Goal: Task Accomplishment & Management: Manage account settings

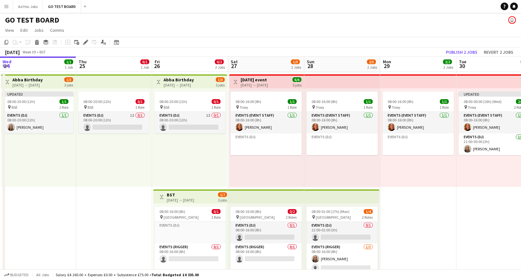
scroll to position [0, 225]
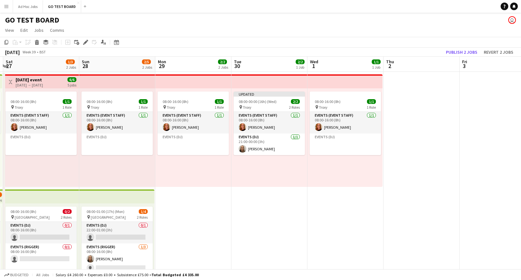
click at [208, 69] on app-board-header-date "Mon 29 2/2 2 Jobs" at bounding box center [193, 64] width 76 height 15
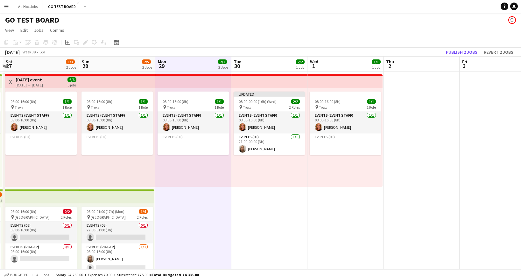
click at [424, 69] on app-board-header-date "Thu 2" at bounding box center [421, 64] width 76 height 15
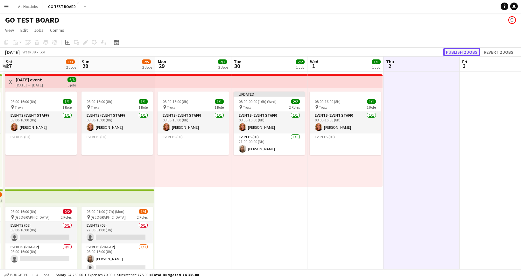
click at [471, 51] on button "Publish 2 jobs" at bounding box center [461, 52] width 37 height 8
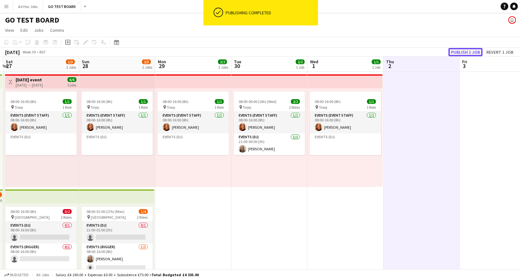
click at [467, 53] on button "Publish 1 job" at bounding box center [465, 52] width 34 height 8
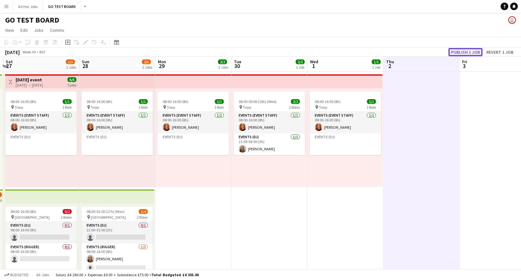
click at [466, 53] on button "Publish 1 job" at bounding box center [465, 52] width 34 height 8
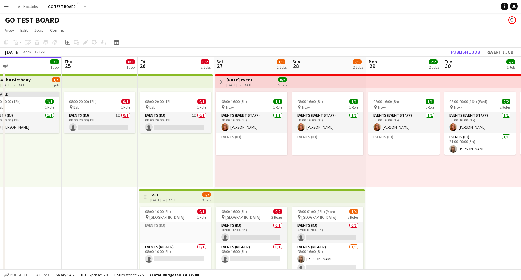
scroll to position [0, 166]
drag, startPoint x: 202, startPoint y: 197, endPoint x: 413, endPoint y: 196, distance: 211.2
click at [413, 196] on app-calendar-viewport "Mon 22 Tue 23 Wed 24 1/1 1 Job Thu 25 0/1 1 Job Fri 26 0/2 2 Jobs Sat 27 1/3 2 …" at bounding box center [260, 216] width 521 height 318
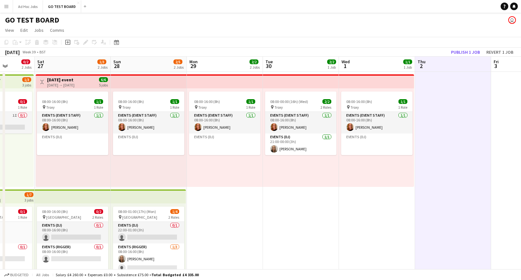
scroll to position [0, 202]
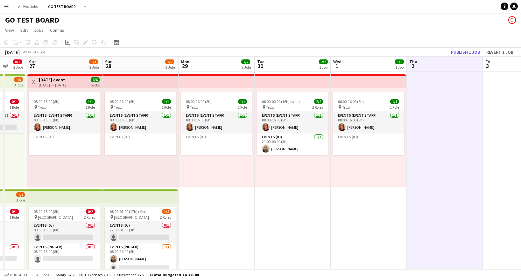
drag, startPoint x: 483, startPoint y: 201, endPoint x: 295, endPoint y: 194, distance: 188.1
click at [295, 194] on app-calendar-viewport "Wed 24 1/1 1 Job Thu 25 0/1 1 Job Fri 26 0/2 2 Jobs Sat 27 1/3 2 Jobs Sun 28 2/…" at bounding box center [260, 216] width 521 height 318
click at [472, 52] on button "Publish 1 job" at bounding box center [465, 52] width 34 height 8
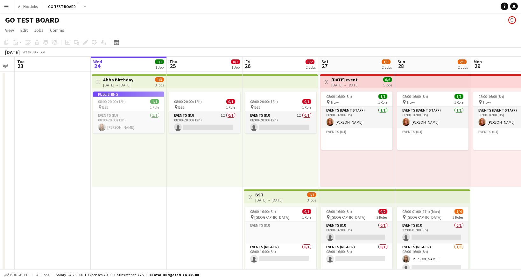
scroll to position [0, 133]
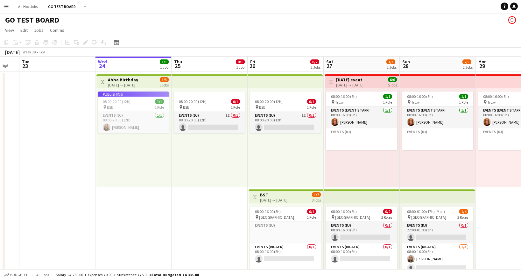
drag, startPoint x: 450, startPoint y: 170, endPoint x: 470, endPoint y: 156, distance: 23.6
click at [470, 156] on app-calendar-viewport "Sun 21 Mon 22 Tue 23 Wed 24 1/1 1 Job Thu 25 0/1 1 Job Fri 26 0/2 2 Jobs Sat 27…" at bounding box center [260, 216] width 521 height 318
click at [124, 225] on app-date-cell "Toggle View Abba Birthday 24-09-2025 → 26-09-2025 1/3 3 jobs Publishing 08:00-2…" at bounding box center [133, 188] width 76 height 233
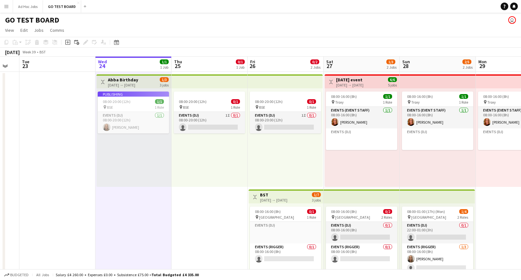
click at [135, 205] on app-date-cell "Toggle View Abba Birthday 24-09-2025 → 26-09-2025 1/3 3 jobs Publishing 08:00-2…" at bounding box center [133, 188] width 76 height 233
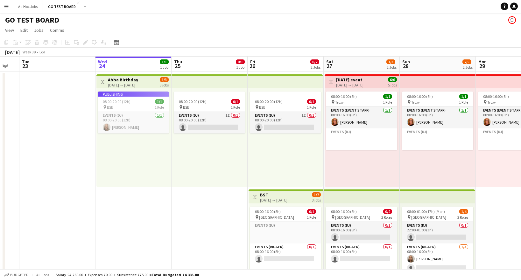
click at [135, 205] on app-date-cell "Toggle View Abba Birthday 24-09-2025 → 26-09-2025 1/3 3 jobs Publishing 08:00-2…" at bounding box center [133, 188] width 76 height 233
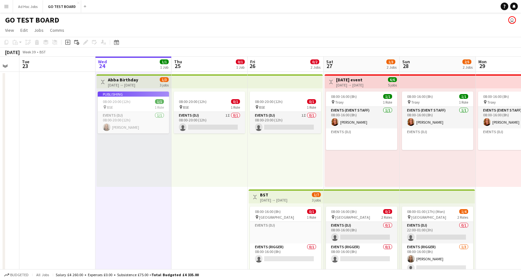
click at [67, 42] on icon "Add job" at bounding box center [67, 42] width 5 height 5
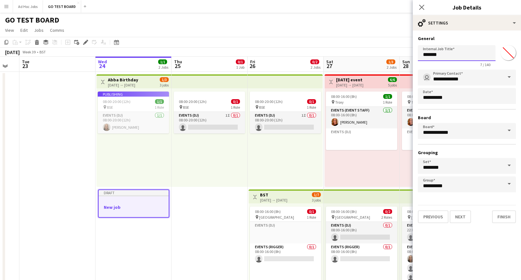
click at [445, 54] on input "*******" at bounding box center [457, 53] width 78 height 16
drag, startPoint x: 444, startPoint y: 54, endPoint x: 422, endPoint y: 54, distance: 21.9
click at [422, 54] on input "*******" at bounding box center [457, 53] width 78 height 16
type input "*"
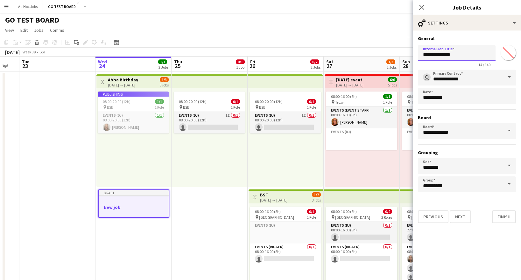
type input "**********"
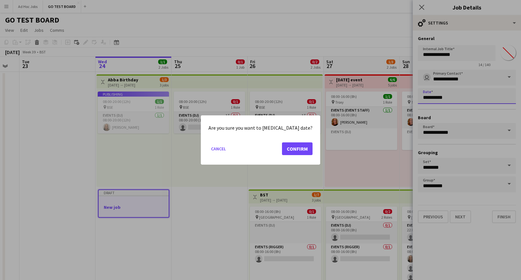
click at [468, 100] on body "Menu Boards Boards Boards All jobs Status Workforce Workforce My Workforce Recr…" at bounding box center [260, 192] width 521 height 385
click at [228, 151] on button "Cancel" at bounding box center [218, 149] width 20 height 10
click at [225, 151] on button "Cancel" at bounding box center [218, 149] width 20 height 10
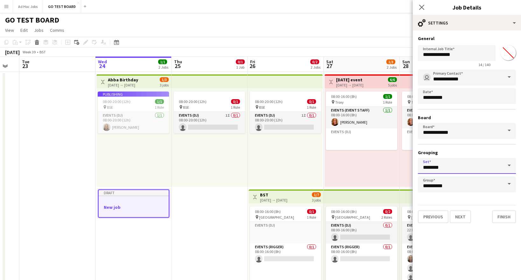
click at [447, 166] on input "********" at bounding box center [467, 166] width 98 height 16
click at [441, 185] on span "-no set-" at bounding box center [467, 184] width 88 height 6
type input "********"
click at [444, 188] on input "**********" at bounding box center [467, 185] width 98 height 16
click at [481, 249] on mat-expansion-panel "**********" at bounding box center [467, 156] width 108 height 250
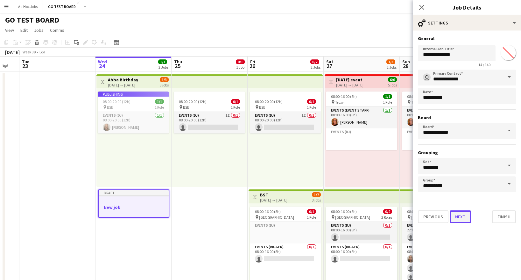
click at [465, 218] on button "Next" at bounding box center [459, 217] width 21 height 13
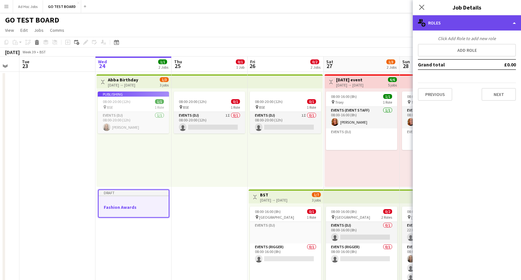
click at [445, 25] on div "multiple-users-add Roles" at bounding box center [467, 22] width 108 height 15
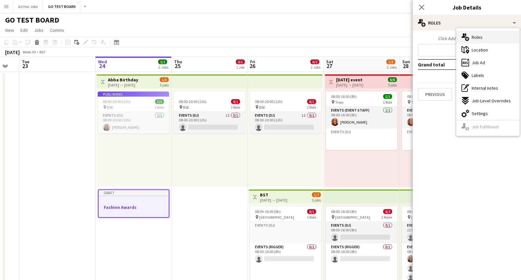
click at [478, 38] on span "Roles" at bounding box center [476, 37] width 11 height 6
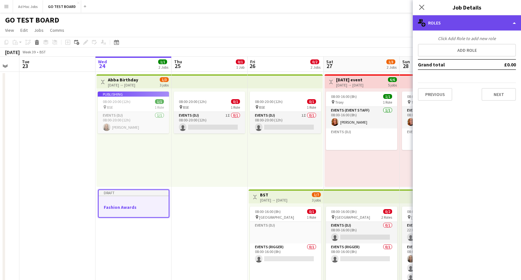
click at [514, 23] on div "multiple-users-add Roles" at bounding box center [467, 22] width 108 height 15
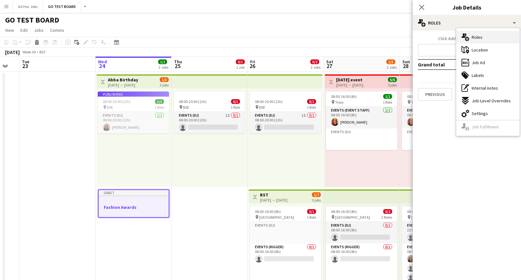
click at [488, 33] on div "multiple-users-add Roles" at bounding box center [487, 37] width 63 height 13
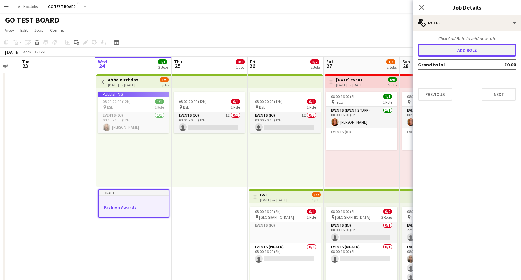
click at [455, 51] on button "Add role" at bounding box center [467, 50] width 98 height 13
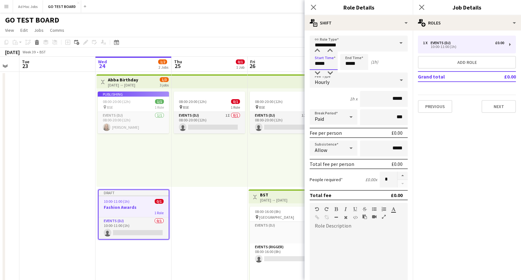
drag, startPoint x: 328, startPoint y: 64, endPoint x: 311, endPoint y: 64, distance: 16.9
click at [311, 64] on input "*****" at bounding box center [323, 62] width 28 height 16
click at [330, 66] on input "*****" at bounding box center [323, 62] width 28 height 16
type input "*****"
click at [349, 64] on input "*****" at bounding box center [354, 62] width 28 height 16
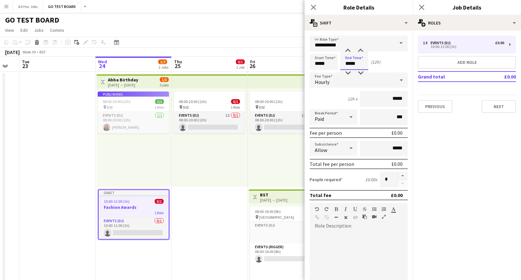
type input "*****"
click at [383, 81] on div "Hourly" at bounding box center [351, 80] width 85 height 15
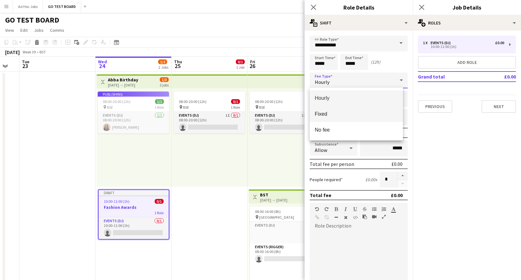
click at [377, 113] on span "Fixed" at bounding box center [356, 114] width 83 height 6
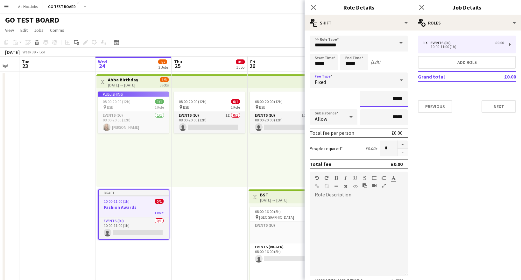
click at [392, 99] on input "*****" at bounding box center [384, 99] width 48 height 16
click at [391, 99] on input "*****" at bounding box center [384, 99] width 48 height 16
drag, startPoint x: 399, startPoint y: 97, endPoint x: 381, endPoint y: 98, distance: 17.8
click at [381, 98] on input "*****" at bounding box center [384, 99] width 48 height 16
click at [390, 98] on input "*****" at bounding box center [384, 99] width 48 height 16
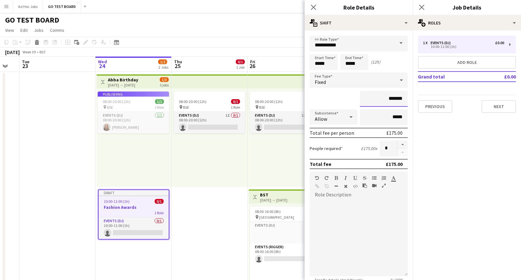
type input "*******"
click at [375, 120] on input "*****" at bounding box center [384, 117] width 48 height 16
click at [348, 119] on icon at bounding box center [351, 117] width 8 height 13
click at [332, 140] on mat-option "Allow" at bounding box center [331, 135] width 45 height 16
click at [391, 117] on input "*****" at bounding box center [384, 117] width 48 height 16
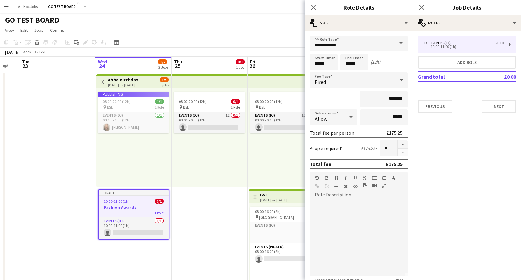
type input "*****"
click at [351, 117] on icon at bounding box center [351, 117] width 8 height 13
click at [334, 154] on span "Don't allow" at bounding box center [332, 151] width 35 height 6
click at [347, 117] on icon at bounding box center [351, 117] width 8 height 13
click at [335, 134] on span "Allow" at bounding box center [332, 135] width 35 height 6
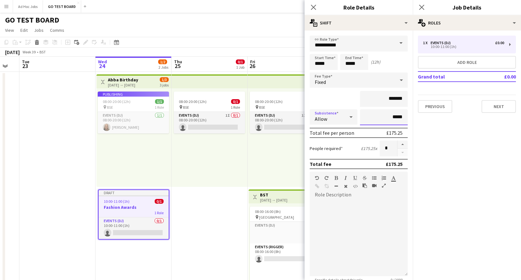
click at [398, 116] on input "*****" at bounding box center [384, 117] width 48 height 16
type input "******"
click at [366, 206] on div at bounding box center [358, 238] width 98 height 76
click at [397, 145] on button "button" at bounding box center [402, 145] width 10 height 8
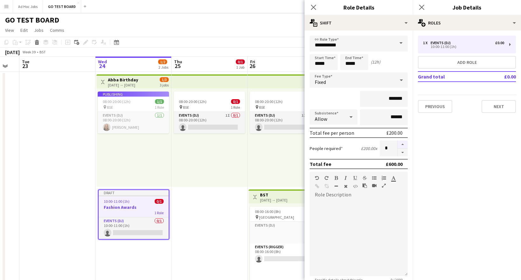
click at [397, 144] on button "button" at bounding box center [402, 145] width 10 height 8
click at [397, 153] on button "button" at bounding box center [402, 153] width 10 height 8
type input "*"
click at [394, 46] on span at bounding box center [400, 43] width 13 height 15
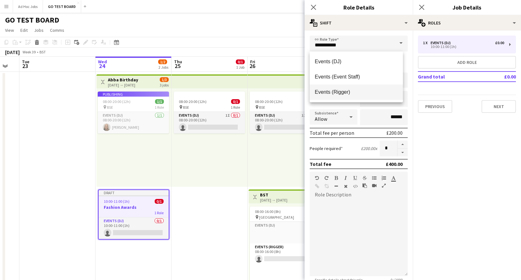
click at [339, 92] on span "Events (Rigger)" at bounding box center [356, 92] width 83 height 6
type input "**********"
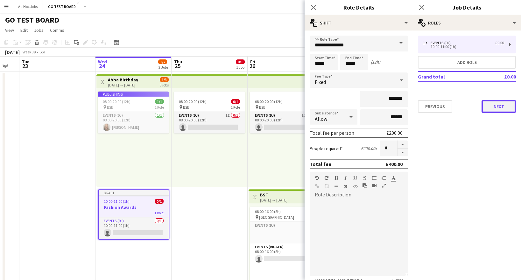
click at [502, 107] on button "Next" at bounding box center [498, 106] width 34 height 13
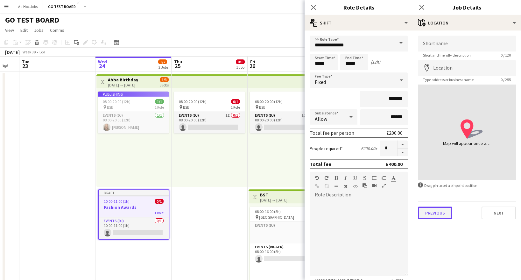
click at [434, 215] on button "Previous" at bounding box center [435, 213] width 34 height 13
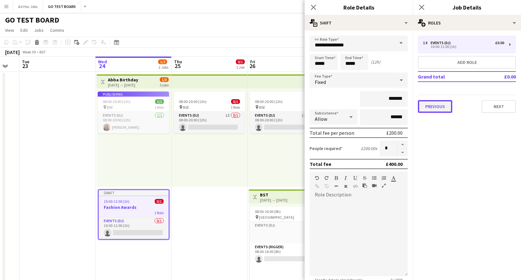
click at [436, 112] on button "Previous" at bounding box center [435, 106] width 34 height 13
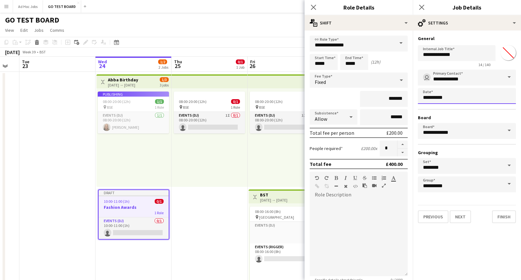
click at [456, 98] on body "Menu Boards Boards Boards All jobs Status Workforce Workforce My Workforce Recr…" at bounding box center [260, 192] width 521 height 385
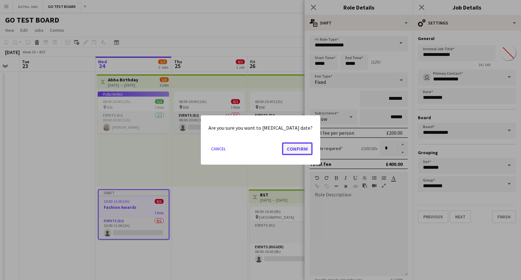
click at [294, 148] on button "Confirm" at bounding box center [297, 148] width 31 height 13
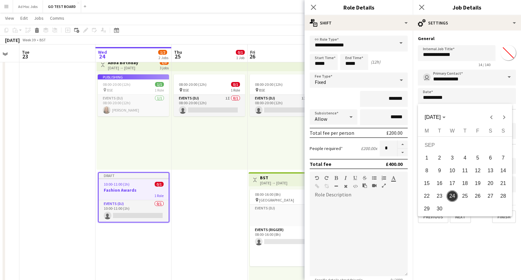
scroll to position [20, 0]
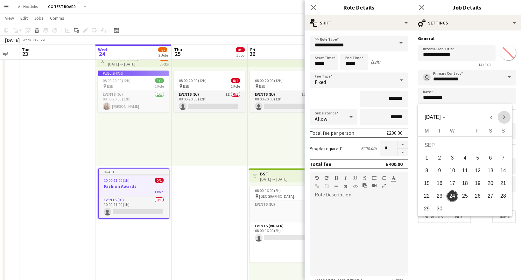
click at [504, 118] on span "Next month" at bounding box center [503, 117] width 13 height 13
click at [453, 157] on span "1" at bounding box center [451, 157] width 11 height 11
type input "**********"
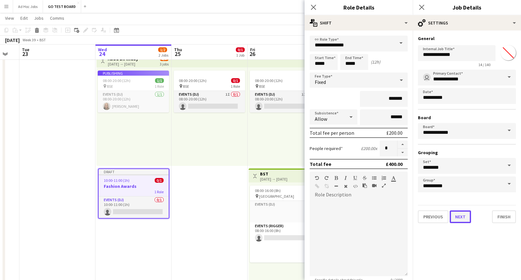
click at [458, 216] on button "Next" at bounding box center [459, 217] width 21 height 13
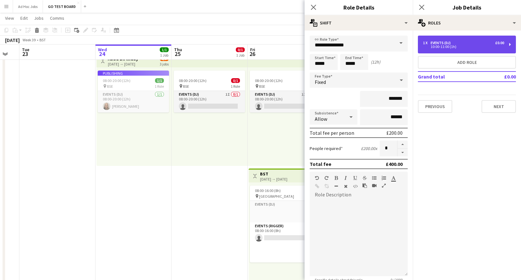
click at [509, 45] on div "1 x Events (DJ) £0.00 10:00-11:00 (1h)" at bounding box center [467, 45] width 98 height 18
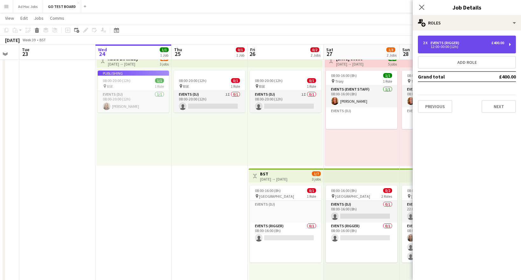
click at [509, 45] on div "2 x Events (Rigger) £400.00 12:00-00:00 (12h)" at bounding box center [467, 45] width 98 height 18
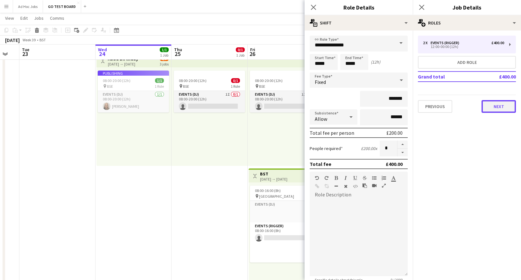
click at [503, 112] on button "Next" at bounding box center [498, 106] width 34 height 13
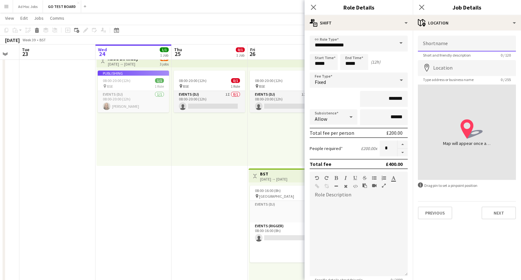
click at [431, 44] on input "Shortname" at bounding box center [467, 44] width 98 height 16
type input "*********"
click at [448, 67] on input "Location" at bounding box center [467, 68] width 98 height 16
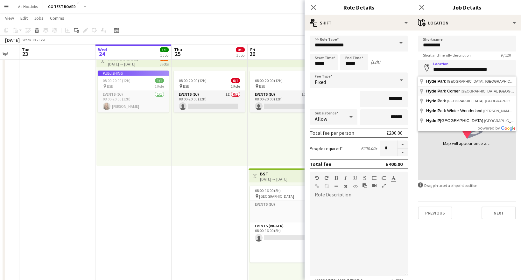
type input "**********"
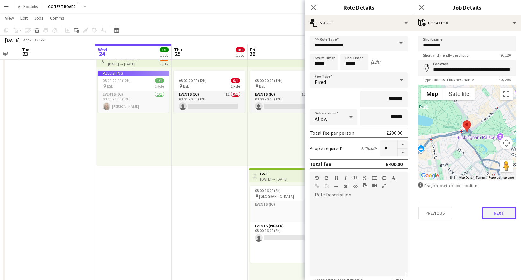
click at [498, 215] on button "Next" at bounding box center [498, 213] width 34 height 13
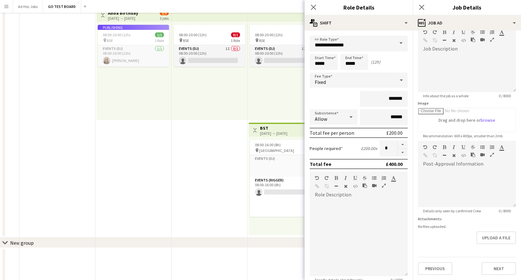
scroll to position [0, 0]
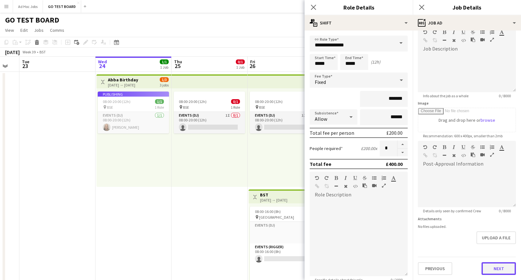
click at [491, 250] on form "**********" at bounding box center [467, 138] width 108 height 274
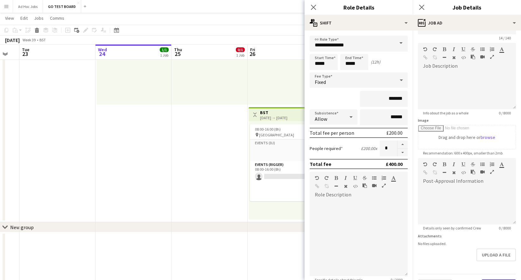
scroll to position [34, 0]
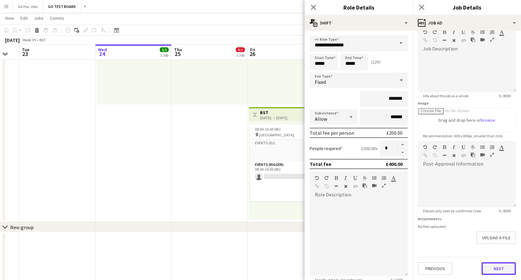
click at [495, 270] on button "Next" at bounding box center [498, 268] width 34 height 13
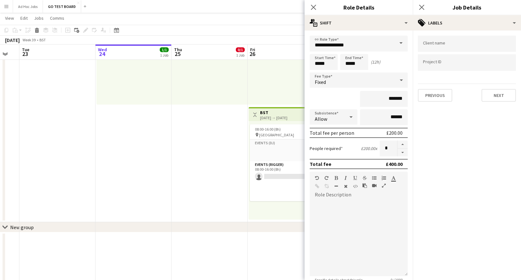
click at [442, 48] on div at bounding box center [467, 44] width 98 height 16
type input "*"
click at [445, 63] on div "LS" at bounding box center [467, 63] width 98 height 15
click at [445, 63] on input "Type to search project ID labels..." at bounding box center [467, 63] width 88 height 6
type input "***"
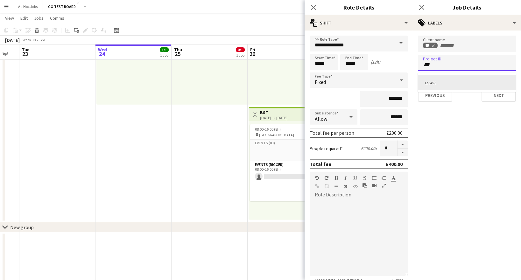
click at [499, 98] on div at bounding box center [467, 140] width 108 height 280
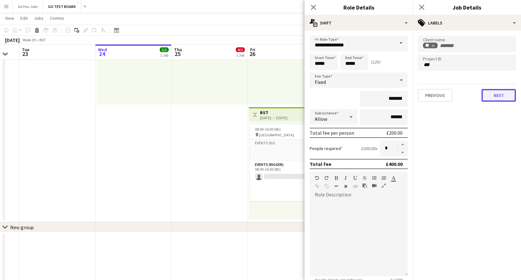
click at [500, 97] on button "Next" at bounding box center [498, 95] width 34 height 13
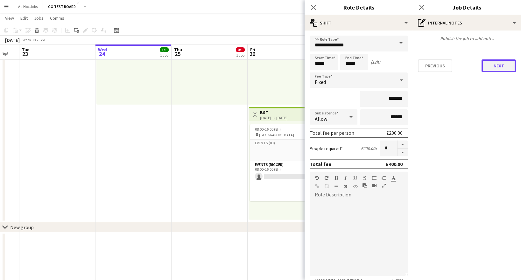
click at [502, 65] on button "Next" at bounding box center [498, 65] width 34 height 13
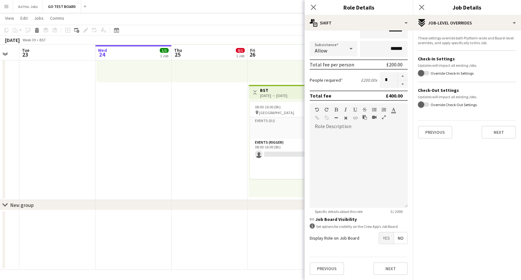
scroll to position [105, 0]
click at [387, 271] on button "Next" at bounding box center [390, 268] width 34 height 13
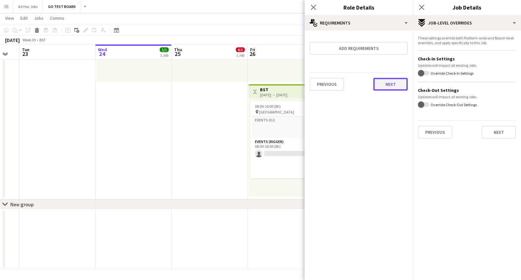
click at [390, 87] on button "Next" at bounding box center [390, 84] width 34 height 13
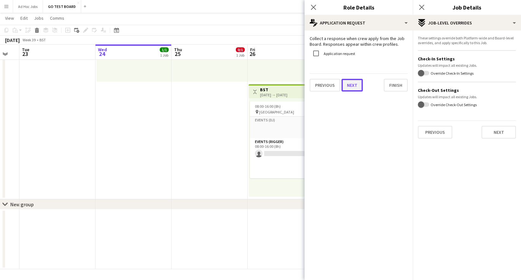
click at [349, 87] on button "Next" at bounding box center [351, 85] width 21 height 13
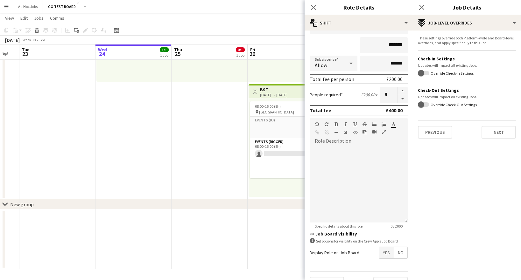
scroll to position [80, 0]
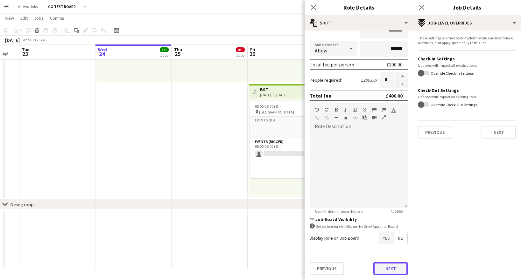
click at [386, 258] on div "Previous Next" at bounding box center [358, 268] width 98 height 23
click at [386, 270] on button "Next" at bounding box center [390, 268] width 34 height 13
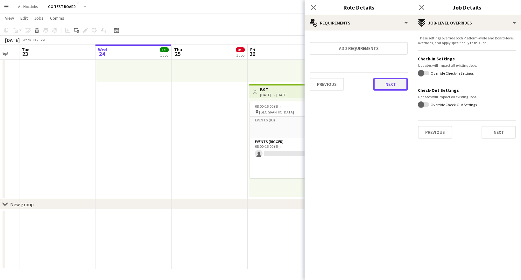
click at [388, 83] on button "Next" at bounding box center [390, 84] width 34 height 13
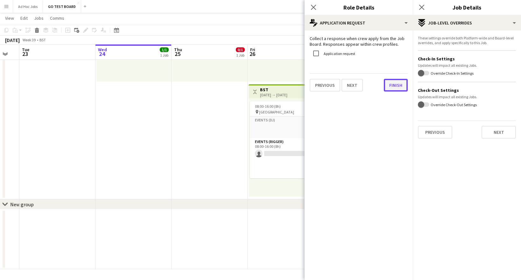
click at [392, 85] on button "Finish" at bounding box center [396, 85] width 24 height 13
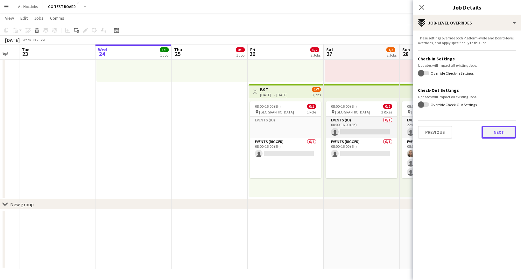
click at [505, 136] on button "Next" at bounding box center [498, 132] width 34 height 13
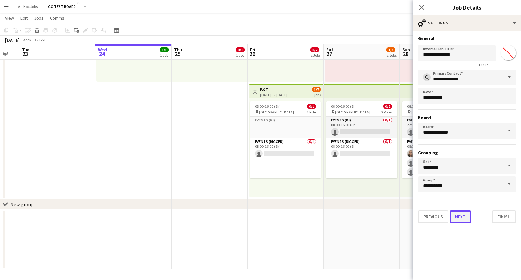
click at [459, 219] on button "Next" at bounding box center [459, 217] width 21 height 13
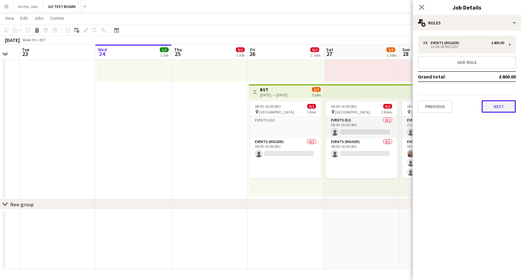
click at [508, 106] on button "Next" at bounding box center [498, 106] width 34 height 13
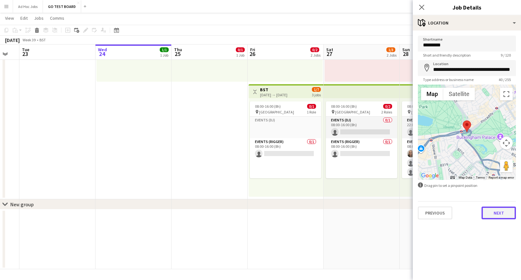
click at [503, 216] on button "Next" at bounding box center [498, 213] width 34 height 13
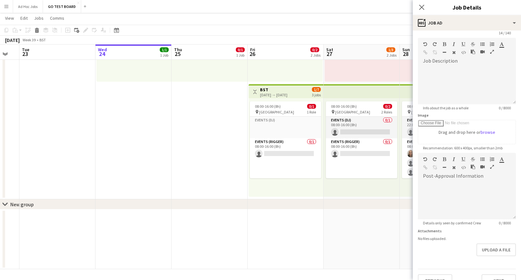
scroll to position [54, 0]
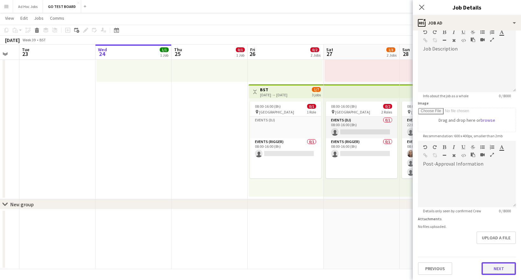
click at [502, 253] on form "**********" at bounding box center [467, 138] width 108 height 274
click at [500, 270] on button "Next" at bounding box center [498, 268] width 34 height 13
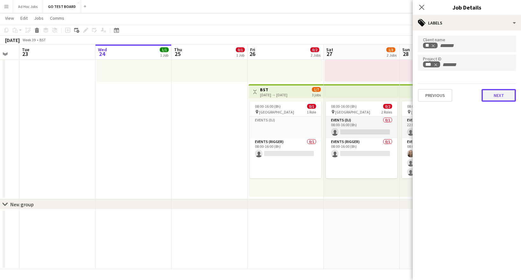
click at [497, 96] on button "Next" at bounding box center [498, 95] width 34 height 13
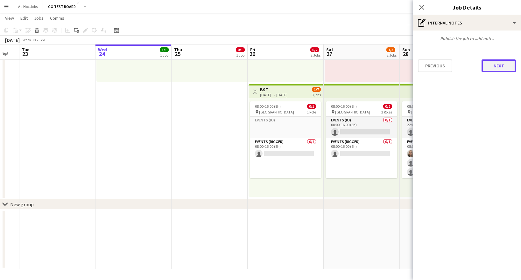
click at [496, 64] on button "Next" at bounding box center [498, 65] width 34 height 13
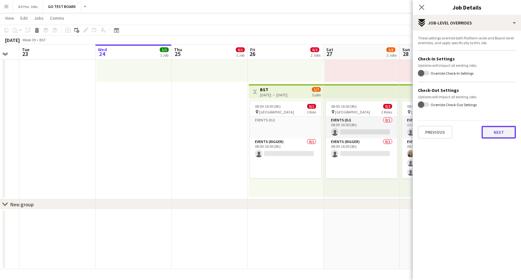
click at [504, 137] on button "Next" at bounding box center [498, 132] width 34 height 13
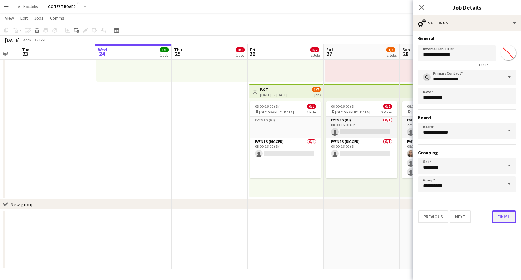
click at [505, 222] on button "Finish" at bounding box center [504, 217] width 24 height 13
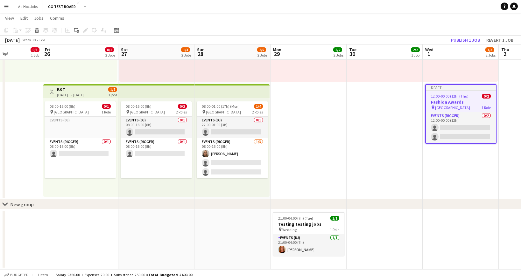
scroll to position [0, 187]
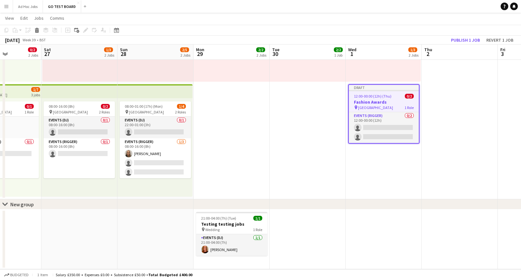
drag, startPoint x: 443, startPoint y: 233, endPoint x: 162, endPoint y: 221, distance: 281.7
click at [162, 221] on app-calendar-viewport "Wed 24 1/1 1 Job Thu 25 0/1 1 Job Fri 26 0/2 2 Jobs Sat 27 1/3 2 Jobs Sun 28 2/…" at bounding box center [260, 94] width 521 height 349
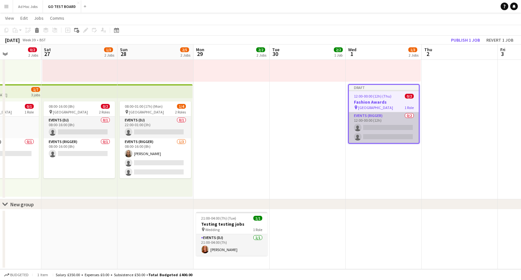
click at [392, 120] on app-card-role "Events (Rigger) 0/2 12:00-00:00 (12h) single-neutral-actions single-neutral-act…" at bounding box center [384, 127] width 70 height 31
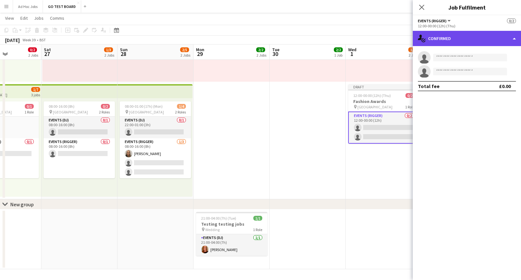
click at [514, 39] on div "single-neutral-actions-check-2 Confirmed" at bounding box center [467, 38] width 108 height 15
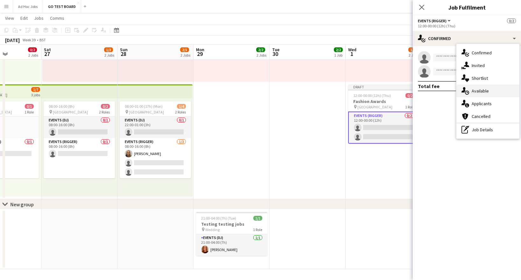
click at [492, 94] on div "single-neutral-actions-upload Available" at bounding box center [487, 91] width 63 height 13
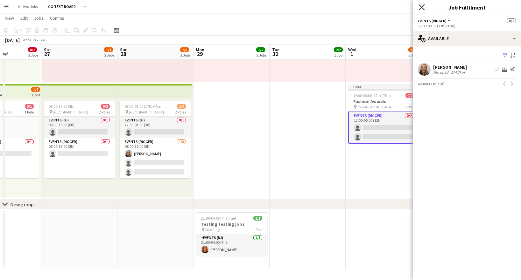
click at [421, 4] on icon "Close pop-in" at bounding box center [421, 7] width 6 height 6
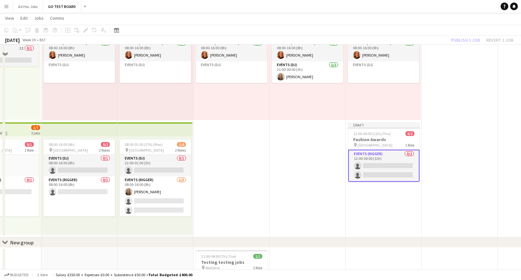
scroll to position [0, 0]
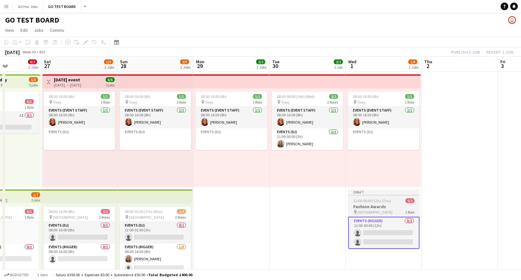
click at [380, 193] on div "Draft" at bounding box center [383, 192] width 71 height 5
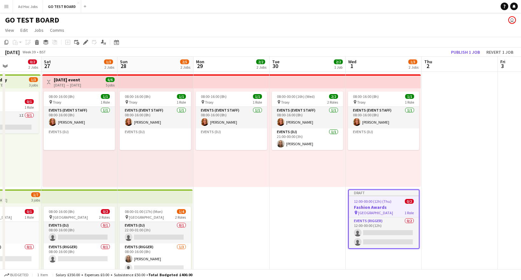
click at [378, 202] on span "12:00-00:00 (12h) (Thu)" at bounding box center [373, 201] width 38 height 5
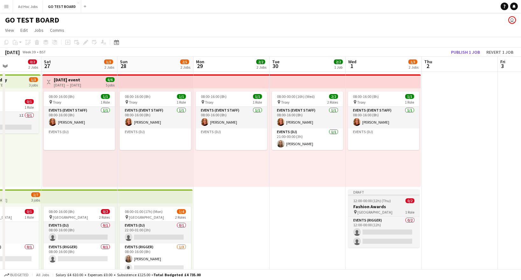
click at [378, 202] on span "12:00-00:00 (12h) (Thu)" at bounding box center [372, 200] width 38 height 5
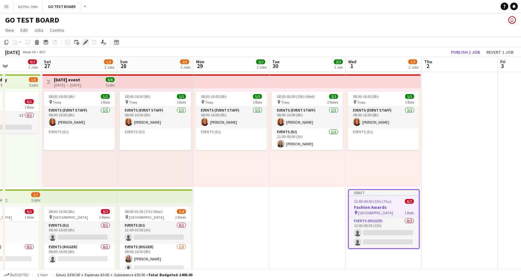
click at [87, 42] on icon "Edit" at bounding box center [85, 42] width 5 height 5
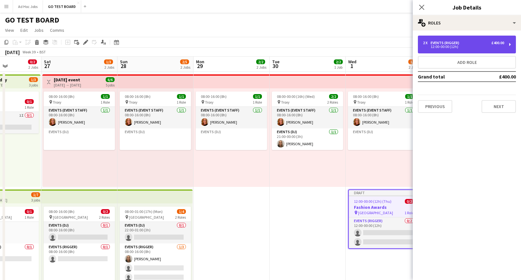
click at [507, 43] on div "2 x Events (Rigger) £400.00 12:00-00:00 (12h)" at bounding box center [467, 45] width 98 height 18
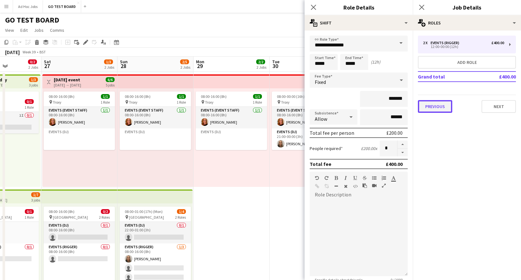
click at [439, 106] on button "Previous" at bounding box center [435, 106] width 34 height 13
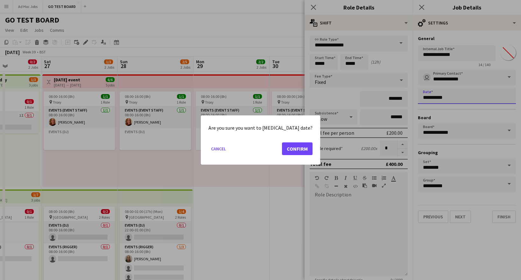
click at [427, 97] on body "Menu Boards Boards Boards All jobs Status Workforce Workforce My Workforce Recr…" at bounding box center [260, 192] width 521 height 385
click at [290, 148] on button "Confirm" at bounding box center [297, 148] width 31 height 13
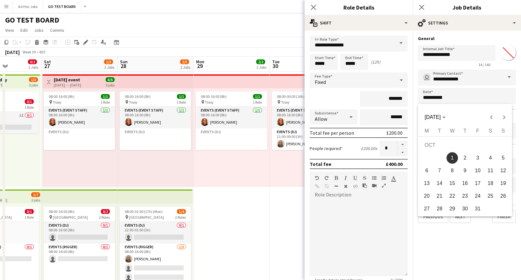
click at [466, 156] on span "2" at bounding box center [464, 157] width 11 height 11
type input "**********"
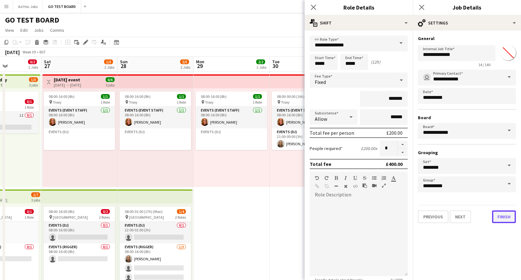
click at [502, 219] on button "Finish" at bounding box center [504, 217] width 24 height 13
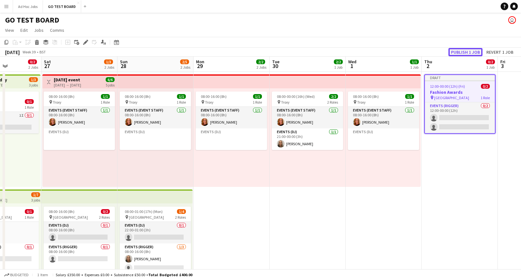
click at [469, 53] on button "Publish 1 job" at bounding box center [465, 52] width 34 height 8
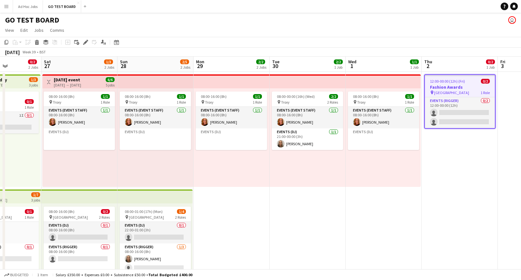
click at [474, 187] on app-date-cell "12:00-00:00 (12h) (Fri) 0/2 Fashion Awards pin HYDE PARK 1 Role Events (Rigger)…" at bounding box center [459, 188] width 76 height 233
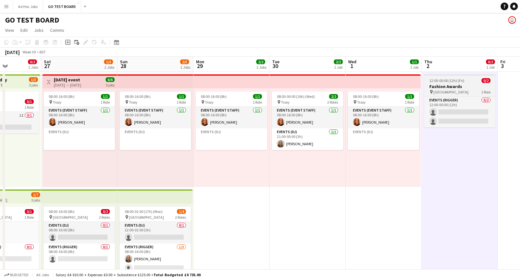
click at [467, 82] on div "12:00-00:00 (12h) (Fri) 0/2" at bounding box center [459, 80] width 71 height 5
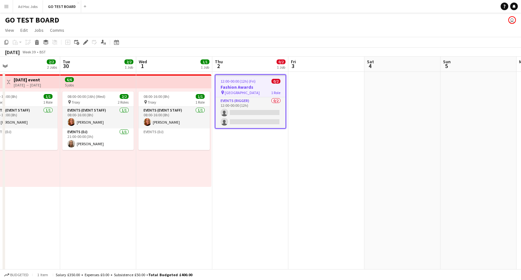
scroll to position [0, 215]
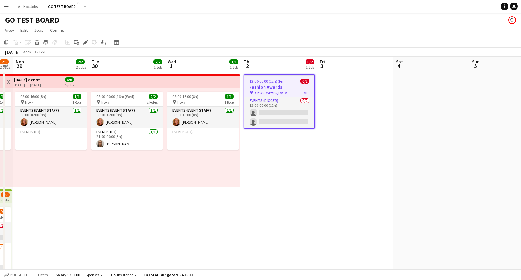
drag, startPoint x: 485, startPoint y: 181, endPoint x: 311, endPoint y: 181, distance: 173.7
click at [311, 181] on app-calendar-viewport "Fri 26 0/2 2 Jobs Sat 27 1/3 2 Jobs Sun 28 2/5 2 Jobs Mon 29 2/2 2 Jobs Tue 30 …" at bounding box center [260, 216] width 521 height 318
click at [84, 42] on icon "Edit" at bounding box center [85, 42] width 5 height 5
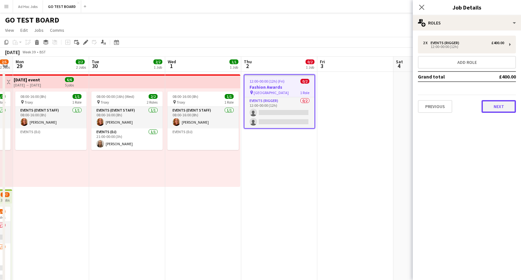
click at [497, 110] on button "Next" at bounding box center [498, 106] width 34 height 13
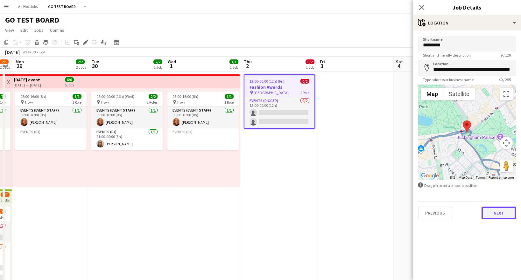
click at [500, 216] on button "Next" at bounding box center [498, 213] width 34 height 13
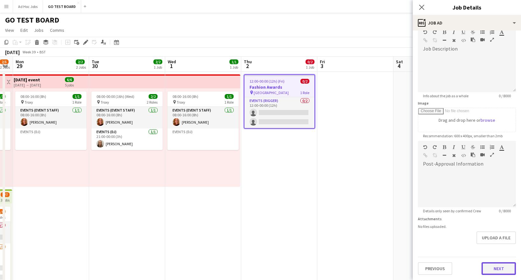
click at [498, 252] on form "**********" at bounding box center [467, 138] width 108 height 274
click at [499, 269] on button "Next" at bounding box center [498, 268] width 34 height 13
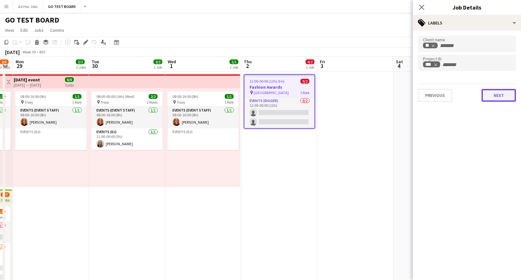
click at [502, 94] on button "Next" at bounding box center [498, 95] width 34 height 13
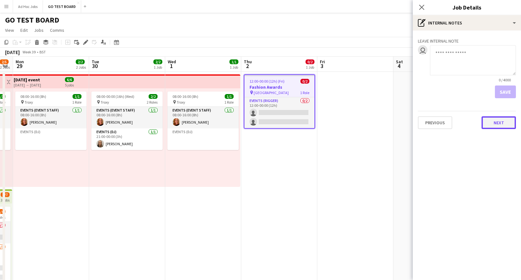
click at [505, 123] on button "Next" at bounding box center [498, 122] width 34 height 13
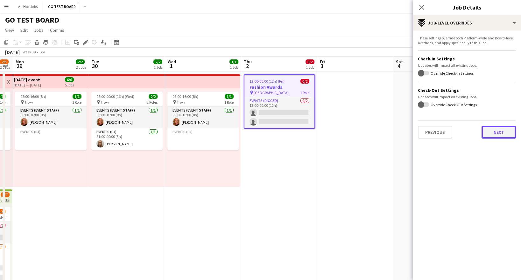
click at [505, 138] on button "Next" at bounding box center [498, 132] width 34 height 13
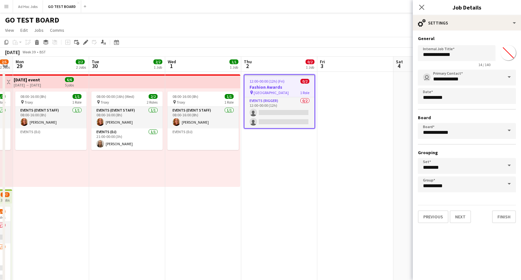
click at [510, 54] on input "*******" at bounding box center [508, 52] width 23 height 23
type input "*******"
click at [497, 233] on mat-expansion-panel "**********" at bounding box center [467, 156] width 108 height 250
click at [463, 220] on button "Next" at bounding box center [459, 217] width 21 height 13
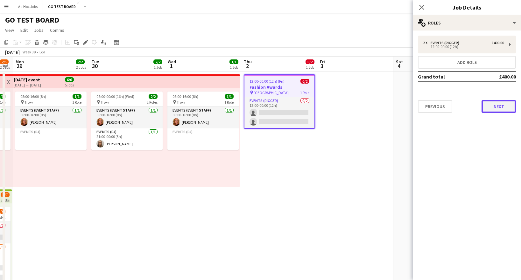
click at [507, 106] on button "Next" at bounding box center [498, 106] width 34 height 13
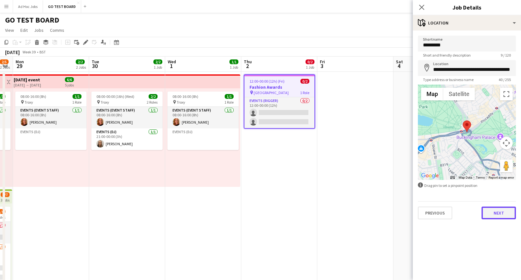
click at [502, 214] on button "Next" at bounding box center [498, 213] width 34 height 13
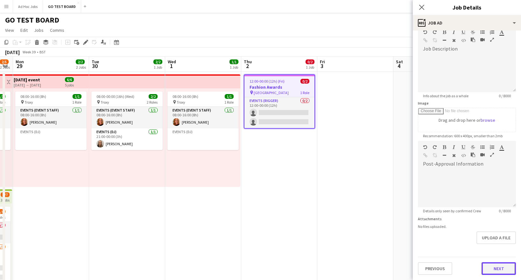
click at [500, 252] on form "**********" at bounding box center [467, 138] width 108 height 274
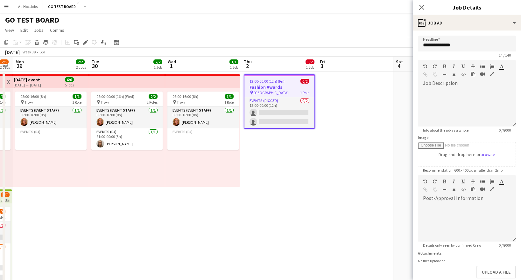
scroll to position [34, 0]
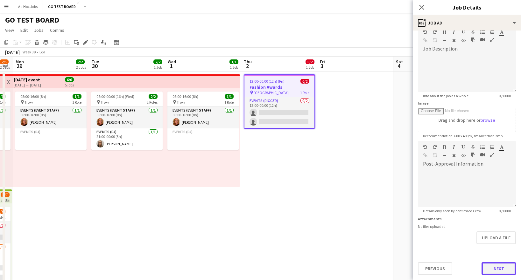
click at [495, 271] on button "Next" at bounding box center [498, 268] width 34 height 13
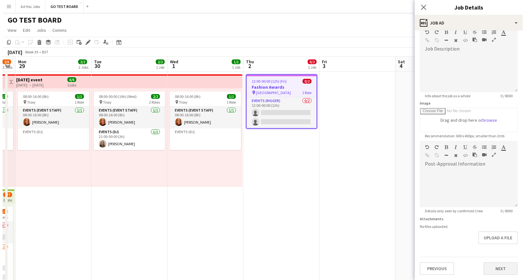
scroll to position [0, 0]
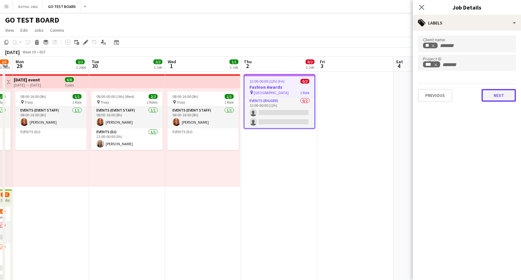
click at [505, 98] on button "Next" at bounding box center [498, 95] width 34 height 13
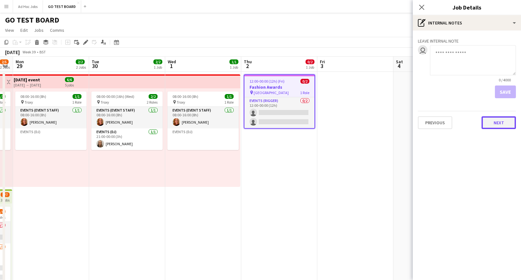
click at [503, 123] on button "Next" at bounding box center [498, 122] width 34 height 13
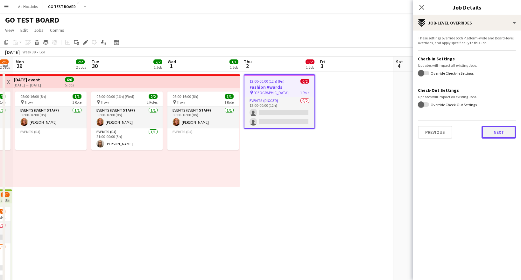
click at [499, 131] on button "Next" at bounding box center [498, 132] width 34 height 13
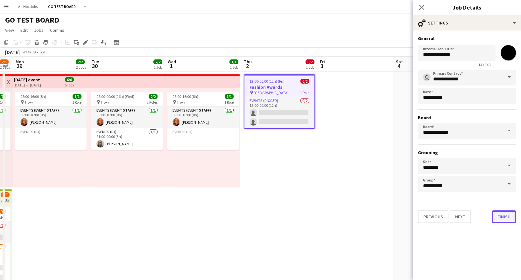
click at [501, 218] on button "Finish" at bounding box center [504, 217] width 24 height 13
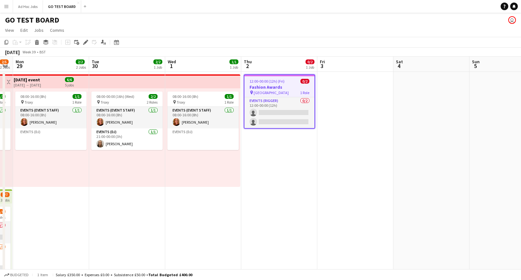
click at [383, 190] on app-date-cell at bounding box center [355, 188] width 76 height 233
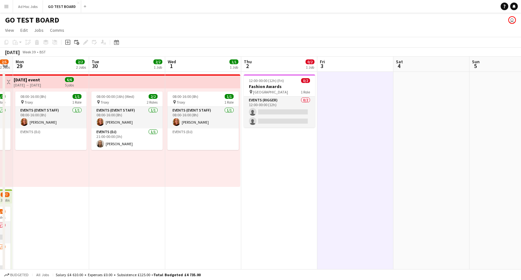
click at [269, 187] on app-date-cell "12:00-00:00 (12h) (Fri) 0/2 Fashion Awards pin HYDE PARK 1 Role Events (Rigger)…" at bounding box center [279, 188] width 76 height 233
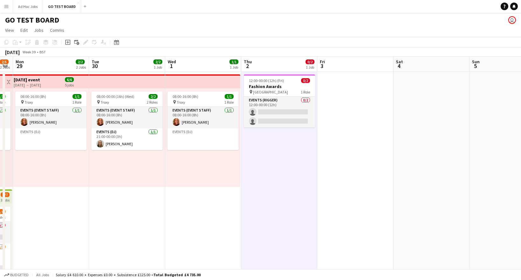
click at [371, 175] on app-date-cell at bounding box center [355, 188] width 76 height 233
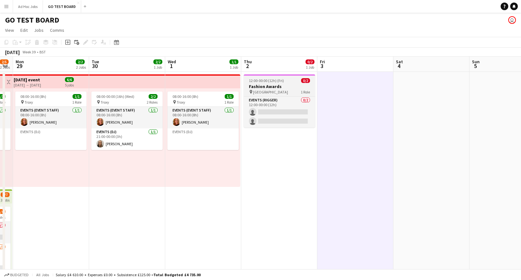
click at [288, 82] on div "12:00-00:00 (12h) (Fri) 0/2" at bounding box center [279, 80] width 71 height 5
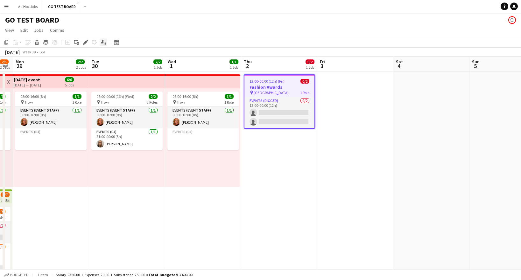
click at [101, 40] on icon "Applicants" at bounding box center [103, 42] width 5 height 5
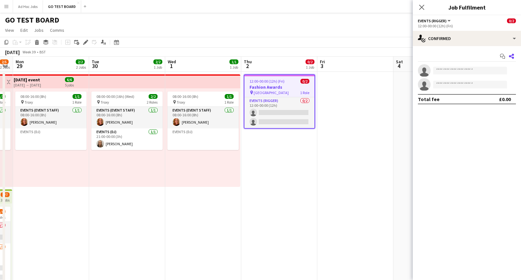
click at [509, 56] on icon at bounding box center [511, 56] width 5 height 5
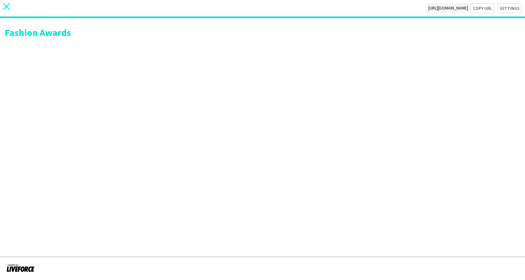
click at [6, 7] on icon at bounding box center [6, 6] width 7 height 7
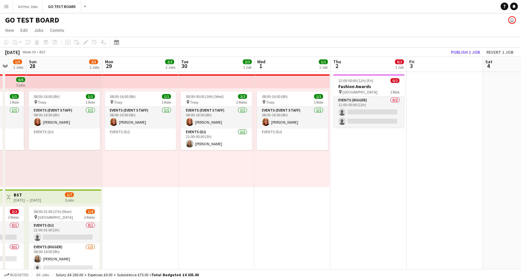
scroll to position [0, 214]
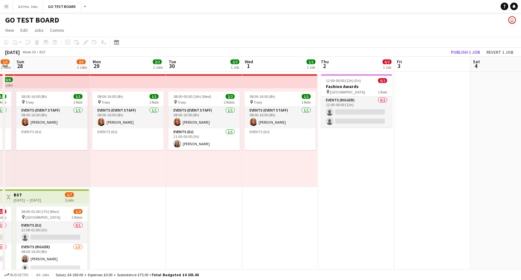
drag, startPoint x: 434, startPoint y: 180, endPoint x: 119, endPoint y: 166, distance: 315.8
click at [119, 166] on app-calendar-viewport "Thu 25 0/1 1 Job Fri 26 0/2 2 Jobs Sat 27 1/3 2 Jobs Sun 28 2/5 2 Jobs Mon 29 2…" at bounding box center [260, 216] width 521 height 318
click at [360, 84] on h3 "Fashion Awards" at bounding box center [356, 87] width 71 height 6
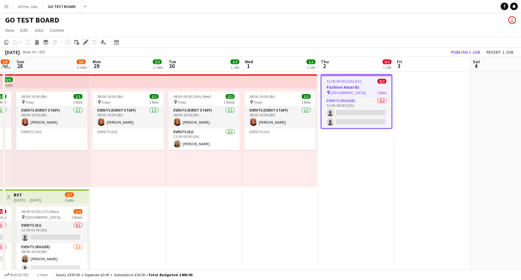
click at [87, 42] on icon "Edit" at bounding box center [85, 42] width 5 height 5
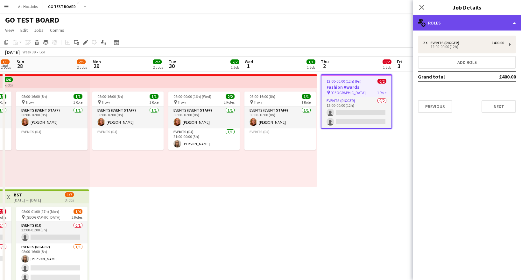
click at [481, 22] on div "multiple-users-add Roles" at bounding box center [467, 22] width 108 height 15
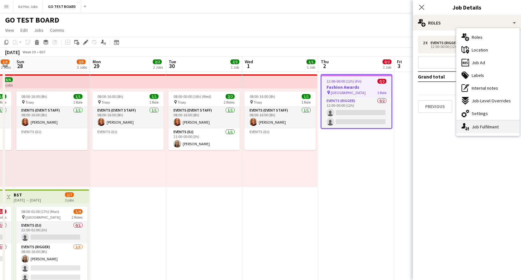
click at [483, 128] on div "single-neutral-actions-up-down Job Fulfilment" at bounding box center [487, 127] width 63 height 13
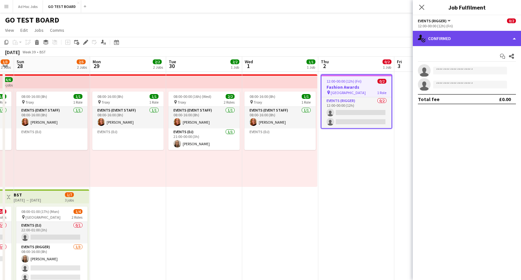
click at [457, 36] on div "single-neutral-actions-check-2 Confirmed" at bounding box center [467, 38] width 108 height 15
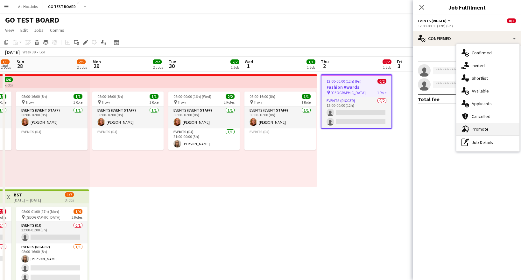
click at [489, 130] on div "advertising-megaphone Promote" at bounding box center [487, 129] width 63 height 13
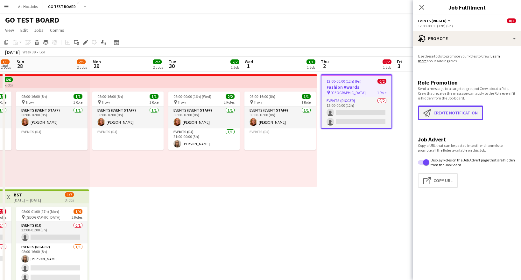
click at [472, 115] on button "Create notification Create notification" at bounding box center [450, 113] width 65 height 15
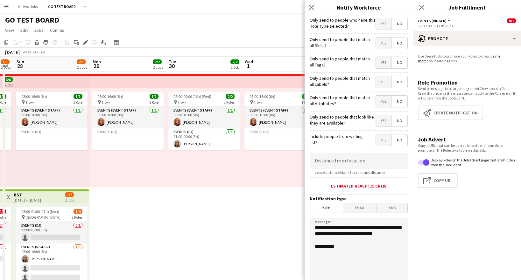
click at [381, 102] on span "Yes" at bounding box center [384, 101] width 16 height 11
click at [381, 104] on span "Yes" at bounding box center [384, 101] width 16 height 11
click at [379, 87] on span "Yes" at bounding box center [384, 81] width 16 height 11
click at [399, 82] on span "No" at bounding box center [400, 81] width 16 height 11
click at [396, 101] on span "No" at bounding box center [400, 101] width 16 height 11
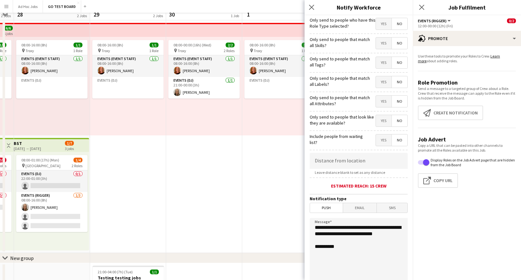
scroll to position [0, 0]
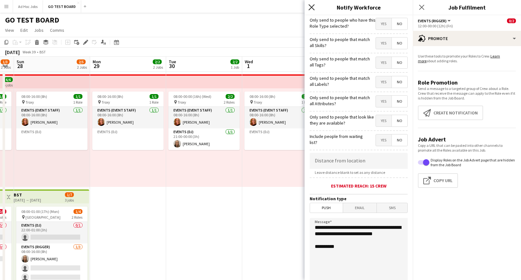
click at [311, 6] on icon "Close pop-in" at bounding box center [311, 7] width 6 height 6
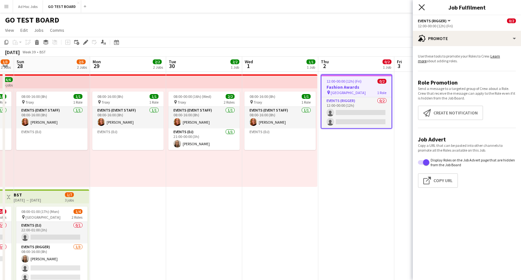
click at [420, 6] on icon "Close pop-in" at bounding box center [421, 7] width 6 height 6
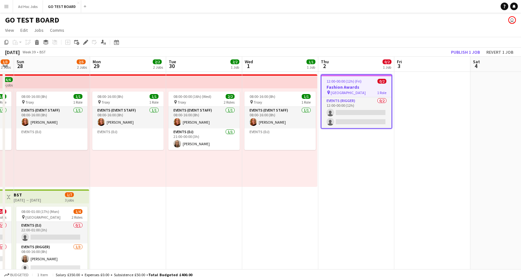
click at [406, 138] on app-date-cell at bounding box center [432, 188] width 76 height 233
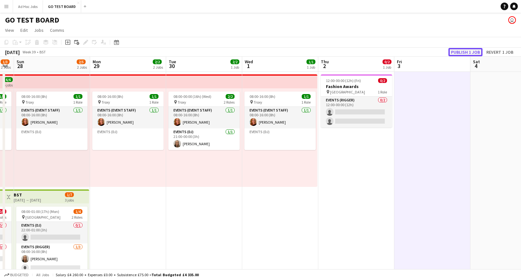
click at [468, 51] on button "Publish 1 job" at bounding box center [465, 52] width 34 height 8
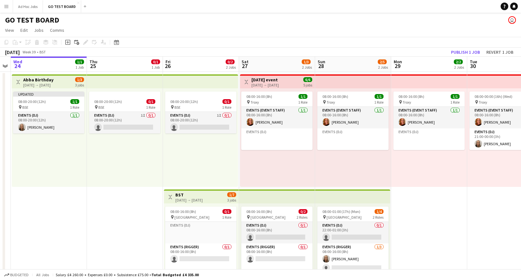
scroll to position [0, 141]
drag, startPoint x: 167, startPoint y: 217, endPoint x: 468, endPoint y: 197, distance: 301.9
click at [468, 197] on app-calendar-viewport "Mon 22 Tue 23 Wed 24 1/1 1 Job Thu 25 0/1 1 Job Fri 26 0/2 2 Jobs Sat 27 1/3 2 …" at bounding box center [260, 216] width 521 height 318
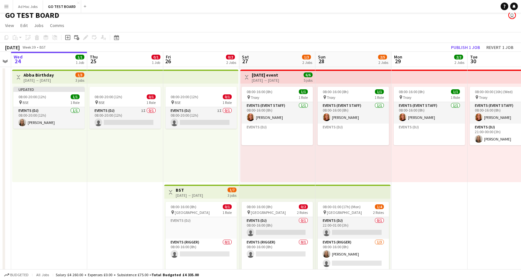
scroll to position [0, 0]
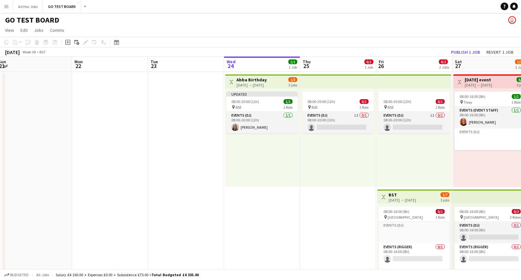
drag, startPoint x: 73, startPoint y: 216, endPoint x: 281, endPoint y: 214, distance: 207.7
click at [281, 214] on app-calendar-viewport "Thu 18 Fri 19 Sat 20 Sun 21 Mon 22 Tue 23 Wed 24 1/1 1 Job Thu 25 0/1 1 Job Fri…" at bounding box center [260, 216] width 521 height 318
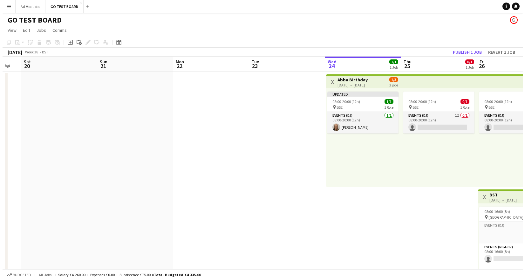
scroll to position [0, 193]
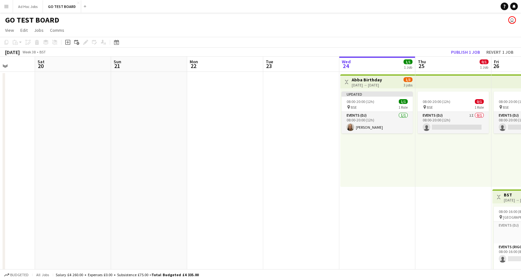
drag, startPoint x: 330, startPoint y: 212, endPoint x: 450, endPoint y: 189, distance: 122.3
click at [450, 189] on app-calendar-viewport "Wed 17 Thu 18 Fri 19 Sat 20 Sun 21 Mon 22 Tue 23 Wed 24 1/1 1 Job Thu 25 0/1 1 …" at bounding box center [260, 216] width 521 height 318
click at [24, 4] on button "Ad Hoc Jobs Close" at bounding box center [28, 6] width 30 height 12
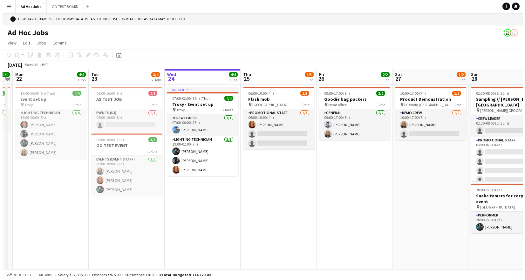
scroll to position [0, 137]
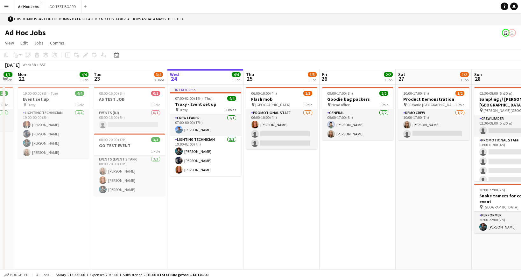
drag, startPoint x: 50, startPoint y: 215, endPoint x: 138, endPoint y: 208, distance: 88.7
click at [138, 208] on app-calendar-viewport "Sat 20 2/3 1 Job Sun 21 1/1 1 Job Mon 22 4/4 1 Job Tue 23 3/4 2 Jobs Wed 24 4/4…" at bounding box center [260, 175] width 521 height 213
click at [4, 7] on app-icon "Menu" at bounding box center [6, 6] width 5 height 5
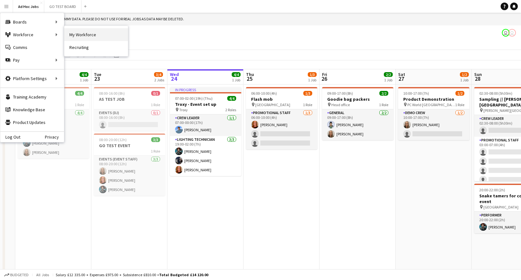
click at [91, 38] on link "My Workforce" at bounding box center [96, 34] width 64 height 13
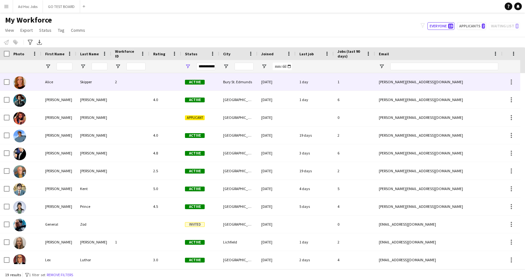
click at [59, 83] on div "Alice" at bounding box center [58, 81] width 35 height 17
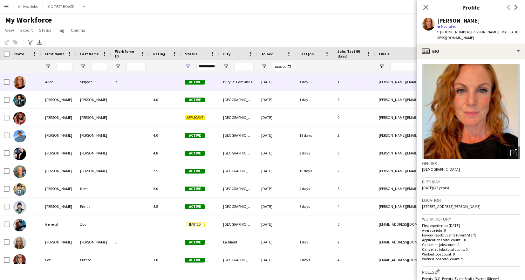
click at [449, 27] on span "Not rated" at bounding box center [448, 26] width 15 height 5
click at [515, 9] on icon "Next" at bounding box center [516, 7] width 5 height 5
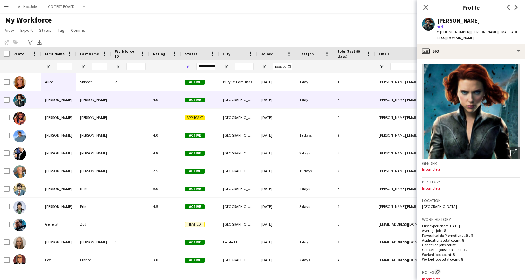
click at [509, 7] on icon "Previous" at bounding box center [508, 7] width 5 height 5
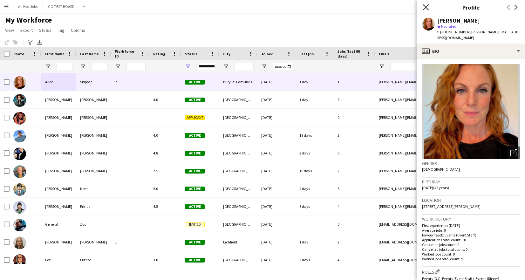
click at [425, 4] on icon "Close pop-in" at bounding box center [426, 7] width 6 height 6
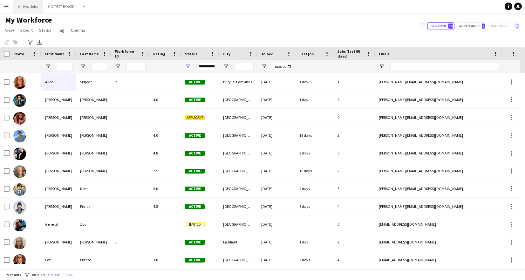
click at [29, 8] on button "Ad Hoc Jobs Close" at bounding box center [28, 6] width 30 height 12
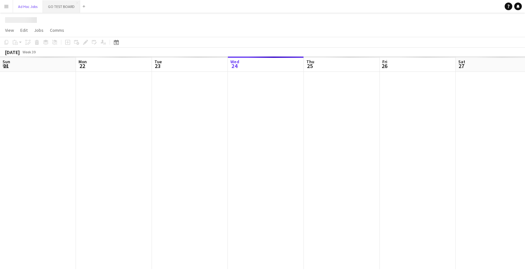
scroll to position [0, 152]
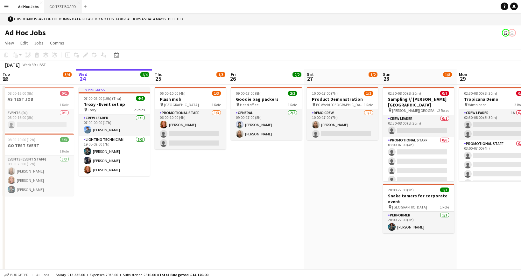
click at [60, 7] on button "GO TEST BOARD Close" at bounding box center [62, 6] width 37 height 12
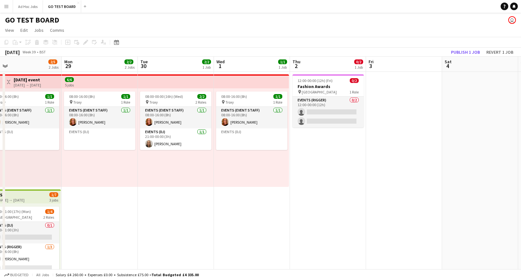
scroll to position [0, 243]
drag, startPoint x: 444, startPoint y: 143, endPoint x: 113, endPoint y: 143, distance: 331.1
click at [113, 143] on app-calendar-viewport "Thu 25 0/1 1 Job Fri 26 0/2 2 Jobs Sat 27 1/3 2 Jobs Sun 28 2/5 2 Jobs Mon 29 2…" at bounding box center [260, 216] width 521 height 318
click at [322, 85] on h3 "Fashion Awards" at bounding box center [327, 87] width 71 height 6
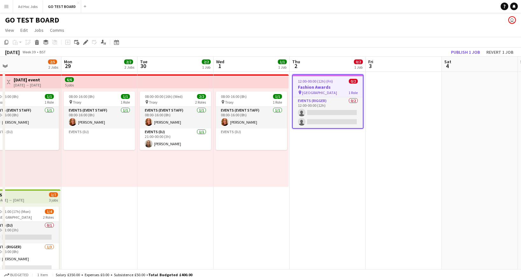
click at [459, 48] on div "September 2025 Week 39 • BST Publish 1 job Revert 1 job" at bounding box center [260, 52] width 521 height 9
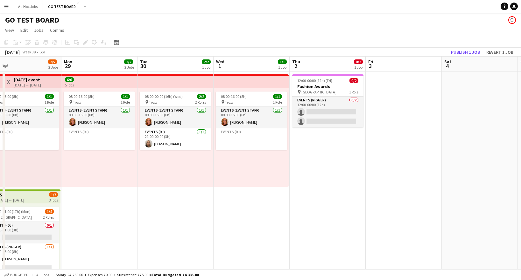
click at [464, 57] on app-board-header-date "Sat 4" at bounding box center [479, 64] width 76 height 15
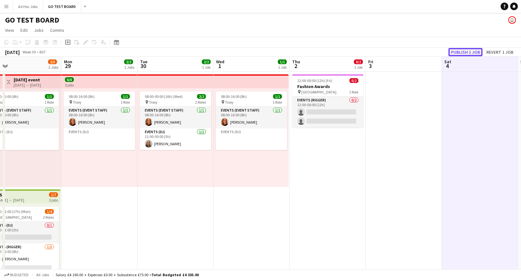
click at [467, 49] on button "Publish 1 job" at bounding box center [465, 52] width 34 height 8
click at [350, 174] on app-date-cell "12:00-00:00 (12h) (Fri) 0/2 Fashion Awards pin HYDE PARK 1 Role Events (Rigger)…" at bounding box center [327, 188] width 76 height 233
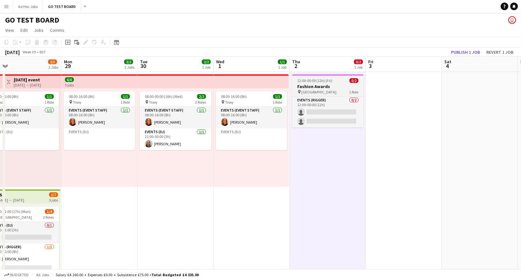
click at [324, 80] on span "12:00-00:00 (12h) (Fri)" at bounding box center [314, 80] width 35 height 5
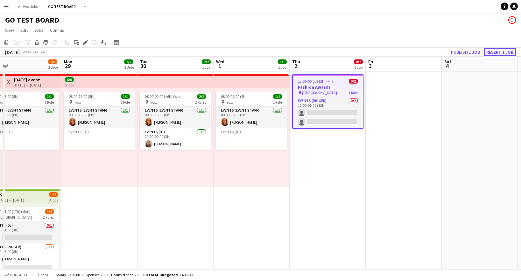
click at [496, 53] on button "Revert 1 job" at bounding box center [499, 52] width 32 height 8
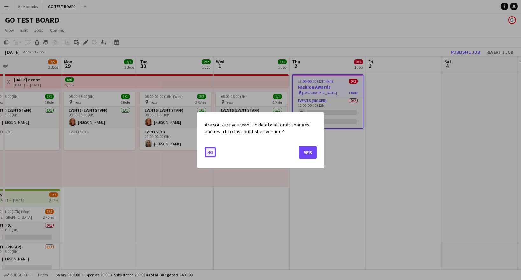
click at [207, 151] on button "No" at bounding box center [210, 152] width 11 height 10
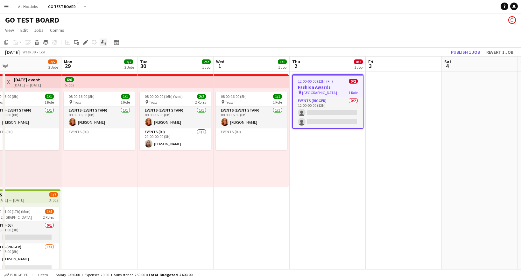
click at [103, 41] on icon at bounding box center [102, 41] width 3 height 3
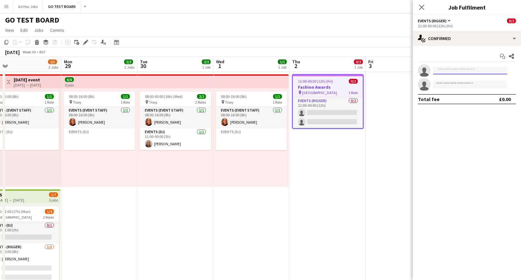
click at [464, 71] on input at bounding box center [470, 71] width 74 height 8
type input "*****"
click at [472, 89] on span "[PHONE_NUMBER]" at bounding box center [470, 89] width 64 height 5
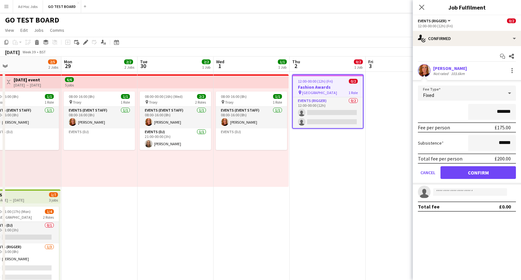
click at [448, 112] on div "*******" at bounding box center [467, 112] width 98 height 16
click at [424, 174] on button "Cancel" at bounding box center [428, 172] width 20 height 13
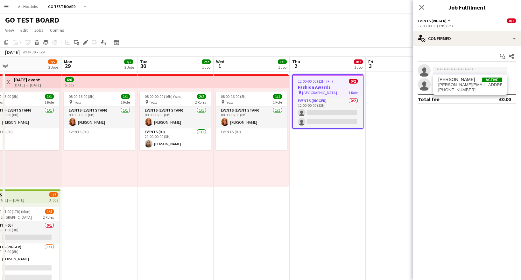
click at [445, 71] on input at bounding box center [470, 71] width 74 height 8
type input "****"
click at [453, 85] on span "[EMAIL_ADDRESS][DOMAIN_NAME]" at bounding box center [470, 84] width 64 height 5
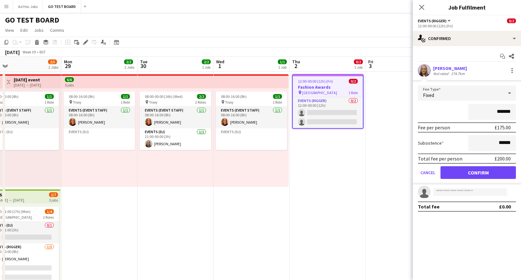
click at [446, 118] on div "*******" at bounding box center [467, 112] width 98 height 16
click at [450, 193] on input at bounding box center [470, 192] width 74 height 8
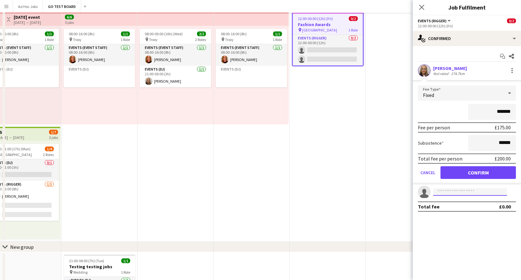
scroll to position [0, 0]
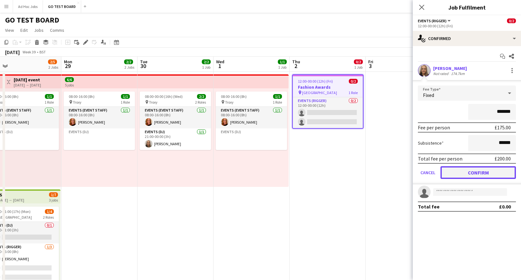
click at [469, 175] on button "Confirm" at bounding box center [477, 172] width 75 height 13
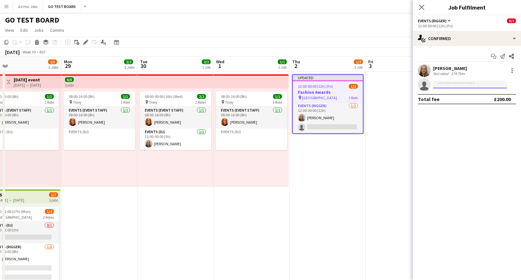
click at [460, 85] on input at bounding box center [470, 85] width 74 height 8
click at [503, 57] on icon "Send notification" at bounding box center [502, 56] width 5 height 5
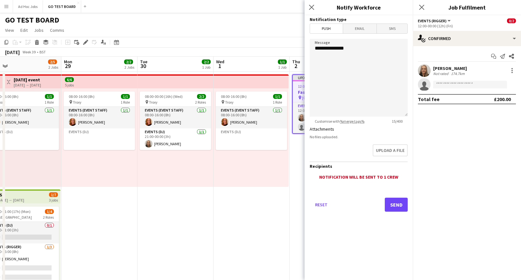
click at [388, 31] on span "SMS" at bounding box center [392, 29] width 31 height 10
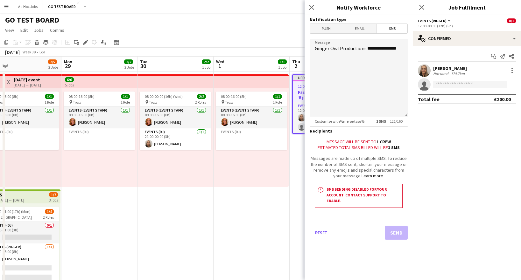
click at [363, 29] on span "Email" at bounding box center [360, 29] width 34 height 10
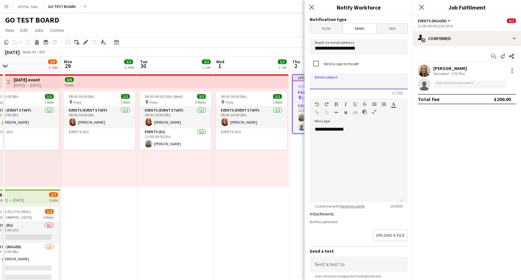
click at [340, 82] on input at bounding box center [358, 81] width 98 height 16
click at [354, 83] on input "**********" at bounding box center [358, 81] width 98 height 16
type input "**********"
click at [361, 163] on div "**********" at bounding box center [355, 164] width 93 height 76
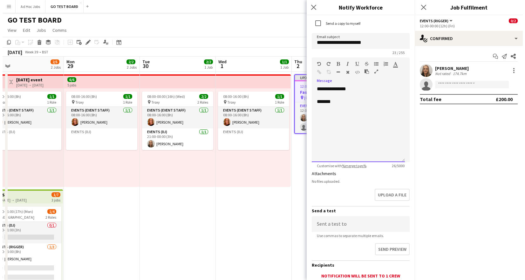
scroll to position [89, 0]
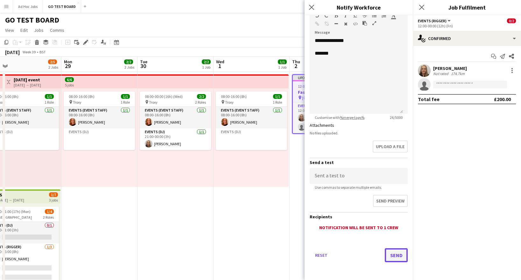
click at [389, 256] on button "Send" at bounding box center [396, 255] width 23 height 14
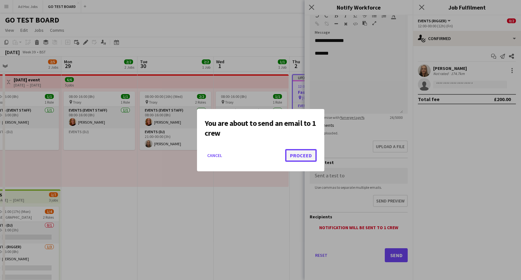
click at [301, 156] on button "Proceed" at bounding box center [300, 155] width 31 height 13
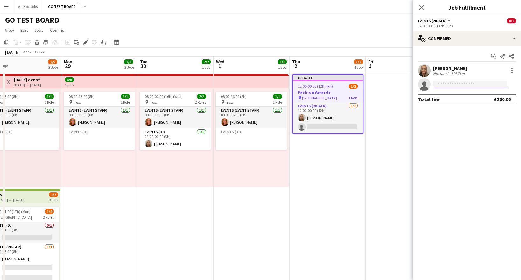
click at [450, 85] on input at bounding box center [470, 85] width 74 height 8
click at [494, 57] on icon "Start chat" at bounding box center [493, 56] width 5 height 5
click at [494, 54] on icon "Start chat" at bounding box center [493, 56] width 5 height 5
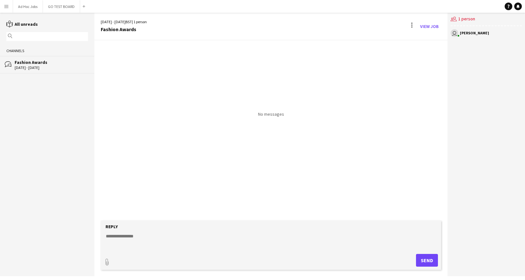
click at [127, 244] on textarea at bounding box center [272, 241] width 334 height 17
type textarea "**********"
click at [429, 268] on form "**********" at bounding box center [271, 245] width 341 height 49
click at [430, 264] on button "Send" at bounding box center [427, 260] width 22 height 13
click at [57, 9] on button "GO TEST BOARD Close" at bounding box center [61, 6] width 37 height 12
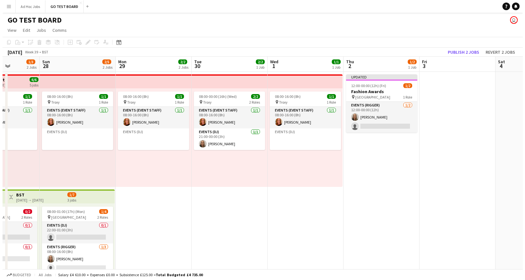
scroll to position [0, 191]
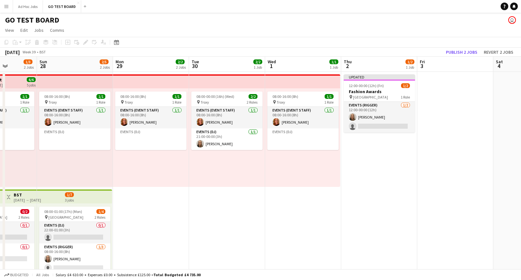
drag, startPoint x: 450, startPoint y: 166, endPoint x: 107, endPoint y: 166, distance: 343.2
click at [107, 166] on app-calendar-viewport "Thu 25 0/1 1 Job Fri 26 0/2 2 Jobs Sat 27 1/3 2 Jobs Sun 28 2/5 2 Jobs Mon 29 2…" at bounding box center [260, 216] width 521 height 318
click at [460, 49] on button "Publish 2 jobs" at bounding box center [461, 52] width 37 height 8
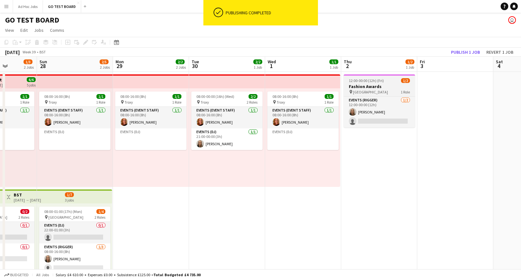
click at [386, 82] on div "12:00-00:00 (12h) (Fri) 1/2" at bounding box center [379, 80] width 71 height 5
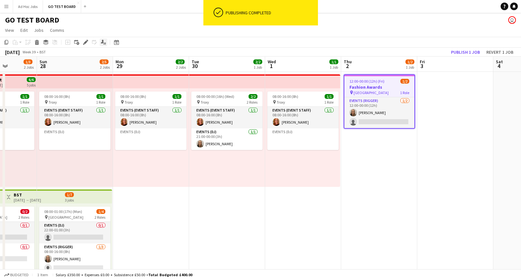
click at [104, 43] on icon "Applicants" at bounding box center [103, 42] width 5 height 5
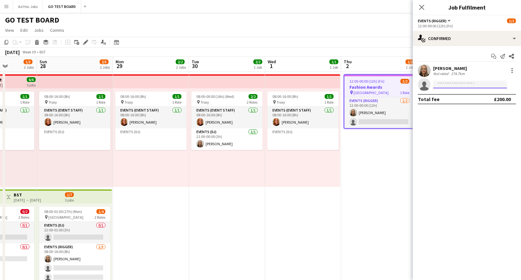
click at [480, 82] on input at bounding box center [470, 85] width 74 height 8
click at [495, 57] on icon "Start chat" at bounding box center [493, 56] width 5 height 5
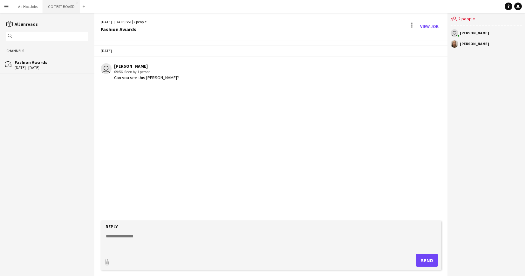
click at [59, 6] on button "GO TEST BOARD Close" at bounding box center [61, 6] width 37 height 12
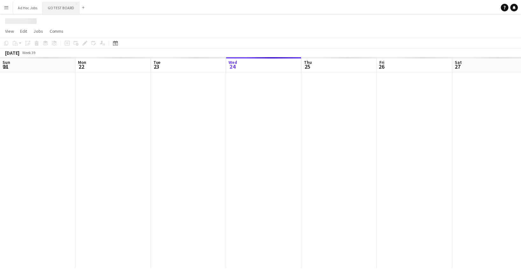
scroll to position [0, 152]
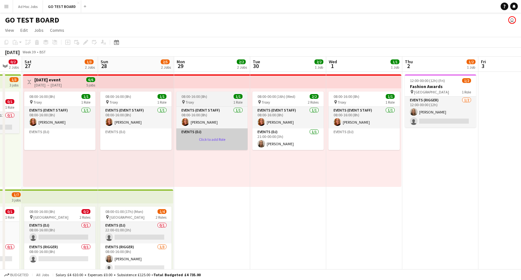
drag, startPoint x: 498, startPoint y: 141, endPoint x: 223, endPoint y: 134, distance: 275.2
click at [216, 135] on app-calendar-viewport "Wed 24 1/1 1 Job Thu 25 0/1 1 Job Fri 26 0/2 2 Jobs Sat 27 1/3 2 Jobs Sun 28 2/…" at bounding box center [260, 216] width 521 height 318
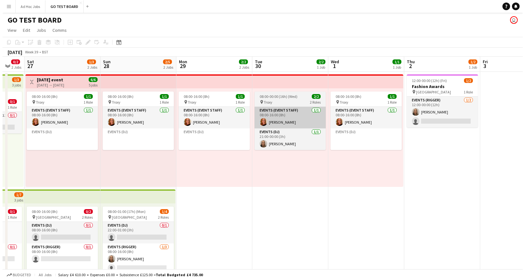
scroll to position [0, 206]
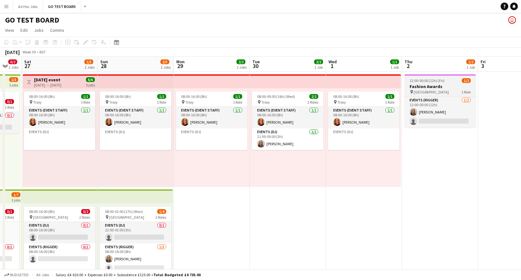
click at [428, 86] on h3 "Fashion Awards" at bounding box center [439, 87] width 71 height 6
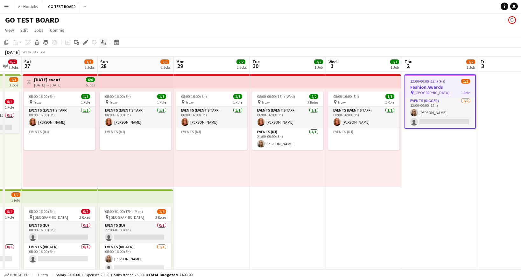
click at [105, 43] on icon at bounding box center [105, 44] width 1 height 2
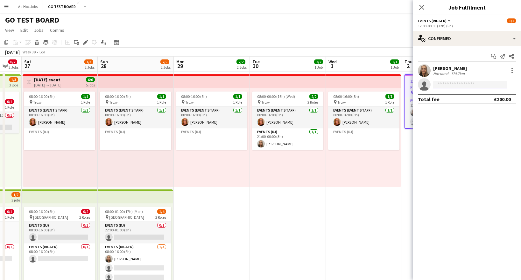
click at [448, 87] on input at bounding box center [470, 85] width 74 height 8
click at [513, 70] on div at bounding box center [512, 71] width 8 height 8
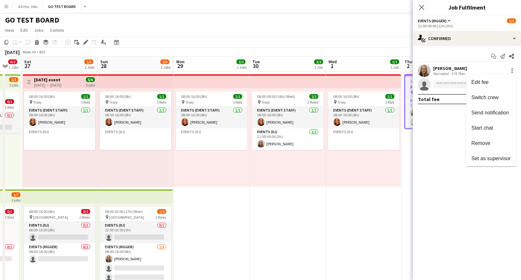
click at [452, 85] on div at bounding box center [260, 140] width 521 height 280
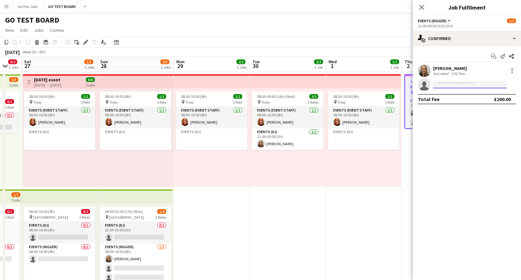
click at [449, 85] on input at bounding box center [470, 85] width 74 height 8
type input "*****"
click at [468, 97] on span "[PERSON_NAME][EMAIL_ADDRESS][DOMAIN_NAME]" at bounding box center [470, 98] width 64 height 5
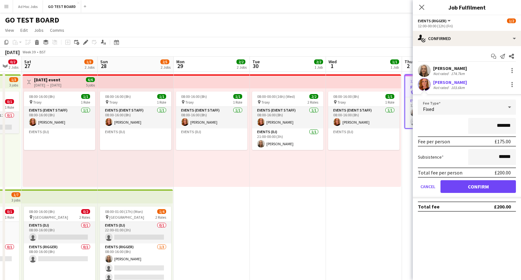
click at [492, 245] on mat-expansion-panel "check Confirmed Start chat Send notification Share Kelly Munce Not rated 174.7k…" at bounding box center [467, 163] width 108 height 234
click at [484, 190] on button "Confirm" at bounding box center [477, 186] width 75 height 13
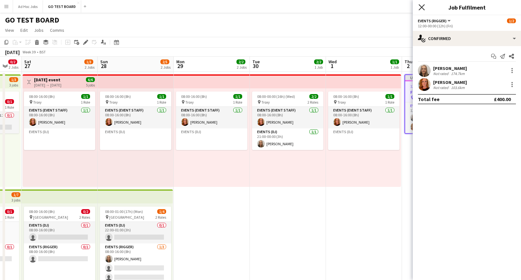
click at [421, 9] on icon "Close pop-in" at bounding box center [421, 7] width 6 height 6
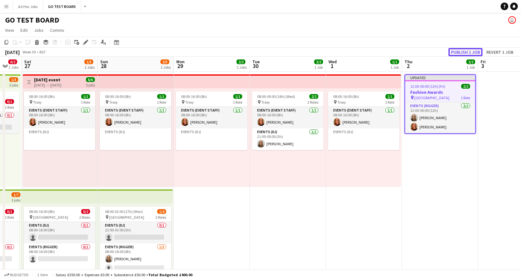
click at [466, 49] on button "Publish 1 job" at bounding box center [465, 52] width 34 height 8
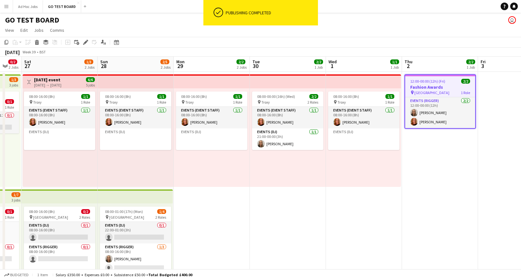
click at [459, 164] on app-date-cell "12:00-00:00 (12h) (Fri) 2/2 Fashion Awards pin HYDE PARK 1 Role Events (Rigger)…" at bounding box center [440, 188] width 76 height 233
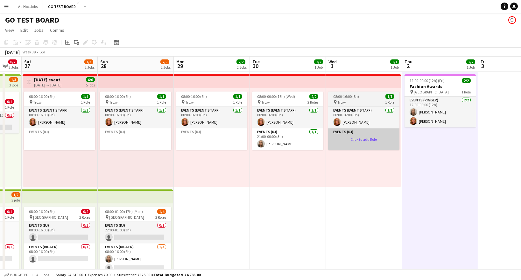
click at [364, 140] on app-card-role-placeholder "Events (DJ) Click to add Role" at bounding box center [363, 139] width 71 height 22
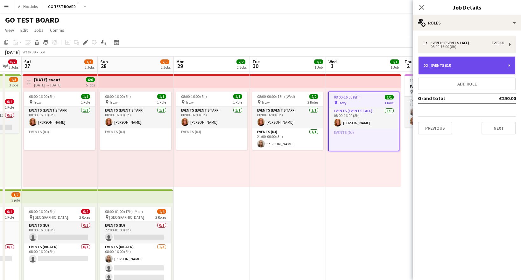
click at [509, 66] on div "0 x Events (DJ)" at bounding box center [467, 65] width 98 height 19
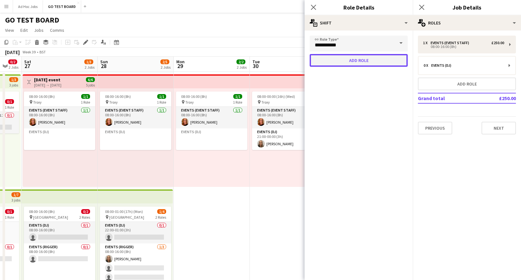
click at [373, 62] on button "Add role" at bounding box center [358, 60] width 98 height 13
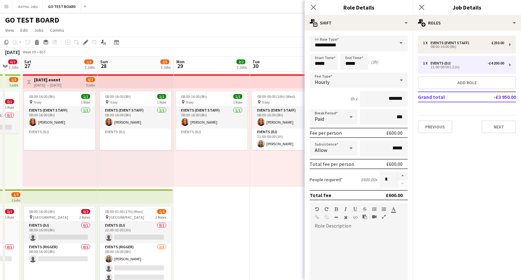
click at [396, 62] on div "Start Time ***** End Time ***** (3h)" at bounding box center [358, 62] width 98 height 16
click at [420, 8] on icon "Close pop-in" at bounding box center [421, 7] width 6 height 6
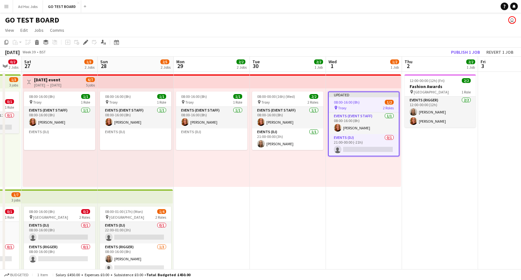
click at [430, 202] on app-date-cell "12:00-00:00 (12h) (Fri) 2/2 Fashion Awards pin HYDE PARK 1 Role Events (Rigger)…" at bounding box center [440, 188] width 76 height 233
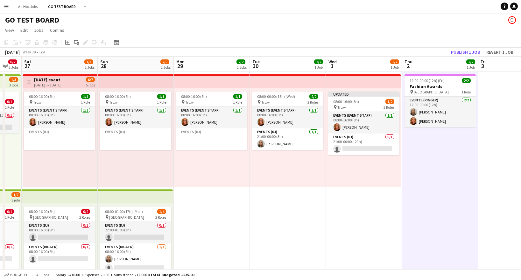
click at [488, 136] on app-date-cell at bounding box center [516, 188] width 76 height 233
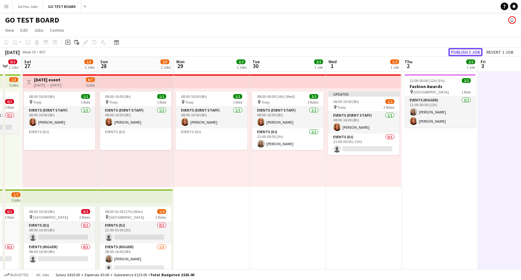
click at [459, 53] on button "Publish 1 job" at bounding box center [465, 52] width 34 height 8
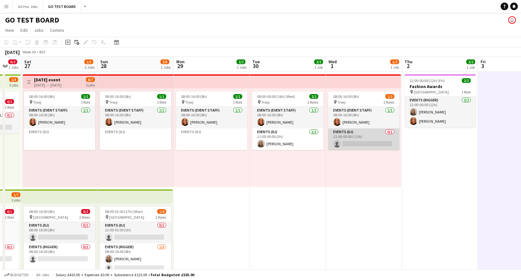
click at [368, 135] on app-card-role "Events (DJ) 0/1 21:00-00:00 (-21h) single-neutral-actions" at bounding box center [363, 139] width 71 height 22
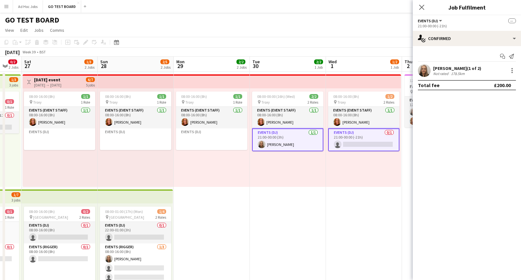
click at [368, 135] on app-card-role "Events (DJ) 0/1 21:00-00:00 (-21h) single-neutral-actions" at bounding box center [363, 139] width 71 height 23
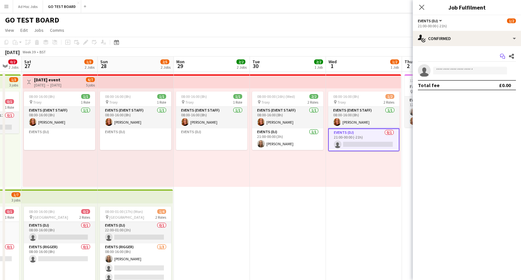
click at [504, 56] on icon at bounding box center [503, 57] width 3 height 3
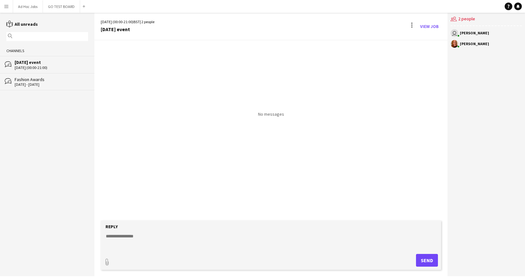
click at [48, 82] on div "2 - 3 Oct 2025" at bounding box center [51, 84] width 73 height 4
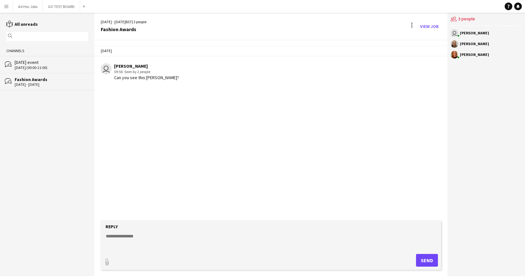
click at [50, 69] on div "01-10-2025 (00:00-21:00)" at bounding box center [51, 68] width 73 height 4
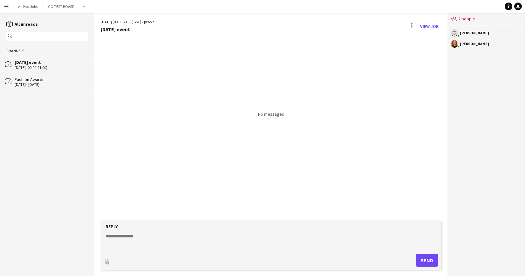
click at [46, 81] on div "Fashion Awards" at bounding box center [51, 80] width 73 height 6
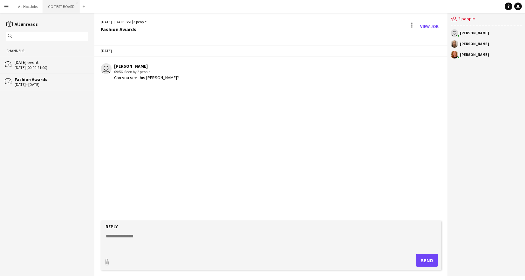
click at [54, 9] on button "GO TEST BOARD Close" at bounding box center [61, 6] width 37 height 12
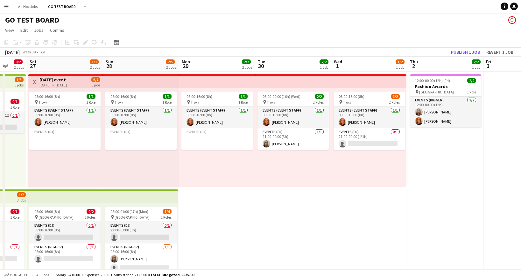
scroll to position [0, 237]
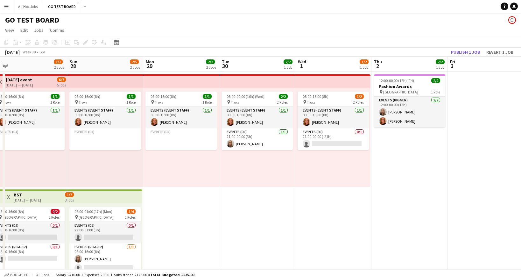
drag, startPoint x: 434, startPoint y: 174, endPoint x: 122, endPoint y: 167, distance: 312.4
click at [122, 167] on app-calendar-viewport "Wed 24 1/1 1 Job Thu 25 0/1 1 Job Fri 26 0/2 2 Jobs Sat 27 1/3 2 Jobs Sun 28 2/…" at bounding box center [260, 216] width 521 height 318
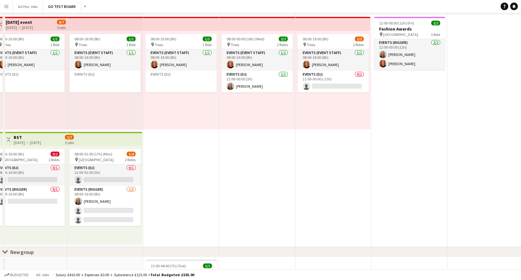
scroll to position [0, 0]
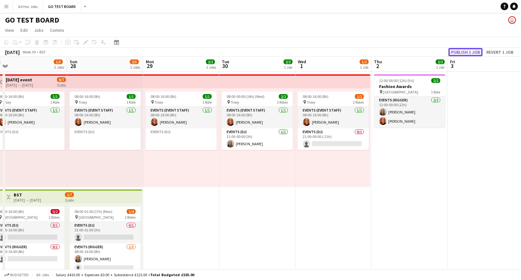
click at [468, 53] on button "Publish 1 job" at bounding box center [465, 52] width 34 height 8
click at [464, 52] on button "Publish 1 job" at bounding box center [465, 52] width 34 height 8
click at [457, 153] on app-date-cell at bounding box center [485, 188] width 76 height 233
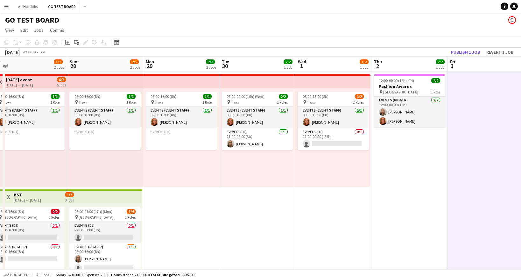
click at [425, 181] on app-date-cell "12:00-00:00 (12h) (Fri) 2/2 Fashion Awards pin HYDE PARK 1 Role Events (Rigger)…" at bounding box center [409, 188] width 76 height 233
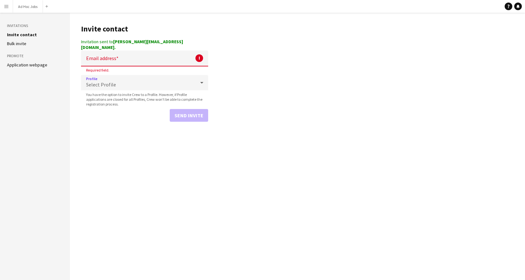
click at [203, 82] on icon at bounding box center [201, 83] width 3 height 2
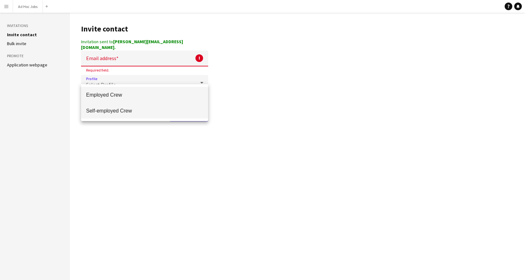
click at [104, 111] on span "Self-employed Crew" at bounding box center [144, 111] width 117 height 6
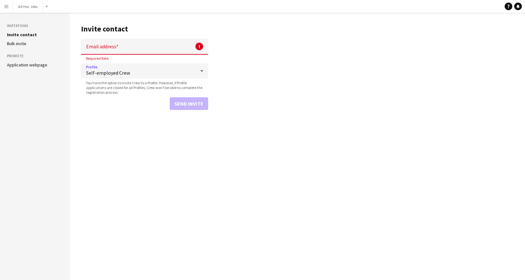
click at [108, 72] on span "Self-employed Crew" at bounding box center [140, 73] width 109 height 6
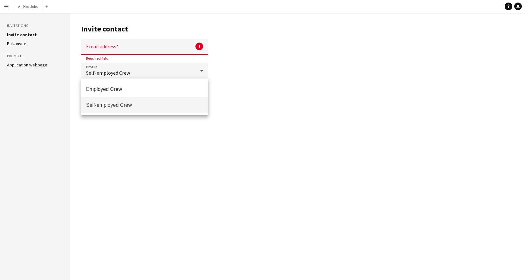
click at [110, 40] on div at bounding box center [262, 140] width 525 height 280
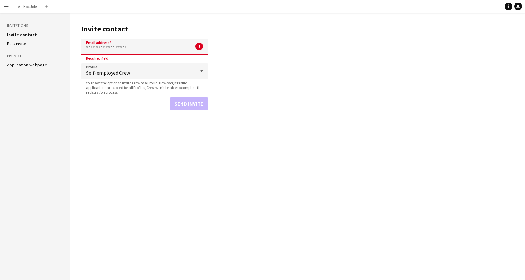
click at [111, 47] on input "Email address" at bounding box center [144, 47] width 127 height 16
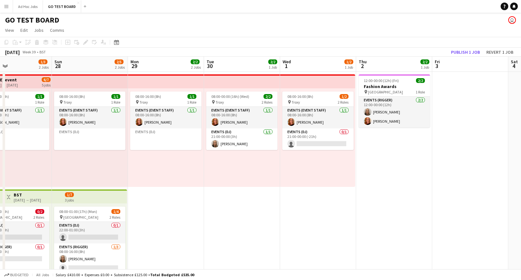
scroll to position [0, 188]
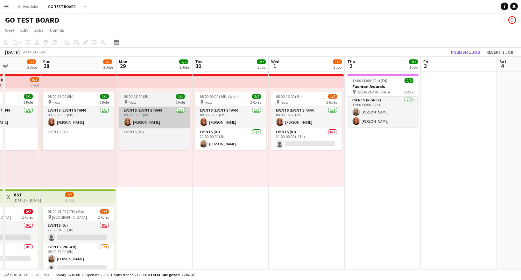
drag, startPoint x: 478, startPoint y: 149, endPoint x: 152, endPoint y: 114, distance: 328.0
click at [138, 114] on app-calendar-viewport "Thu 25 0/1 1 Job Fri 26 0/2 2 Jobs Sat 27 1/3 2 Jobs Sun 28 2/5 2 Jobs Mon 29 2…" at bounding box center [260, 216] width 521 height 318
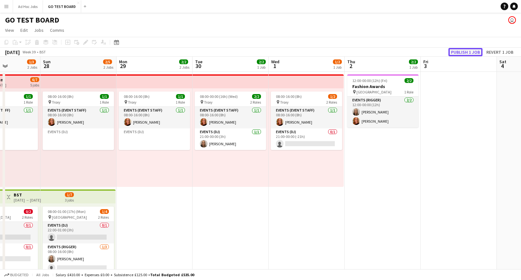
click at [468, 55] on button "Publish 1 job" at bounding box center [465, 52] width 34 height 8
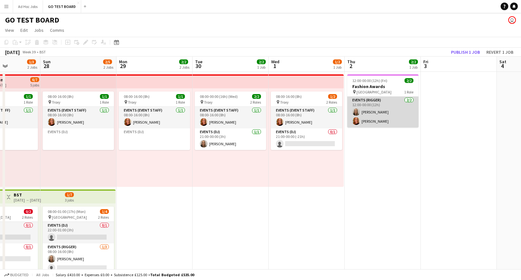
click at [390, 97] on app-card-role "Events (Rigger) 2/2 12:00-00:00 (12h) Kelly Munce Alice Skipper" at bounding box center [382, 112] width 71 height 31
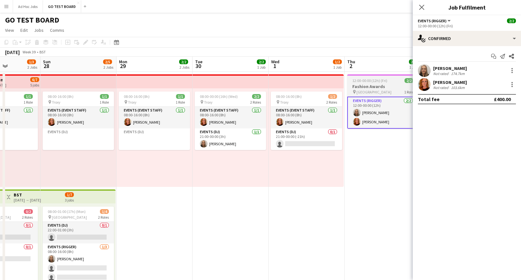
click at [389, 92] on div "pin HYDE PARK 1 Role" at bounding box center [382, 91] width 71 height 5
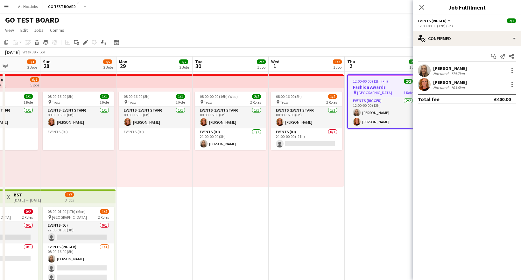
click at [374, 171] on app-date-cell "12:00-00:00 (12h) (Fri) 2/2 Fashion Awards pin HYDE PARK 1 Role Events (Rigger)…" at bounding box center [382, 188] width 76 height 233
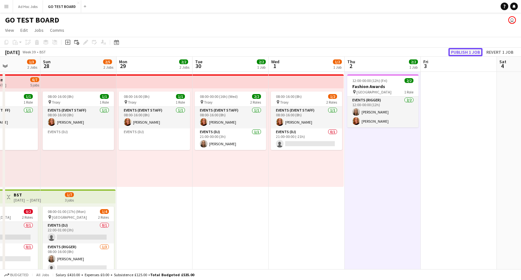
click at [475, 52] on button "Publish 1 job" at bounding box center [465, 52] width 34 height 8
click at [466, 55] on button "Publish 1 job" at bounding box center [465, 52] width 34 height 8
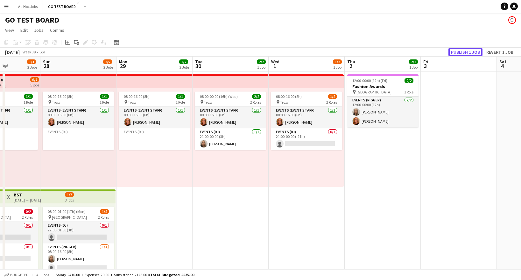
click at [463, 55] on button "Publish 1 job" at bounding box center [465, 52] width 34 height 8
click at [464, 51] on button "Publish 1 job" at bounding box center [465, 52] width 34 height 8
click at [374, 81] on span "12:00-00:00 (12h) (Fri)" at bounding box center [369, 80] width 35 height 5
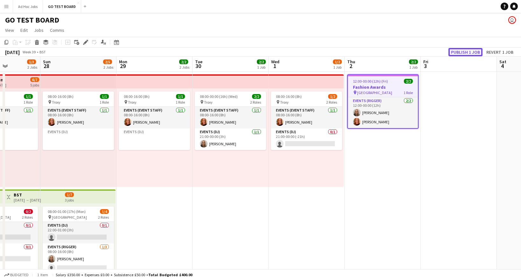
click at [461, 54] on button "Publish 1 job" at bounding box center [465, 52] width 34 height 8
click at [384, 84] on app-job-card "12:00-00:00 (12h) (Fri) 2/2 Fashion Awards pin HYDE PARK 1 Role Events (Rigger)…" at bounding box center [382, 101] width 71 height 54
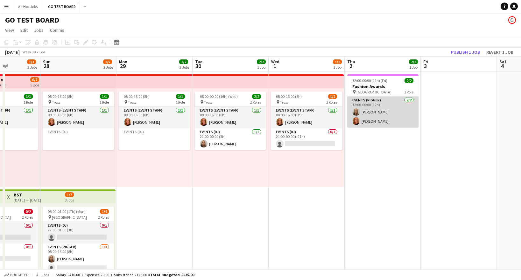
click at [382, 103] on app-card-role "Events (Rigger) 2/2 12:00-00:00 (12h) Kelly Munce Alice Skipper" at bounding box center [382, 112] width 71 height 31
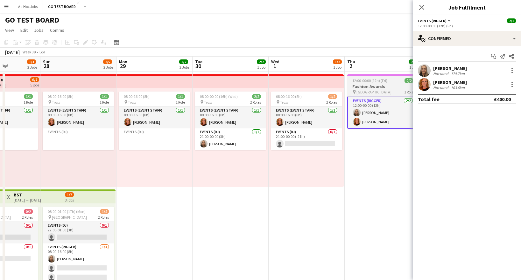
click at [379, 82] on span "12:00-00:00 (12h) (Fri)" at bounding box center [369, 80] width 35 height 5
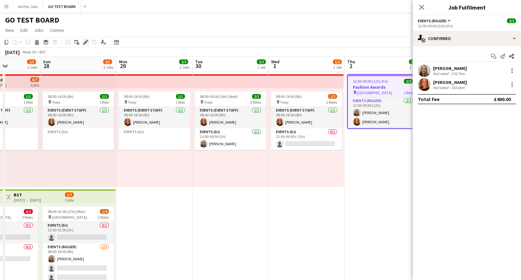
click at [85, 43] on icon at bounding box center [85, 42] width 3 height 3
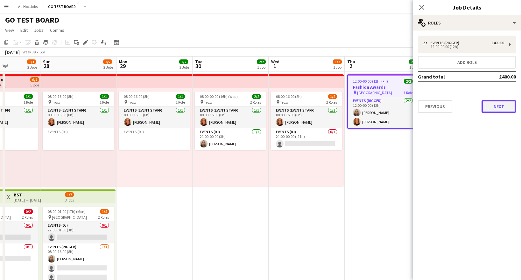
click at [493, 107] on button "Next" at bounding box center [498, 106] width 34 height 13
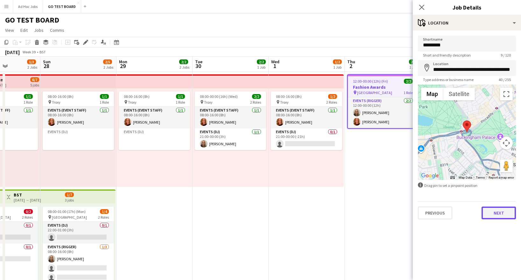
click at [504, 219] on button "Next" at bounding box center [498, 213] width 34 height 13
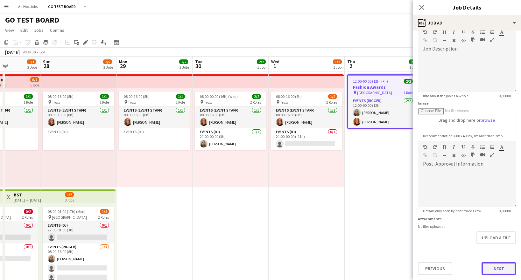
click at [494, 253] on form "**********" at bounding box center [467, 138] width 108 height 274
click at [497, 274] on button "Next" at bounding box center [498, 268] width 34 height 13
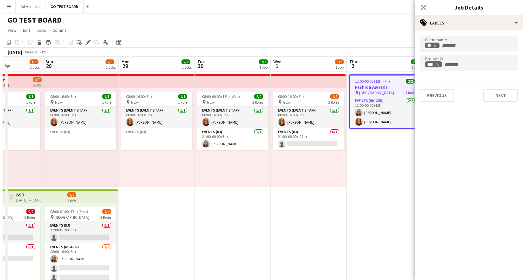
scroll to position [0, 0]
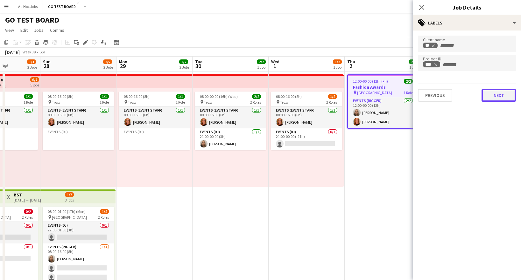
click at [495, 94] on button "Next" at bounding box center [498, 95] width 34 height 13
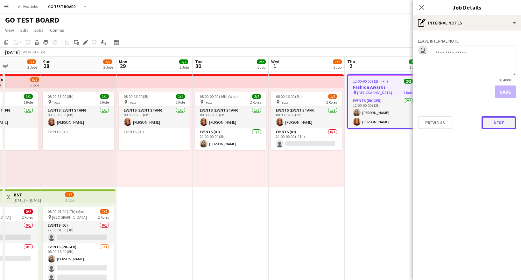
click at [507, 123] on button "Next" at bounding box center [498, 122] width 34 height 13
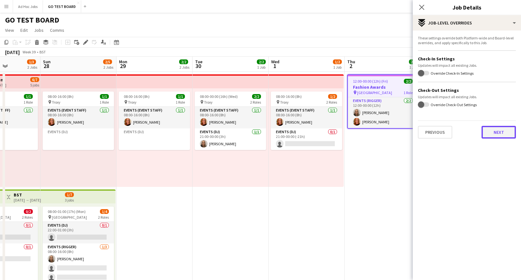
click at [502, 131] on button "Next" at bounding box center [498, 132] width 34 height 13
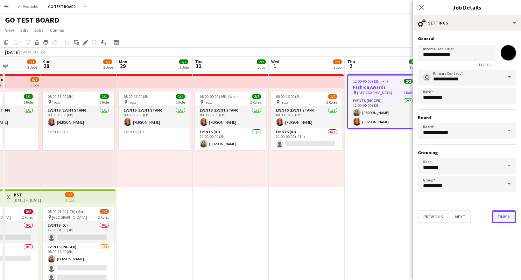
click at [501, 220] on button "Finish" at bounding box center [504, 217] width 24 height 13
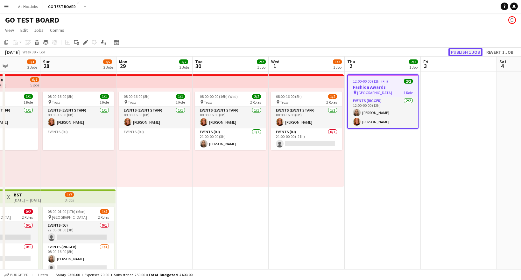
click at [461, 51] on button "Publish 1 job" at bounding box center [465, 52] width 34 height 8
click at [373, 83] on span "12:00-00:00 (12h) (Fri)" at bounding box center [370, 81] width 35 height 5
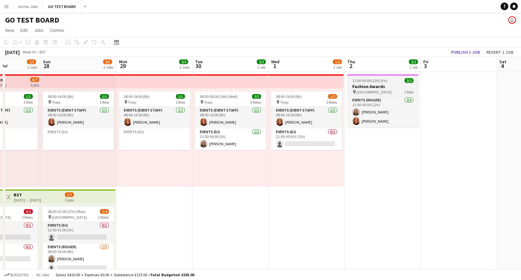
click at [373, 84] on h3 "Fashion Awards" at bounding box center [382, 87] width 71 height 6
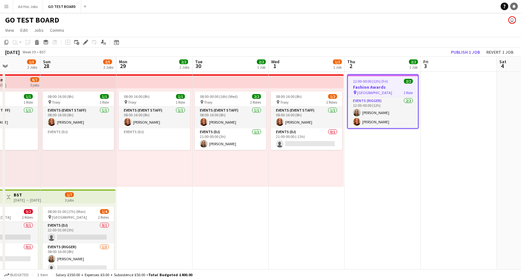
click at [512, 7] on icon at bounding box center [513, 5] width 3 height 3
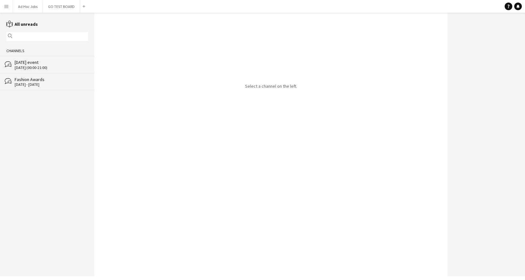
click at [48, 83] on div "2 - 3 Oct 2025" at bounding box center [51, 84] width 73 height 4
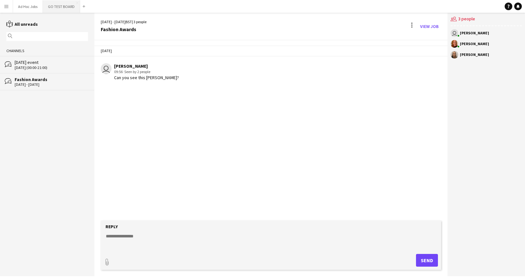
click at [60, 9] on button "GO TEST BOARD Close" at bounding box center [61, 6] width 37 height 12
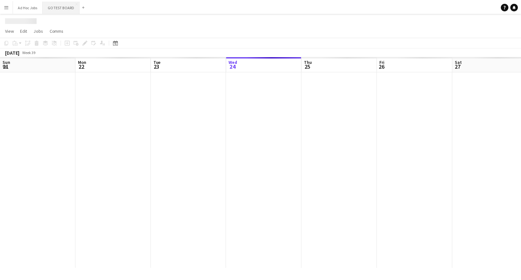
scroll to position [0, 152]
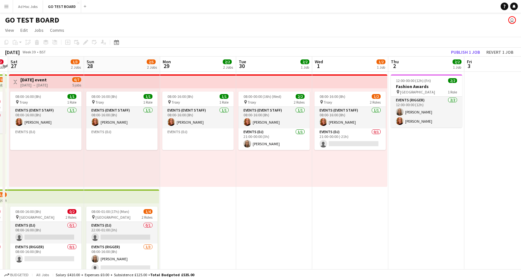
drag, startPoint x: 428, startPoint y: 170, endPoint x: 184, endPoint y: 167, distance: 244.9
click at [184, 167] on app-calendar-viewport "Wed 24 1/1 1 Job Thu 25 0/1 1 Job Fri 26 0/2 2 Jobs Sat 27 1/3 2 Jobs Sun 28 2/…" at bounding box center [260, 216] width 521 height 318
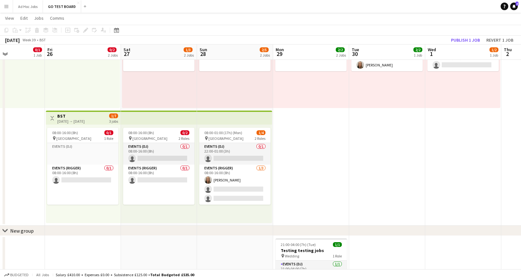
scroll to position [0, 183]
drag, startPoint x: 107, startPoint y: 244, endPoint x: 215, endPoint y: 243, distance: 108.1
click at [215, 243] on app-calendar-viewport "Tue 23 Wed 24 1/1 1 Job Thu 25 0/1 1 Job Fri 26 0/2 2 Jobs Sat 27 1/3 2 Jobs Su…" at bounding box center [260, 121] width 521 height 349
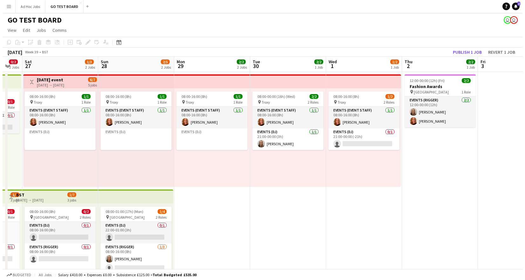
scroll to position [0, 245]
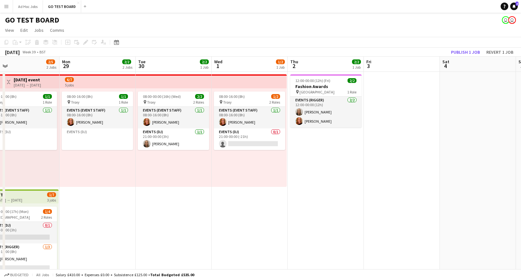
drag, startPoint x: 443, startPoint y: 222, endPoint x: 229, endPoint y: 209, distance: 214.1
click at [229, 209] on app-calendar-viewport "Thu 25 0/1 1 Job Fri 26 0/2 2 Jobs Sat 27 1/3 2 Jobs Sun 28 2/5 2 Jobs Mon 29 2…" at bounding box center [260, 216] width 521 height 318
click at [475, 52] on button "Publish 1 job" at bounding box center [465, 52] width 34 height 8
click at [471, 54] on button "Publish 1 job" at bounding box center [465, 52] width 34 height 8
click at [515, 4] on link "Notifications 2" at bounding box center [514, 7] width 8 height 8
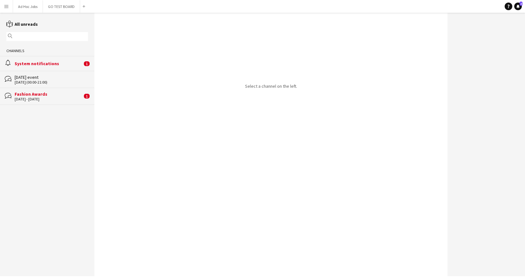
click at [41, 63] on div "System notifications" at bounding box center [49, 64] width 68 height 6
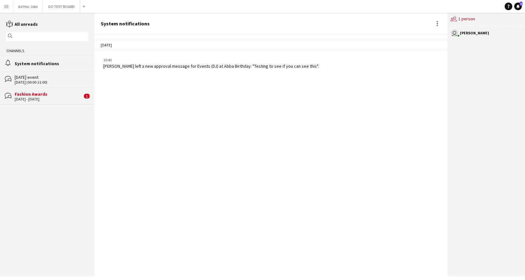
click at [38, 79] on div "[DATE] event" at bounding box center [51, 77] width 73 height 6
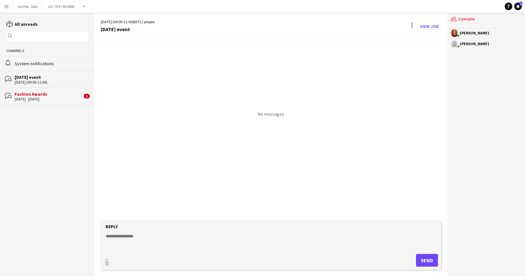
click at [40, 95] on div "Fashion Awards" at bounding box center [49, 94] width 68 height 6
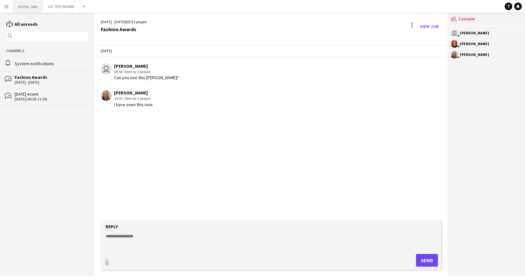
click at [35, 7] on button "Ad Hoc Jobs Close" at bounding box center [28, 6] width 30 height 12
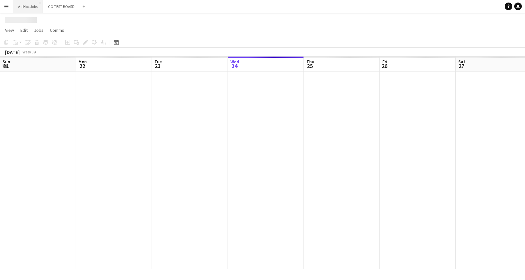
scroll to position [0, 152]
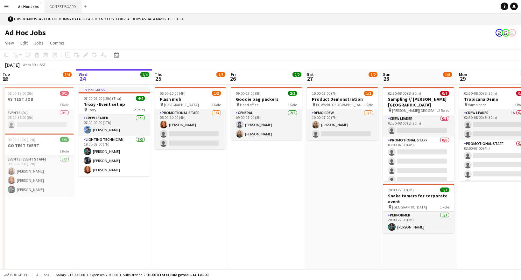
click at [59, 8] on button "GO TEST BOARD Close" at bounding box center [62, 6] width 37 height 12
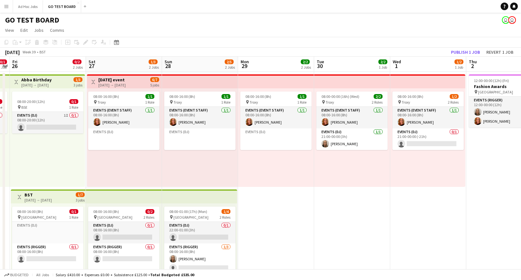
scroll to position [0, 210]
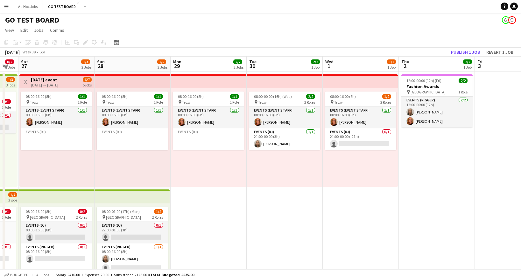
drag, startPoint x: 480, startPoint y: 165, endPoint x: 196, endPoint y: 165, distance: 284.7
click at [196, 165] on app-calendar-viewport "Wed 24 1/1 1 Job Thu 25 0/1 1 Job Fri 26 0/2 2 Jobs Sat 27 1/3 2 Jobs Sun 28 2/…" at bounding box center [260, 216] width 521 height 318
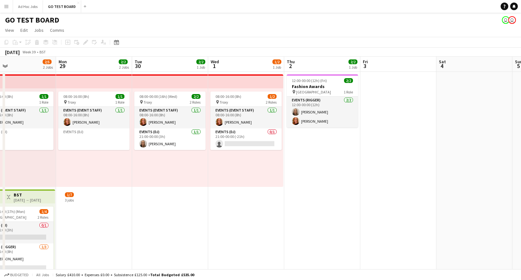
scroll to position [0, 190]
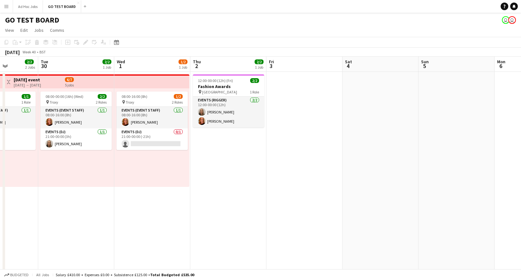
drag, startPoint x: 408, startPoint y: 210, endPoint x: 199, endPoint y: 200, distance: 208.5
click at [199, 200] on app-calendar-viewport "Sat 27 1/3 2 Jobs Sun 28 2/5 2 Jobs Mon 29 2/2 2 Jobs Tue 30 2/2 1 Job Wed 1 1/…" at bounding box center [260, 216] width 521 height 318
click at [233, 81] on div "12:00-00:00 (12h) (Fri) 2/2" at bounding box center [228, 80] width 71 height 5
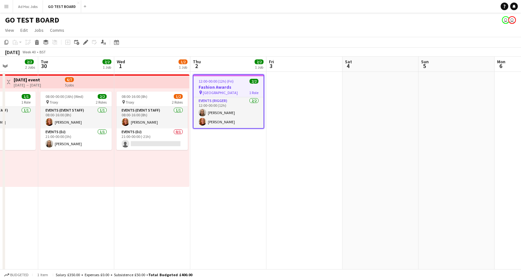
click at [270, 228] on app-date-cell at bounding box center [304, 188] width 76 height 233
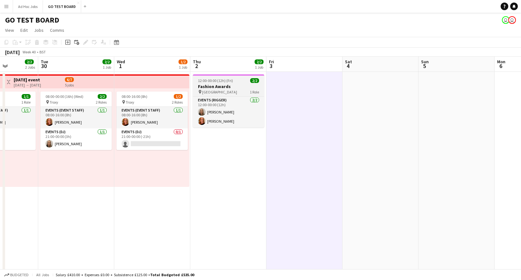
click at [235, 83] on app-job-card "12:00-00:00 (12h) (Fri) 2/2 Fashion Awards pin HYDE PARK 1 Role Events (Rigger)…" at bounding box center [228, 100] width 71 height 53
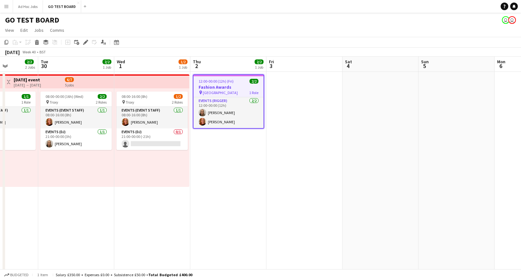
click at [233, 210] on app-date-cell "12:00-00:00 (12h) (Fri) 2/2 Fashion Awards pin HYDE PARK 1 Role Events (Rigger)…" at bounding box center [228, 188] width 76 height 233
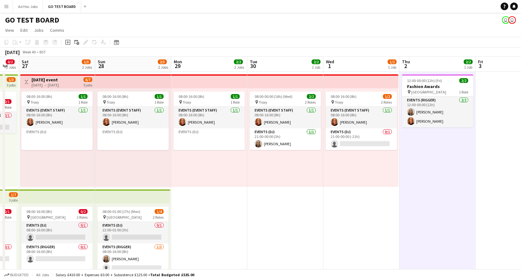
scroll to position [0, 132]
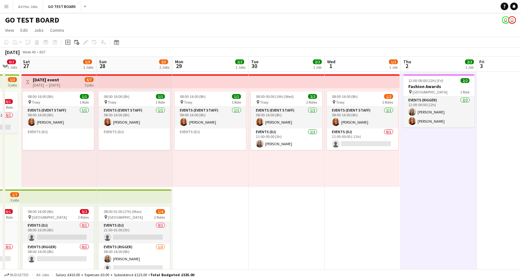
drag, startPoint x: 193, startPoint y: 208, endPoint x: 375, endPoint y: 207, distance: 182.3
click at [376, 207] on app-calendar-viewport "Thu 25 0/1 1 Job Fri 26 0/2 2 Jobs Sat 27 1/3 2 Jobs Sun 28 2/5 2 Jobs Mon 29 2…" at bounding box center [260, 216] width 521 height 318
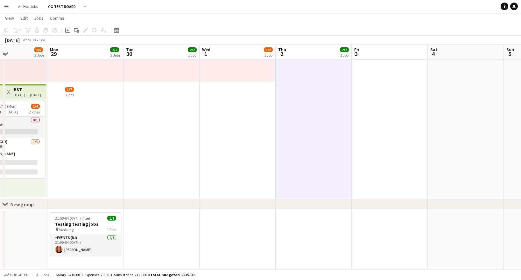
scroll to position [0, 192]
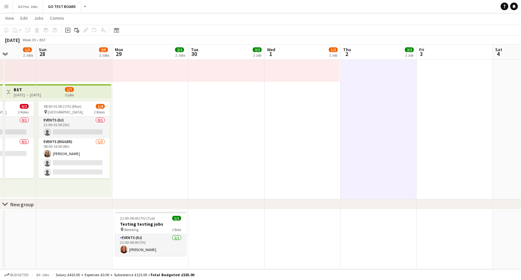
drag, startPoint x: 268, startPoint y: 241, endPoint x: 208, endPoint y: 226, distance: 61.3
click at [208, 227] on app-calendar-viewport "Thu 25 0/1 1 Job Fri 26 0/2 2 Jobs Sat 27 1/3 2 Jobs Sun 28 2/5 2 Jobs Mon 29 2…" at bounding box center [260, 94] width 521 height 349
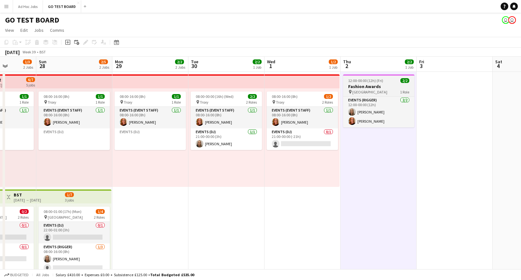
click at [384, 79] on div "12:00-00:00 (12h) (Fri) 2/2" at bounding box center [378, 80] width 71 height 5
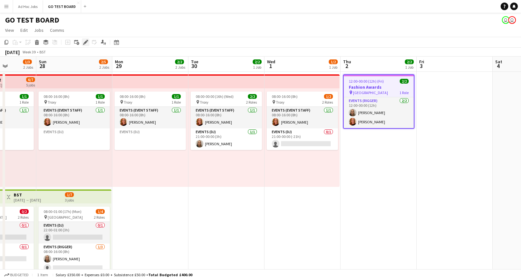
click at [85, 44] on icon "Edit" at bounding box center [85, 42] width 5 height 5
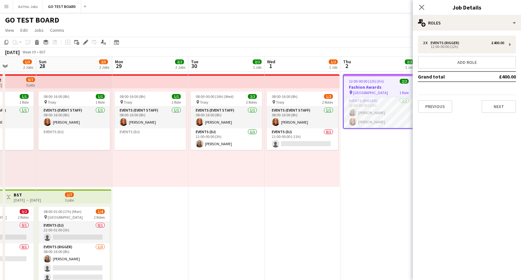
click at [375, 20] on div "GO TEST BOARD user user" at bounding box center [260, 19] width 521 height 12
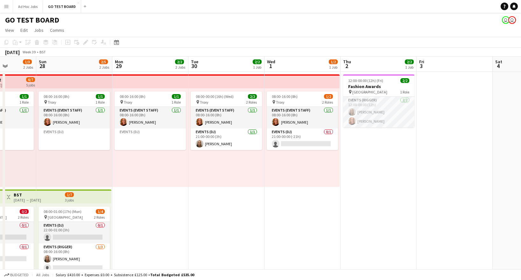
click at [479, 162] on app-date-cell at bounding box center [454, 188] width 76 height 233
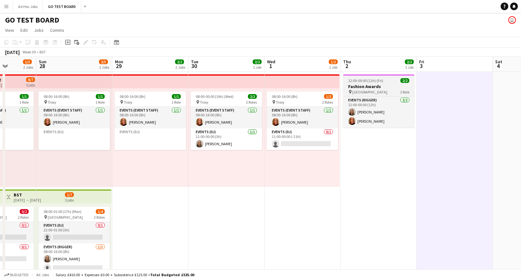
click at [387, 86] on h3 "Fashion Awards" at bounding box center [378, 87] width 71 height 6
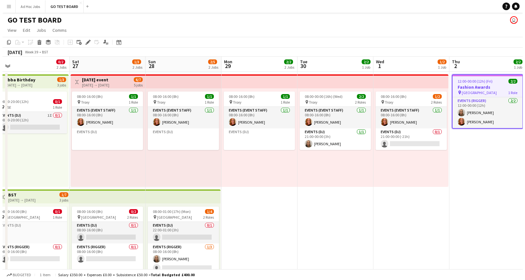
scroll to position [0, 152]
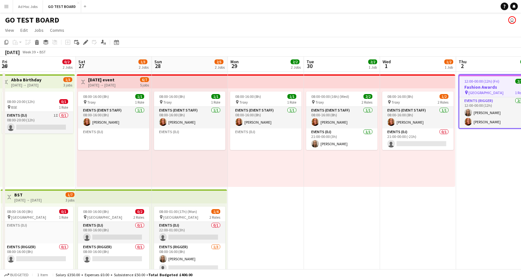
drag, startPoint x: 145, startPoint y: 229, endPoint x: 261, endPoint y: 229, distance: 115.5
click at [261, 229] on app-calendar-viewport "Wed 24 1/1 1 Job Thu 25 0/1 1 Job Fri 26 0/2 2 Jobs Sat 27 1/3 2 Jobs Sun 28 2/…" at bounding box center [260, 216] width 521 height 318
click at [513, 6] on icon at bounding box center [513, 5] width 3 height 3
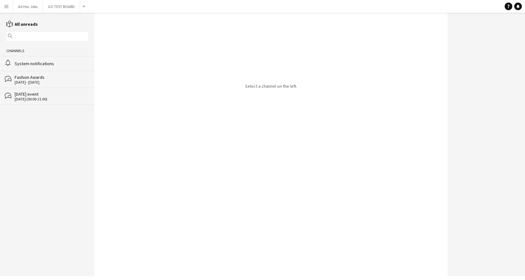
click at [35, 83] on div "2 - 3 Oct 2025" at bounding box center [51, 82] width 73 height 4
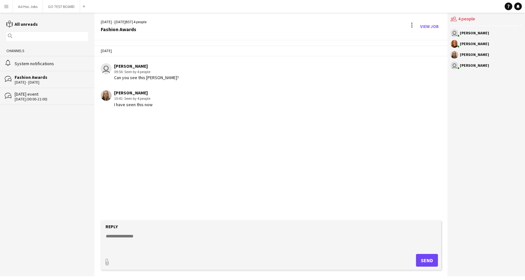
click at [145, 239] on textarea at bounding box center [272, 241] width 334 height 17
click at [427, 249] on textarea "****" at bounding box center [272, 241] width 334 height 17
type textarea "****"
click at [428, 262] on button "Send" at bounding box center [427, 260] width 22 height 13
click at [43, 61] on div "System notifications" at bounding box center [51, 64] width 73 height 6
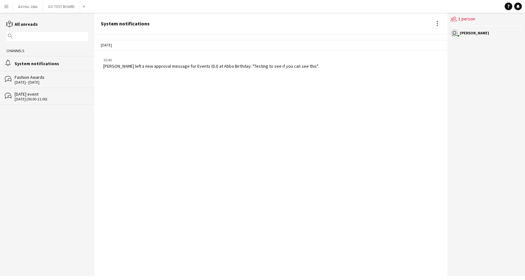
click at [110, 58] on div "10:43" at bounding box center [211, 60] width 216 height 6
click at [48, 76] on div "Fashion Awards" at bounding box center [51, 77] width 73 height 6
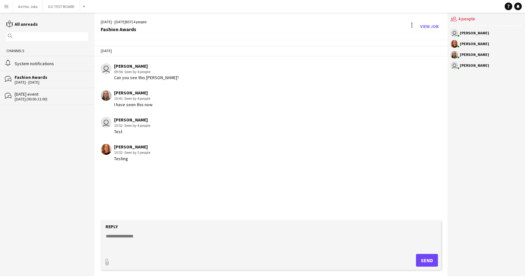
click at [45, 97] on div "01-10-2025 (00:00-21:00)" at bounding box center [51, 99] width 73 height 4
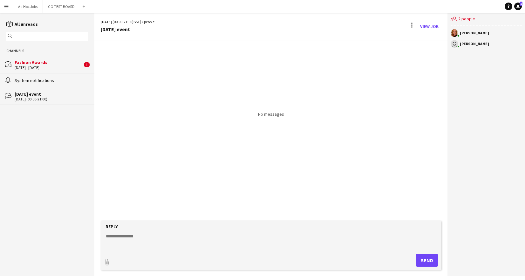
click at [49, 59] on div "Fashion Awards" at bounding box center [49, 62] width 68 height 6
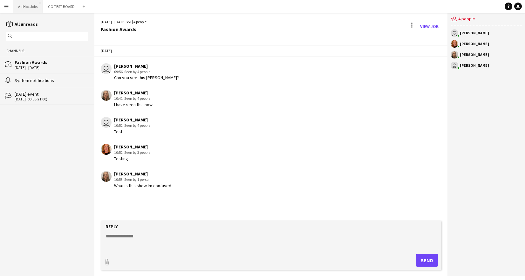
click at [25, 7] on button "Ad Hoc Jobs Close" at bounding box center [28, 6] width 30 height 12
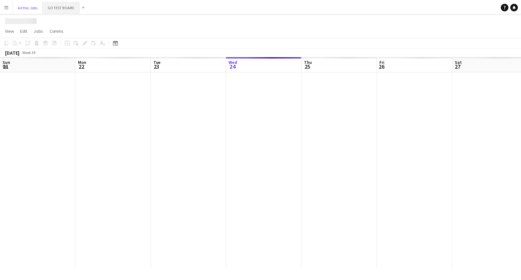
scroll to position [0, 152]
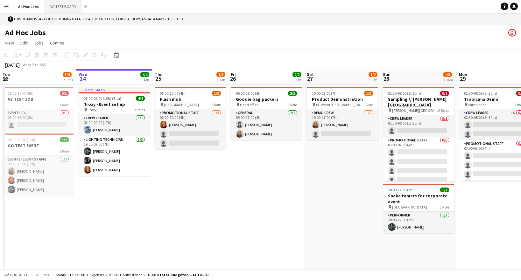
click at [60, 7] on button "GO TEST BOARD Close" at bounding box center [62, 6] width 37 height 12
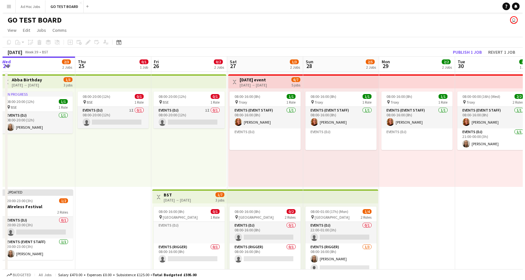
scroll to position [0, 256]
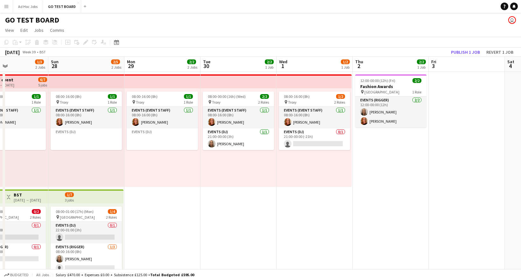
drag, startPoint x: 494, startPoint y: 176, endPoint x: 163, endPoint y: 173, distance: 331.8
click at [163, 173] on app-calendar-viewport "Wed 24 2/3 2 Jobs Thu 25 0/1 1 Job Fri 26 0/2 2 Jobs Sat 27 1/3 2 Jobs Sun 28 2…" at bounding box center [260, 216] width 521 height 318
click at [5, 7] on app-icon "Menu" at bounding box center [6, 6] width 5 height 5
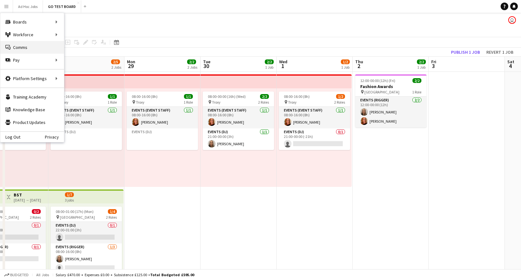
click at [18, 51] on link "Comms Comms" at bounding box center [32, 47] width 64 height 13
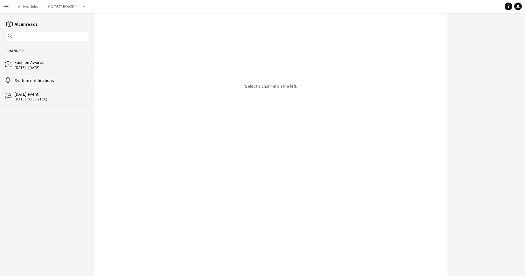
click at [7, 7] on app-icon "Menu" at bounding box center [6, 6] width 5 height 5
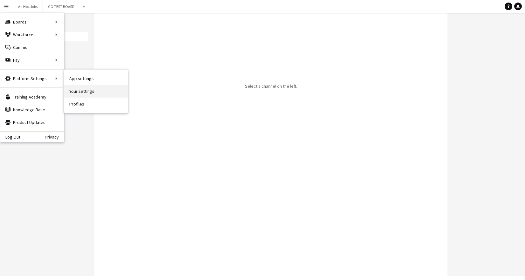
click at [77, 93] on link "Your settings" at bounding box center [96, 91] width 64 height 13
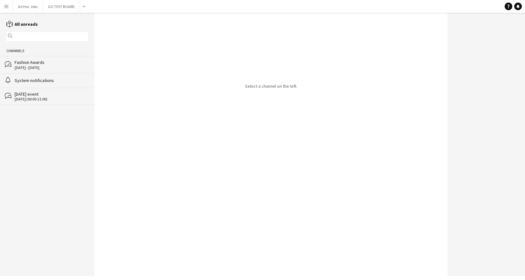
click at [5, 6] on app-icon "Menu" at bounding box center [6, 6] width 5 height 5
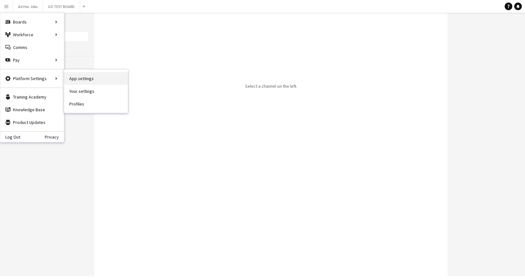
click at [101, 81] on link "App settings" at bounding box center [96, 78] width 64 height 13
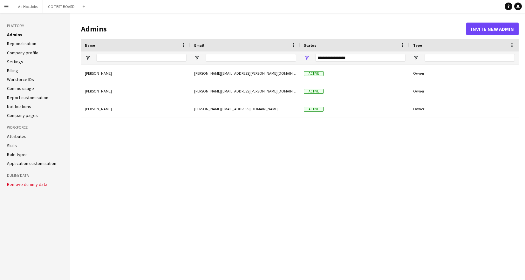
click at [5, 5] on app-icon "Menu" at bounding box center [6, 6] width 5 height 5
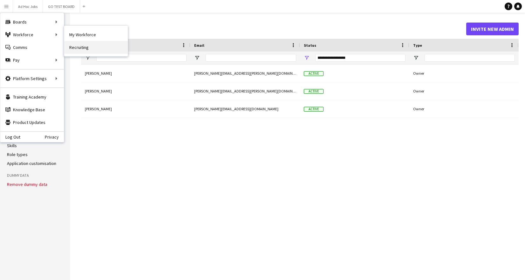
click at [108, 48] on link "Recruiting" at bounding box center [96, 47] width 64 height 13
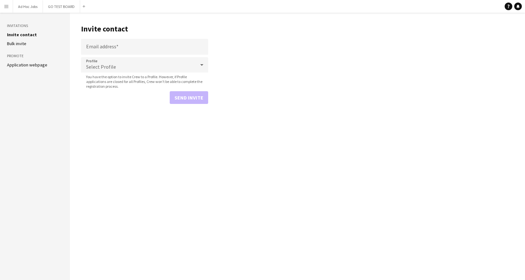
click at [5, 6] on app-icon "Menu" at bounding box center [6, 6] width 5 height 5
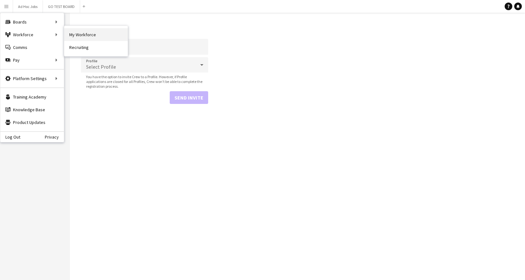
click at [80, 35] on link "My Workforce" at bounding box center [96, 34] width 64 height 13
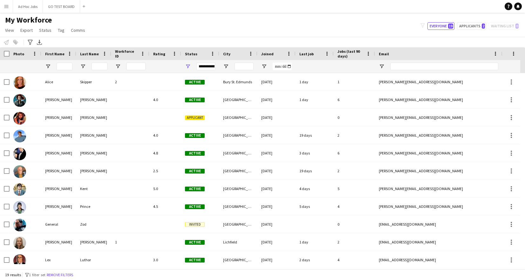
click at [9, 8] on button "Menu" at bounding box center [6, 6] width 13 height 13
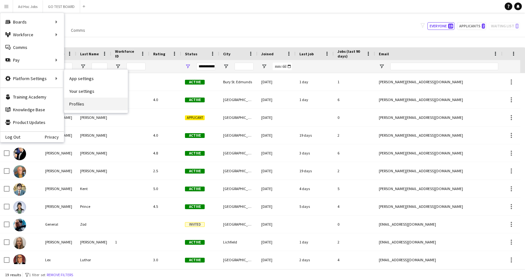
click at [75, 107] on link "Profiles" at bounding box center [96, 104] width 64 height 13
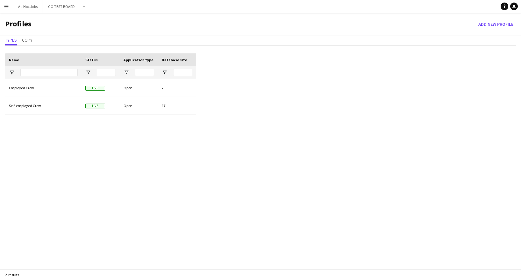
click at [4, 5] on app-icon "Menu" at bounding box center [6, 6] width 5 height 5
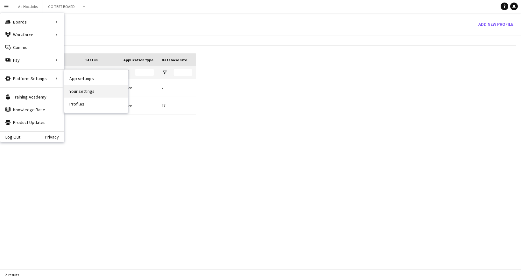
click at [72, 92] on link "Your settings" at bounding box center [96, 91] width 64 height 13
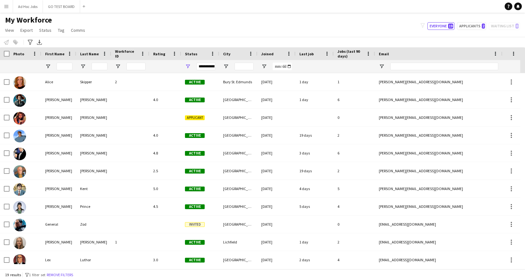
click at [5, 7] on app-icon "Menu" at bounding box center [6, 6] width 5 height 5
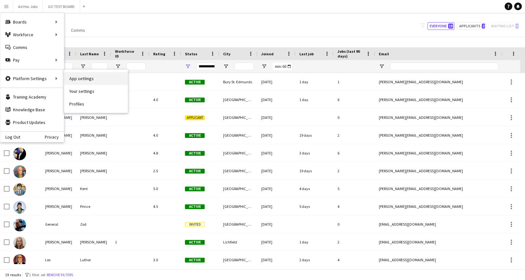
click at [87, 80] on link "App settings" at bounding box center [96, 78] width 64 height 13
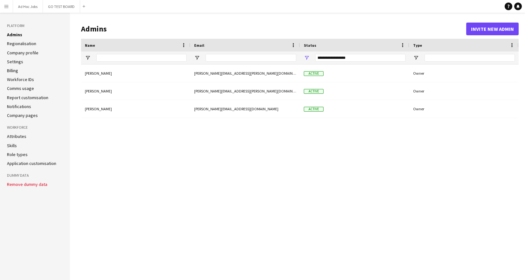
click at [23, 156] on link "Role types" at bounding box center [17, 155] width 21 height 6
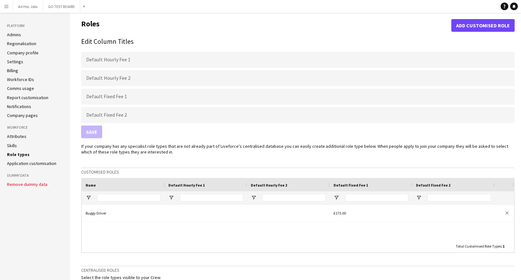
click at [7, 9] on app-icon "Menu" at bounding box center [6, 6] width 5 height 5
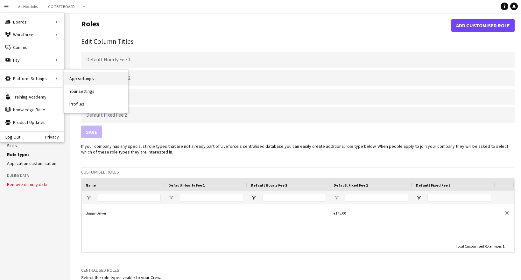
click at [81, 81] on link "App settings" at bounding box center [96, 78] width 64 height 13
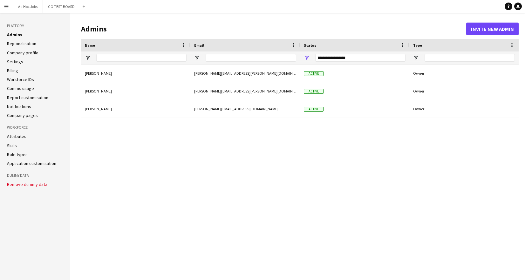
click at [17, 164] on link "Application customisation" at bounding box center [31, 164] width 49 height 6
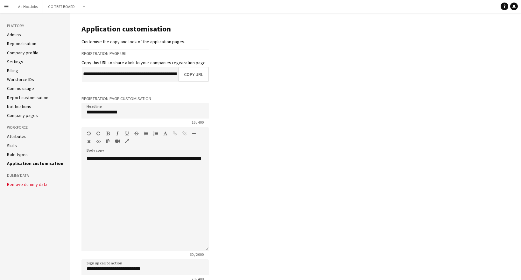
click at [20, 156] on link "Role types" at bounding box center [17, 155] width 21 height 6
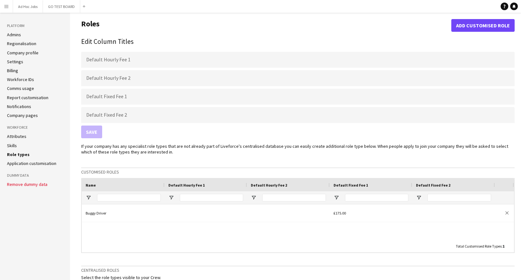
click at [25, 138] on link "Attributes" at bounding box center [16, 137] width 19 height 6
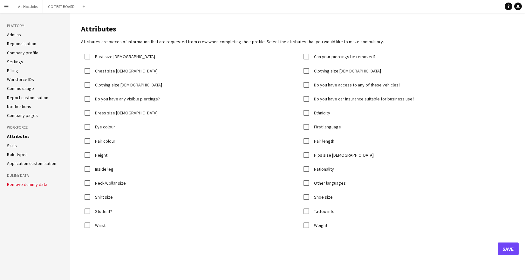
click at [14, 146] on link "Skills" at bounding box center [12, 146] width 10 height 6
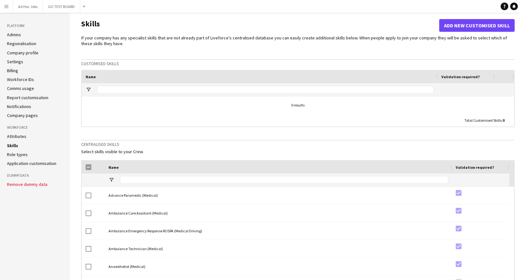
click at [12, 155] on link "Role types" at bounding box center [17, 155] width 21 height 6
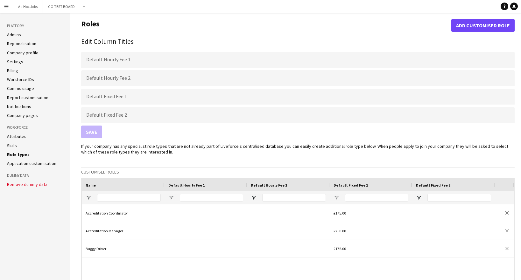
click at [13, 164] on link "Application customisation" at bounding box center [31, 164] width 49 height 6
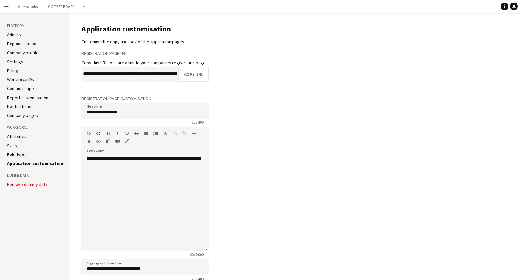
click at [17, 90] on link "Comms usage" at bounding box center [20, 89] width 27 height 6
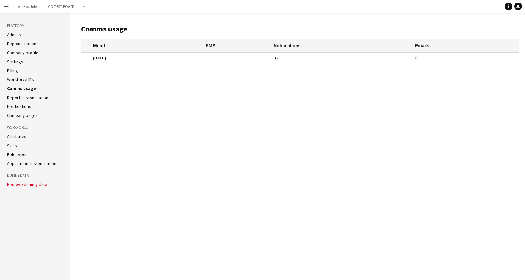
click at [283, 59] on mat-cell "35" at bounding box center [342, 58] width 142 height 11
click at [220, 54] on mat-cell "—" at bounding box center [237, 58] width 68 height 11
click at [25, 45] on link "Regionalisation" at bounding box center [21, 44] width 29 height 6
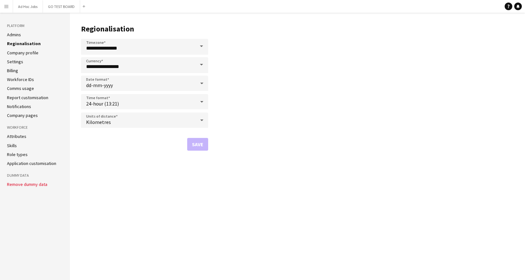
click at [201, 121] on icon at bounding box center [202, 120] width 8 height 13
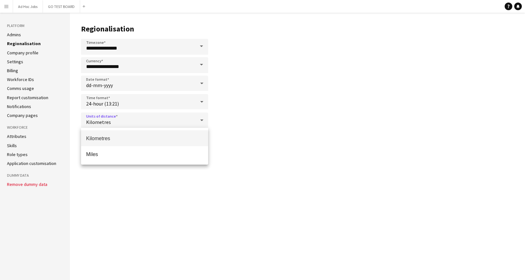
click at [322, 102] on div at bounding box center [262, 140] width 525 height 280
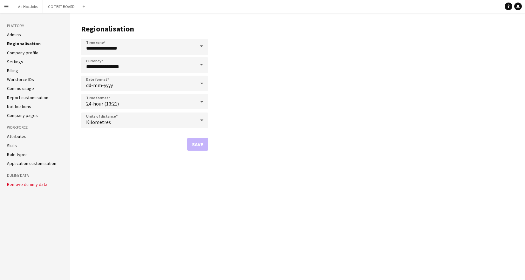
click at [25, 54] on link "Company profile" at bounding box center [22, 53] width 31 height 6
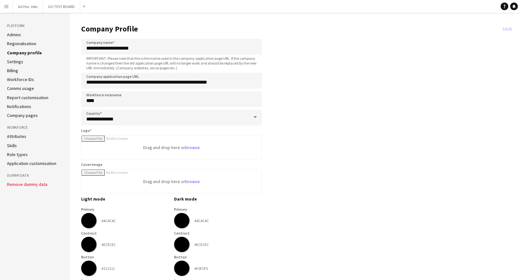
click at [13, 62] on link "Settings" at bounding box center [15, 62] width 16 height 6
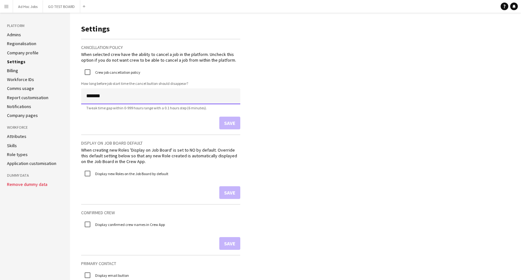
drag, startPoint x: 89, startPoint y: 97, endPoint x: 75, endPoint y: 94, distance: 14.3
click at [231, 123] on button "Save" at bounding box center [229, 123] width 21 height 13
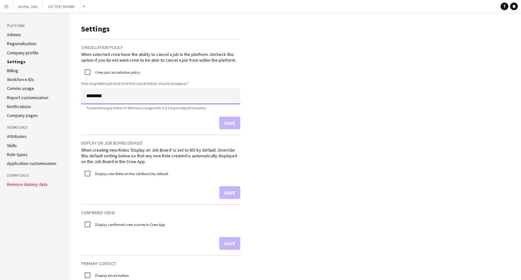
drag, startPoint x: 91, startPoint y: 95, endPoint x: 76, endPoint y: 96, distance: 14.3
type input "********"
click at [233, 128] on button "Save" at bounding box center [229, 123] width 21 height 13
click at [13, 145] on link "Skills" at bounding box center [12, 146] width 10 height 6
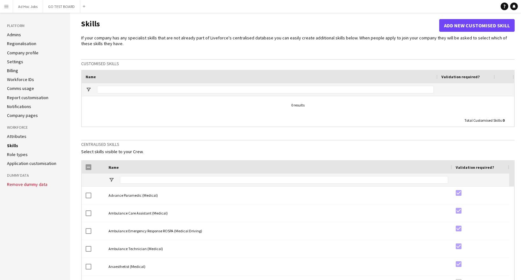
click at [17, 163] on link "Application customisation" at bounding box center [31, 164] width 49 height 6
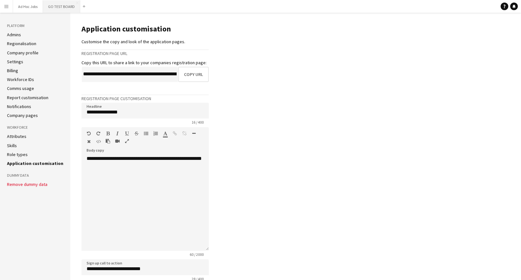
click at [66, 8] on button "GO TEST BOARD Close" at bounding box center [61, 6] width 37 height 12
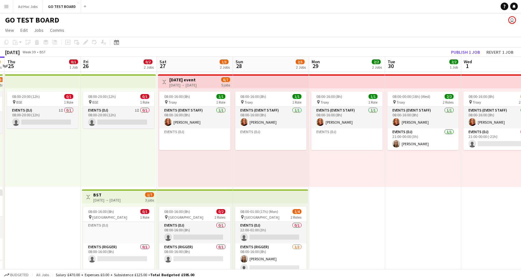
scroll to position [0, 236]
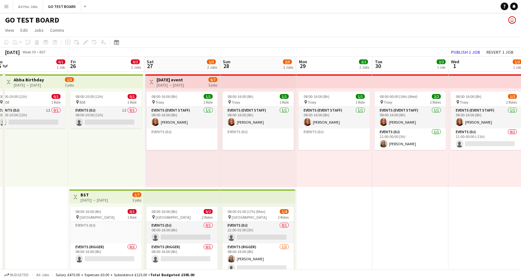
drag, startPoint x: 477, startPoint y: 156, endPoint x: 317, endPoint y: 155, distance: 160.0
click at [317, 155] on app-calendar-viewport "Mon 22 Tue 23 Wed 24 2/3 2 Jobs Thu 25 0/1 1 Job Fri 26 0/2 2 Jobs Sat 27 1/3 2…" at bounding box center [260, 216] width 521 height 318
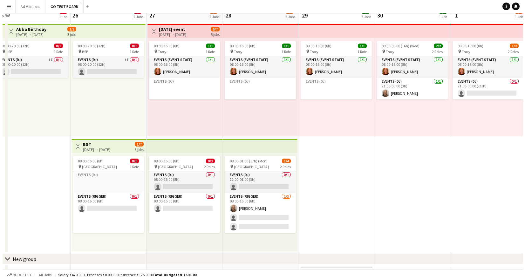
scroll to position [0, 0]
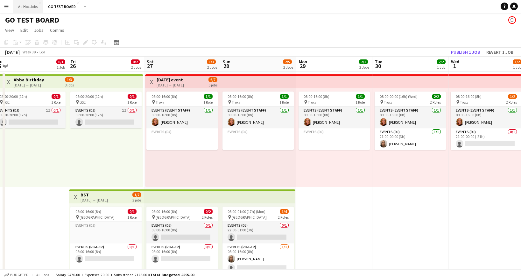
click at [25, 6] on button "Ad Hoc Jobs Close" at bounding box center [28, 6] width 30 height 12
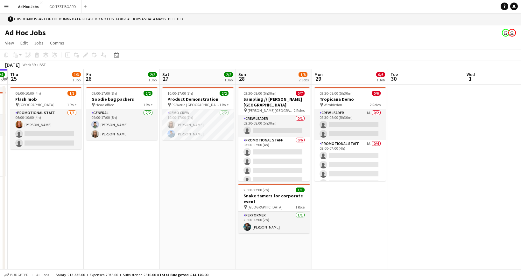
scroll to position [0, 221]
drag, startPoint x: 490, startPoint y: 264, endPoint x: 345, endPoint y: 264, distance: 144.7
click at [345, 264] on app-calendar-viewport "Mon 22 4/4 1 Job Tue 23 3/4 2 Jobs Wed 24 4/4 1 Job Thu 25 1/3 1 Job Fri 26 2/2…" at bounding box center [260, 175] width 521 height 213
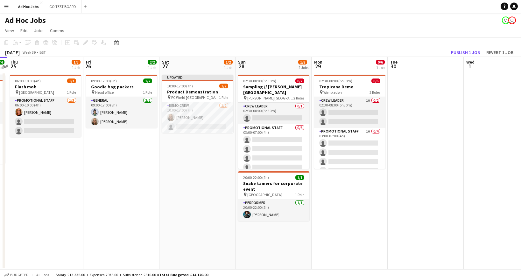
scroll to position [13, 0]
click at [50, 7] on button "GO TEST BOARD Close" at bounding box center [62, 6] width 37 height 12
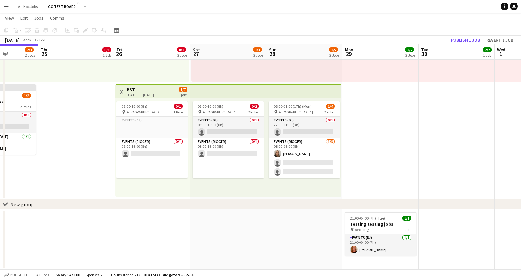
scroll to position [0, 195]
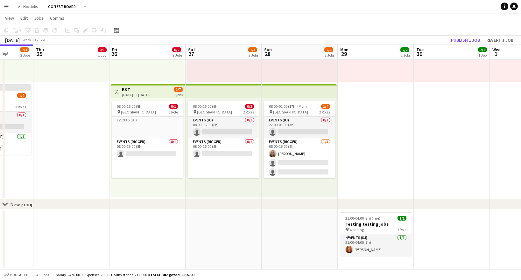
drag, startPoint x: 407, startPoint y: 256, endPoint x: 288, endPoint y: 242, distance: 119.5
click at [288, 242] on app-calendar-viewport "Mon 22 Tue 23 Wed 24 2/3 2 Jobs Thu 25 0/1 1 Job Fri 26 0/2 2 Jobs Sat 27 1/3 2…" at bounding box center [260, 94] width 521 height 349
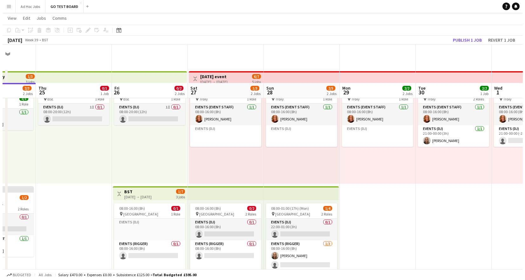
scroll to position [0, 0]
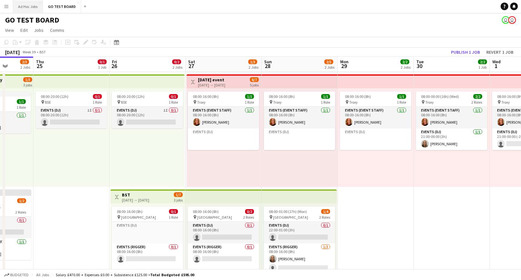
click at [28, 7] on button "Ad Hoc Jobs Close" at bounding box center [28, 6] width 30 height 12
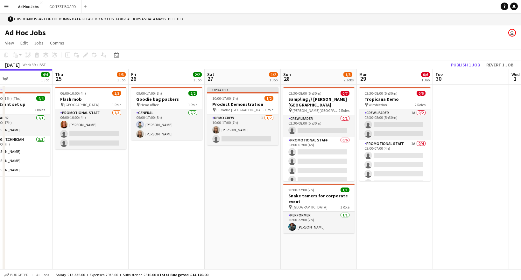
scroll to position [0, 202]
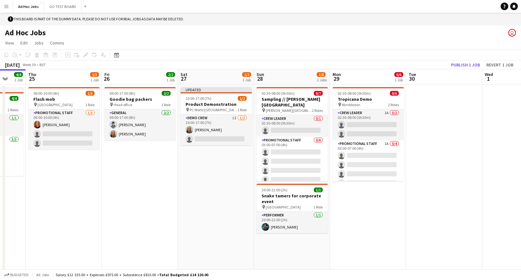
drag, startPoint x: 498, startPoint y: 247, endPoint x: 372, endPoint y: 247, distance: 126.3
click at [372, 247] on app-calendar-viewport "Mon 22 4/4 1 Job Tue 23 3/4 2 Jobs Wed 24 4/4 1 Job Thu 25 1/3 1 Job Fri 26 2/2…" at bounding box center [260, 175] width 521 height 213
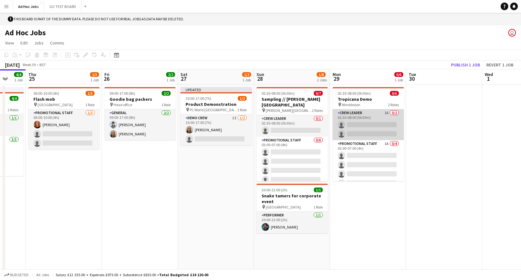
click at [379, 113] on app-card-role "Crew Leader 1A 0/2 02:30-08:00 (5h30m) single-neutral-actions single-neutral-ac…" at bounding box center [367, 124] width 71 height 31
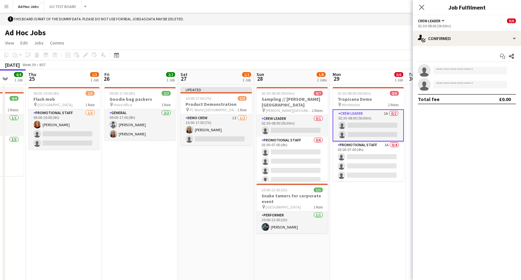
click at [362, 227] on app-date-cell "02:30-08:00 (5h30m) 0/6 Tropicana Demo pin Wimbledon 2 Roles Crew Leader 1A 0/2…" at bounding box center [368, 184] width 76 height 198
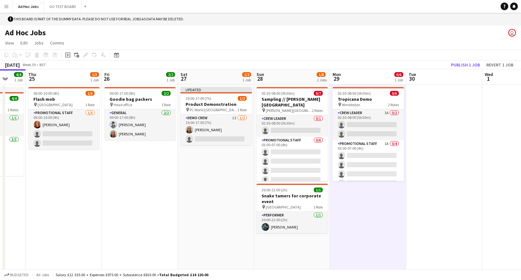
click at [452, 160] on app-date-cell at bounding box center [444, 184] width 76 height 198
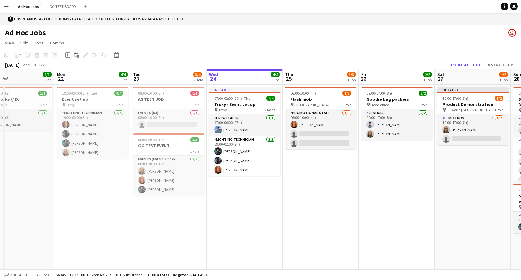
scroll to position [0, 251]
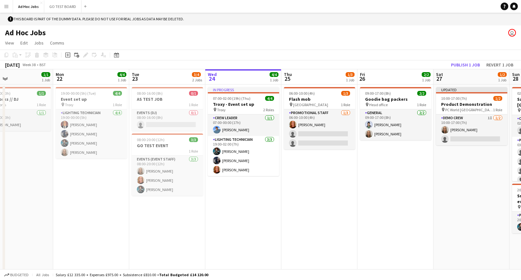
drag, startPoint x: 186, startPoint y: 237, endPoint x: 442, endPoint y: 232, distance: 255.5
click at [442, 232] on app-calendar-viewport "Thu 18 Fri 19 2/2 1 Job Sat 20 2/3 1 Job Sun 21 1/1 1 Job Mon 22 4/4 1 Job Tue …" at bounding box center [260, 175] width 521 height 213
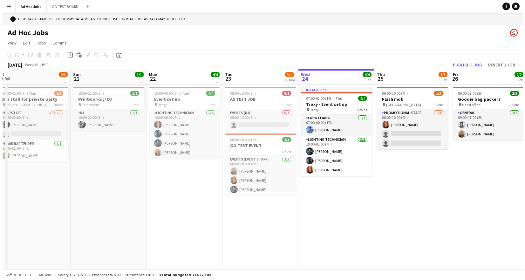
scroll to position [0, 156]
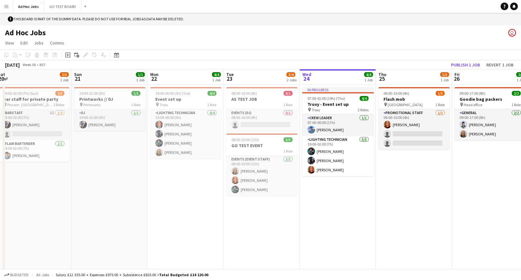
drag, startPoint x: 402, startPoint y: 212, endPoint x: 497, endPoint y: 200, distance: 95.2
click at [497, 200] on app-calendar-viewport "Thu 18 Fri 19 2/2 1 Job Sat 20 2/3 1 Job Sun 21 1/1 1 Job Mon 22 4/4 1 Job Tue …" at bounding box center [260, 175] width 521 height 213
click at [69, 2] on button "GO TEST BOARD Close" at bounding box center [62, 6] width 37 height 12
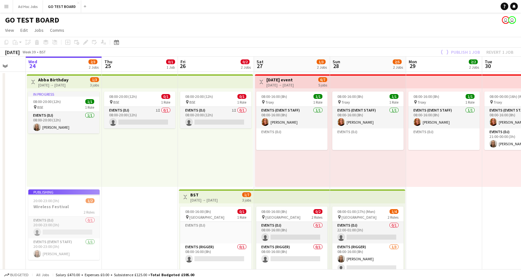
scroll to position [0, 196]
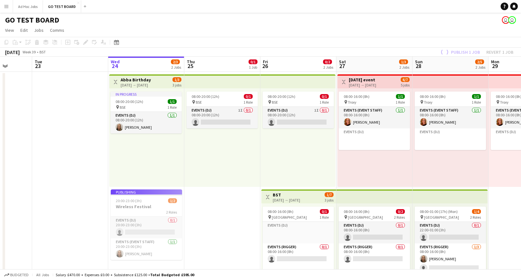
drag, startPoint x: 486, startPoint y: 177, endPoint x: 521, endPoint y: 168, distance: 35.8
click at [521, 168] on html "Menu Boards Boards Boards All jobs Status Workforce Workforce My Workforce Recr…" at bounding box center [260, 192] width 521 height 385
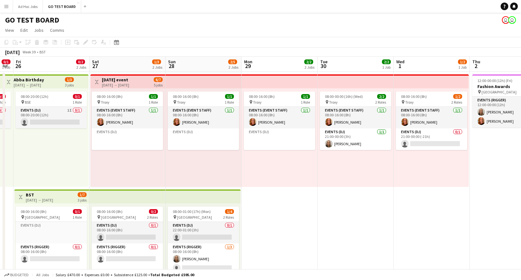
scroll to position [0, 235]
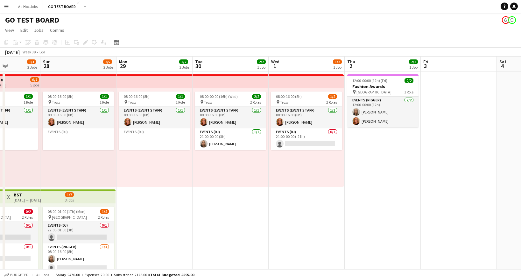
drag, startPoint x: 490, startPoint y: 177, endPoint x: 118, endPoint y: 156, distance: 371.8
click at [118, 156] on app-calendar-viewport "Wed 24 2/3 2 Jobs Thu 25 0/1 1 Job Fri 26 0/2 2 Jobs Sat 27 1/3 2 Jobs Sun 28 2…" at bounding box center [260, 216] width 521 height 318
click at [25, 5] on button "Ad Hoc Jobs Close" at bounding box center [28, 6] width 30 height 12
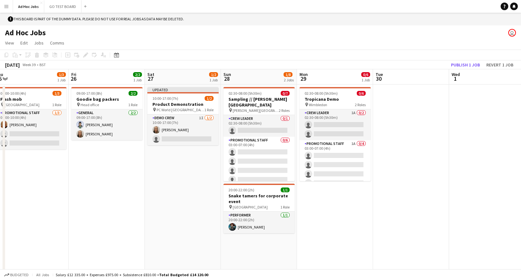
scroll to position [0, 263]
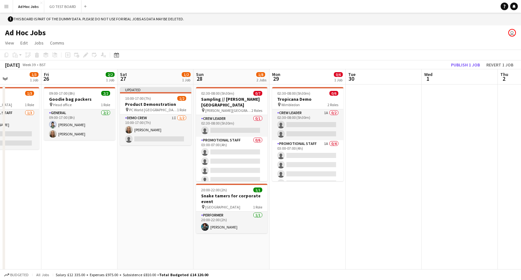
drag, startPoint x: 496, startPoint y: 209, endPoint x: 309, endPoint y: 196, distance: 187.2
click at [309, 196] on app-calendar-viewport "Mon 22 4/4 1 Job Tue 23 3/4 2 Jobs Wed 24 4/4 1 Job Thu 25 1/3 1 Job Fri 26 2/2…" at bounding box center [260, 175] width 521 height 213
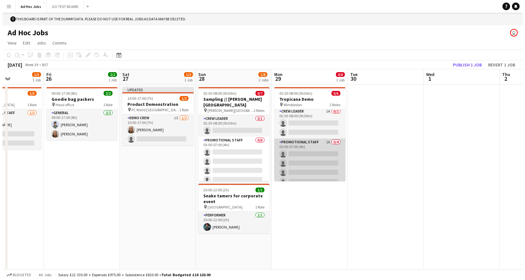
scroll to position [0, 0]
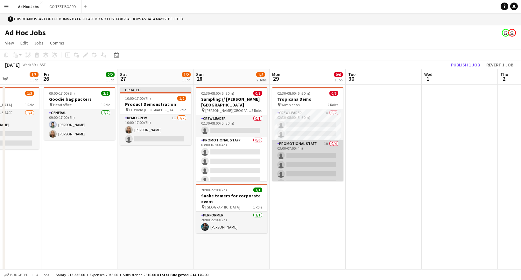
click at [321, 144] on app-card-role "Promotional Staff 1A 0/4 03:00-07:00 (4h) single-neutral-actions single-neutral…" at bounding box center [307, 164] width 71 height 49
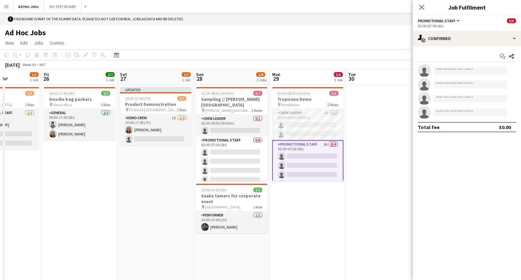
click at [305, 162] on app-card-role "Promotional Staff 1A 0/4 03:00-07:00 (4h) single-neutral-actions single-neutral…" at bounding box center [307, 165] width 71 height 51
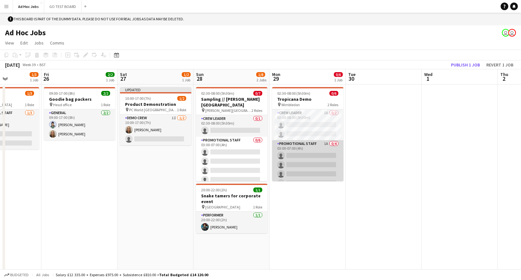
click at [305, 141] on app-card-role "Promotional Staff 1A 0/4 03:00-07:00 (4h) single-neutral-actions single-neutral…" at bounding box center [307, 164] width 71 height 49
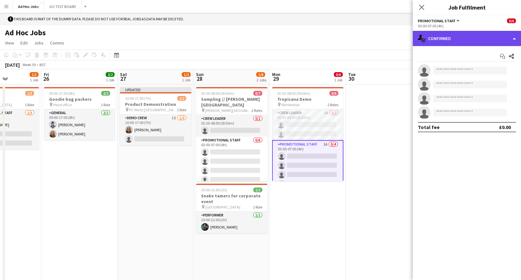
click at [514, 38] on div "single-neutral-actions-check-2 Confirmed" at bounding box center [467, 38] width 108 height 15
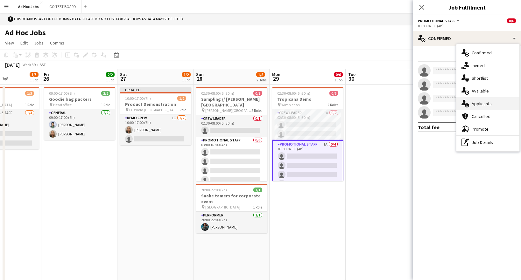
click at [480, 107] on span "Applicants" at bounding box center [481, 104] width 20 height 6
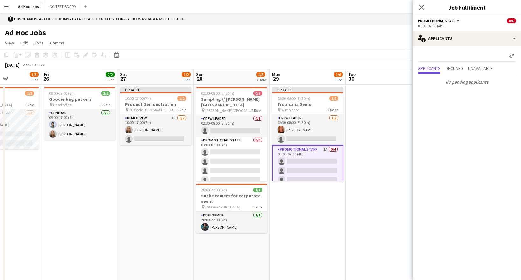
click at [314, 150] on app-card-role "Promotional Staff 1A 0/4 03:00-07:00 (4h) single-neutral-actions single-neutral…" at bounding box center [307, 170] width 71 height 51
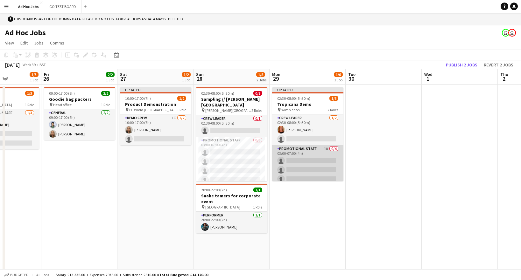
click at [314, 150] on app-card-role "Promotional Staff 1A 0/4 03:00-07:00 (4h) single-neutral-actions single-neutral…" at bounding box center [307, 169] width 71 height 49
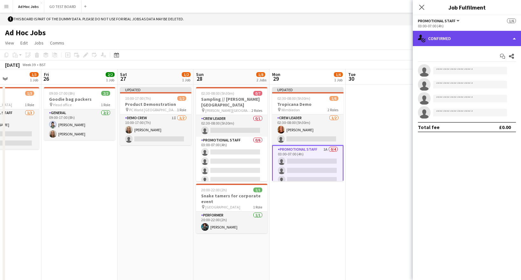
click at [513, 38] on div "single-neutral-actions-check-2 Confirmed" at bounding box center [467, 38] width 108 height 15
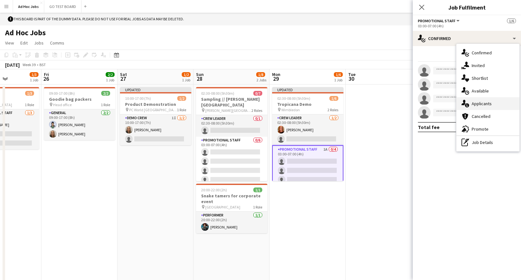
click at [477, 106] on span "Applicants" at bounding box center [481, 104] width 20 height 6
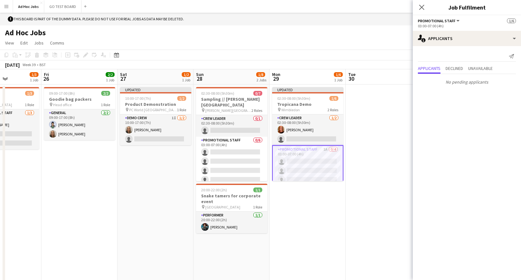
click at [372, 146] on app-date-cell at bounding box center [383, 184] width 76 height 198
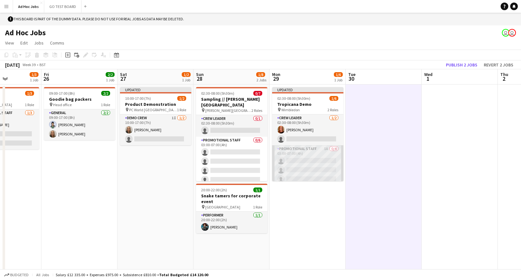
click at [316, 151] on app-card-role "Promotional Staff 1A 0/4 03:00-07:00 (4h) single-neutral-actions single-neutral…" at bounding box center [307, 169] width 71 height 49
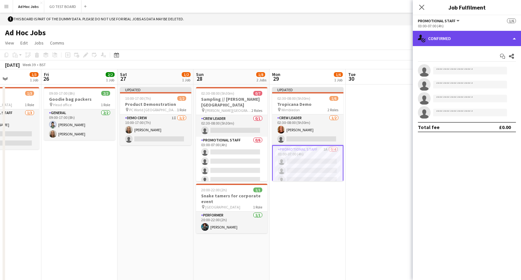
click at [513, 38] on div "single-neutral-actions-check-2 Confirmed" at bounding box center [467, 38] width 108 height 15
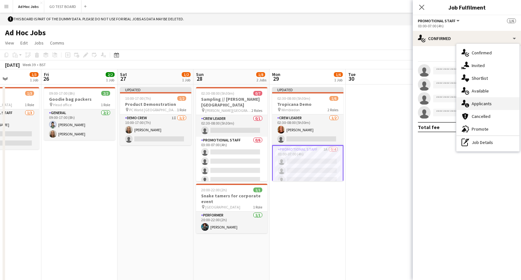
click at [477, 104] on span "Applicants" at bounding box center [481, 104] width 20 height 6
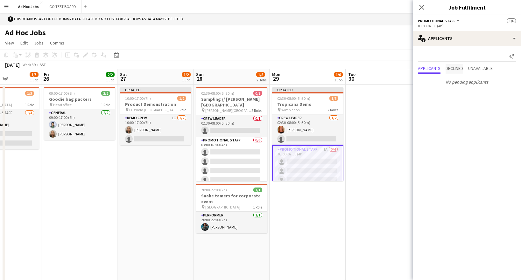
click at [455, 66] on span "Declined" at bounding box center [453, 68] width 17 height 4
click at [483, 57] on span "Unavailable" at bounding box center [480, 55] width 24 height 4
click at [506, 71] on app-icon "Decline" at bounding box center [504, 70] width 5 height 5
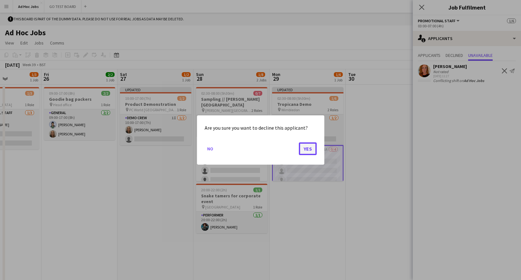
click at [304, 149] on button "Yes" at bounding box center [308, 148] width 18 height 13
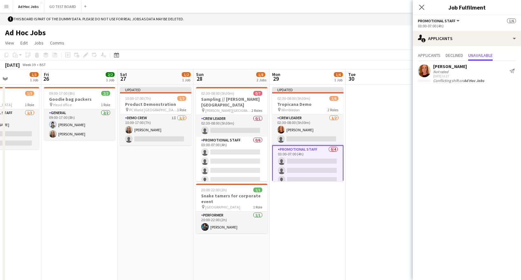
click at [372, 107] on app-date-cell at bounding box center [383, 184] width 76 height 198
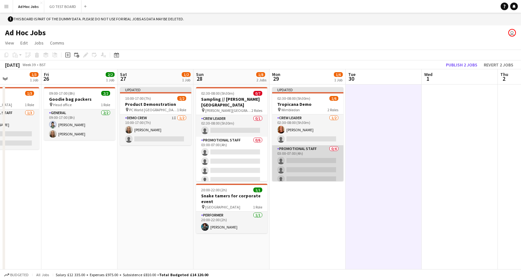
click at [289, 180] on app-card-role "Promotional Staff 0/4 03:00-07:00 (4h) single-neutral-actions single-neutral-ac…" at bounding box center [307, 169] width 71 height 49
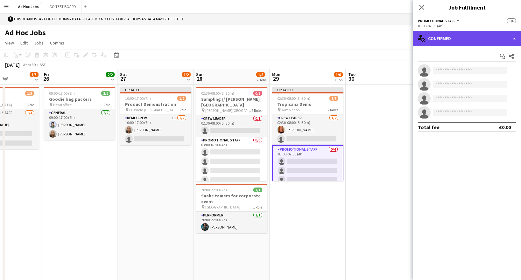
click at [469, 38] on div "single-neutral-actions-check-2 Confirmed" at bounding box center [467, 38] width 108 height 15
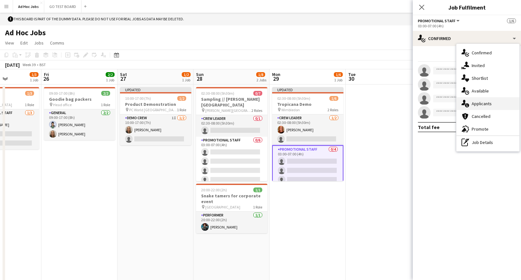
click at [481, 106] on span "Applicants" at bounding box center [481, 104] width 20 height 6
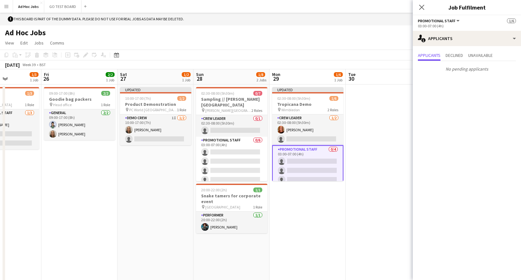
click at [372, 139] on app-date-cell at bounding box center [383, 184] width 76 height 198
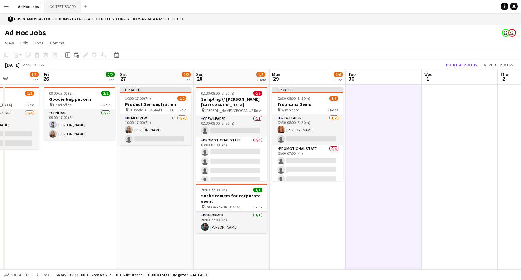
click at [66, 9] on button "GO TEST BOARD Close" at bounding box center [62, 6] width 37 height 12
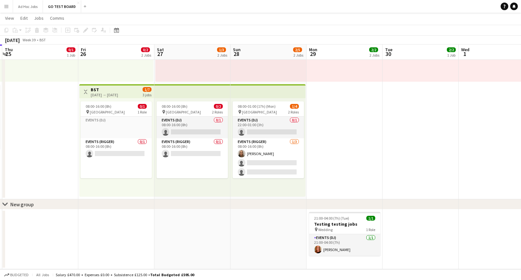
scroll to position [0, 226]
drag, startPoint x: 421, startPoint y: 224, endPoint x: 271, endPoint y: 222, distance: 150.1
click at [271, 222] on app-calendar-viewport "Mon 22 Tue 23 Wed 24 2/3 2 Jobs Thu 25 0/1 1 Job Fri 26 0/2 2 Jobs Sat 27 1/3 2…" at bounding box center [260, 94] width 521 height 349
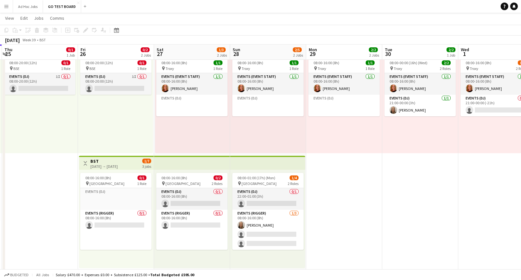
scroll to position [105, 0]
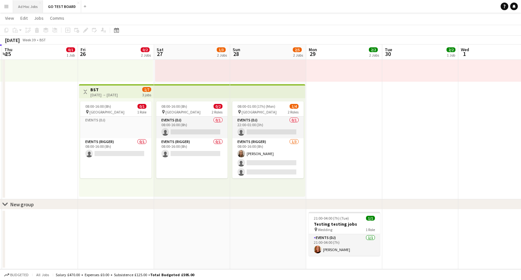
click at [18, 8] on button "Ad Hoc Jobs Close" at bounding box center [28, 6] width 30 height 12
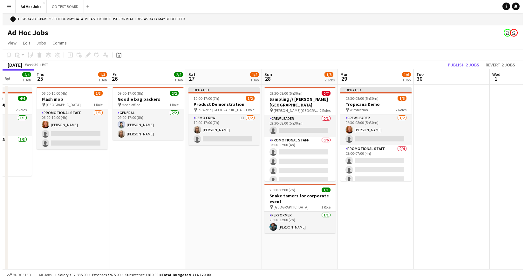
scroll to position [0, 205]
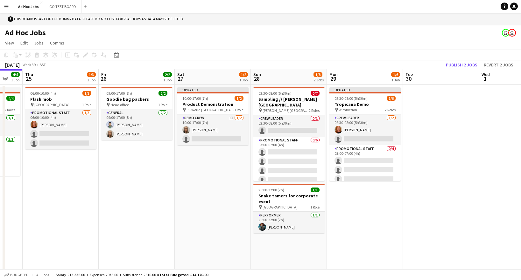
drag, startPoint x: 479, startPoint y: 208, endPoint x: 350, endPoint y: 208, distance: 129.5
click at [350, 208] on app-calendar-viewport "Mon 22 4/4 1 Job Tue 23 3/4 2 Jobs Wed 24 4/4 1 Job Thu 25 1/3 1 Job Fri 26 2/2…" at bounding box center [260, 175] width 521 height 213
click at [56, 9] on button "GO TEST BOARD Close" at bounding box center [62, 6] width 37 height 12
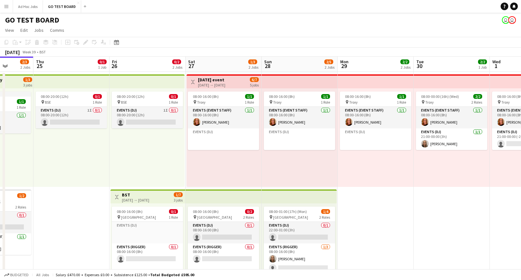
scroll to position [0, 196]
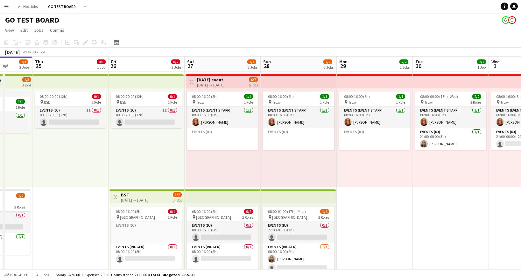
drag, startPoint x: 489, startPoint y: 184, endPoint x: 370, endPoint y: 167, distance: 120.8
click at [370, 167] on app-calendar-viewport "Mon 22 Tue 23 Wed 24 2/3 2 Jobs Thu 25 0/1 1 Job Fri 26 0/2 2 Jobs Sat 27 1/3 2…" at bounding box center [260, 216] width 521 height 318
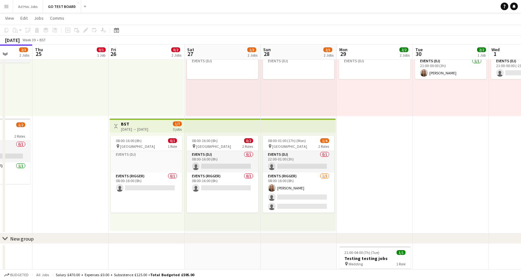
scroll to position [0, 0]
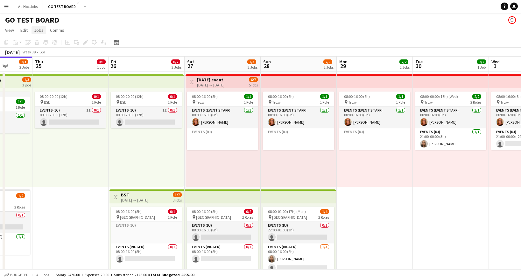
click at [39, 30] on span "Jobs" at bounding box center [39, 30] width 10 height 6
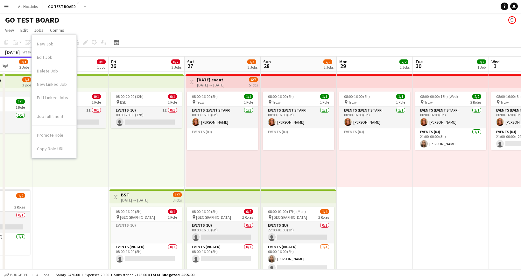
click at [156, 18] on div "GO TEST BOARD user" at bounding box center [260, 19] width 521 height 12
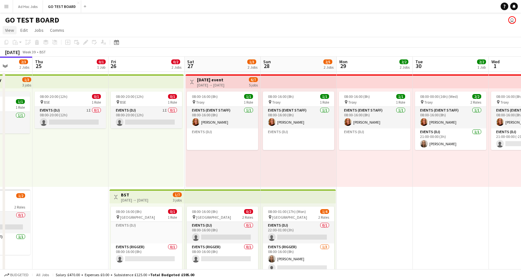
click at [14, 33] on link "View" at bounding box center [10, 30] width 14 height 8
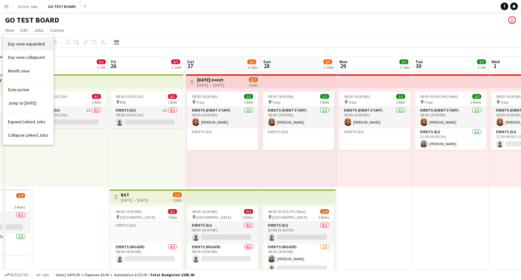
click at [29, 43] on span "Day view expanded" at bounding box center [26, 44] width 37 height 6
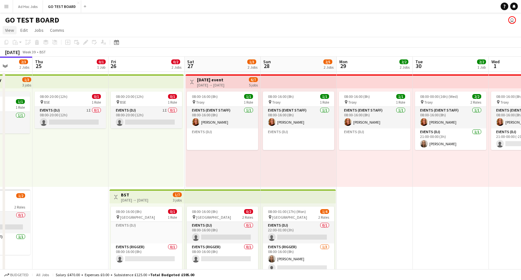
click at [9, 31] on span "View" at bounding box center [9, 30] width 9 height 6
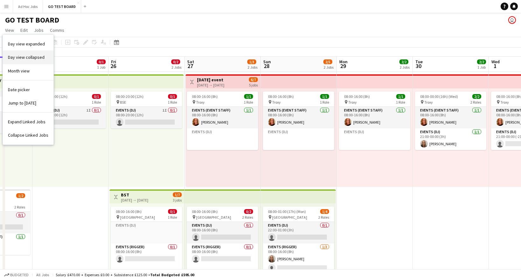
click at [15, 56] on span "Day view collapsed" at bounding box center [26, 57] width 37 height 6
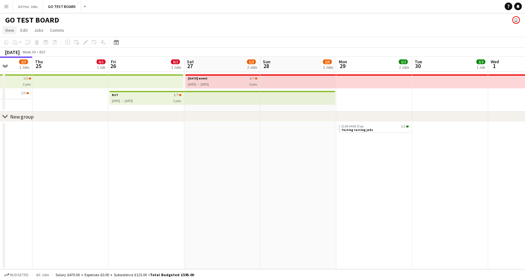
click at [11, 32] on span "View" at bounding box center [9, 30] width 9 height 6
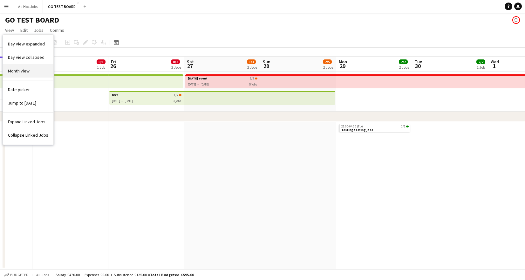
click at [14, 71] on span "Month view" at bounding box center [19, 71] width 22 height 6
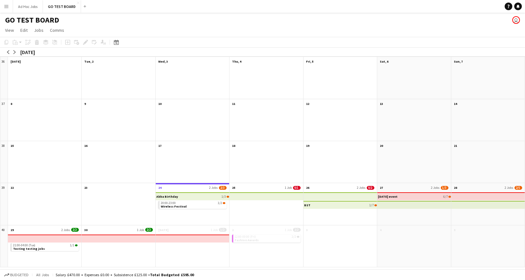
click at [105, 21] on div "GO TEST BOARD user" at bounding box center [262, 19] width 525 height 12
click at [11, 31] on span "View" at bounding box center [9, 30] width 9 height 6
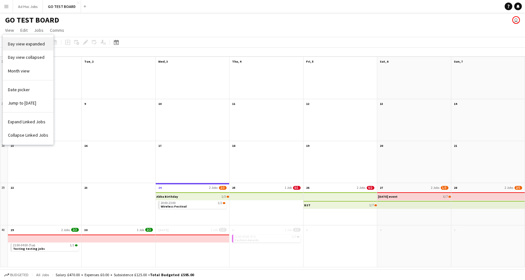
click at [28, 45] on span "Day view expanded" at bounding box center [26, 44] width 37 height 6
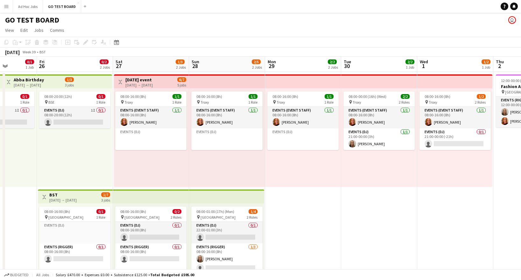
scroll to position [0, 214]
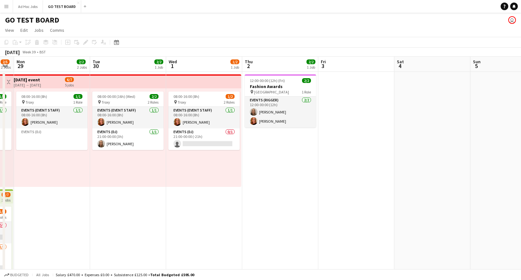
drag, startPoint x: 452, startPoint y: 212, endPoint x: 129, endPoint y: 212, distance: 322.5
click at [129, 212] on app-calendar-viewport "Fri 26 0/2 2 Jobs Sat 27 1/3 2 Jobs Sun 28 2/5 2 Jobs Mon 29 2/2 2 Jobs Tue 30 …" at bounding box center [260, 216] width 521 height 318
click at [371, 99] on app-date-cell at bounding box center [356, 188] width 76 height 233
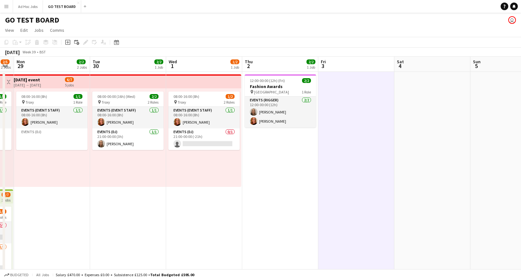
click at [371, 99] on app-date-cell at bounding box center [356, 188] width 76 height 233
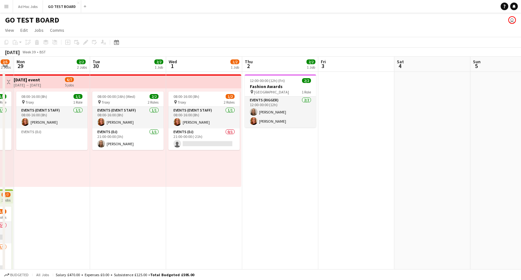
click at [364, 96] on app-date-cell at bounding box center [356, 188] width 76 height 233
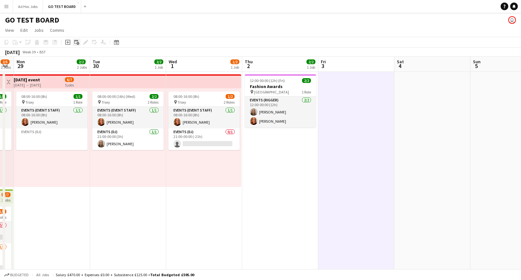
click at [77, 43] on icon "Add linked Job" at bounding box center [76, 42] width 5 height 5
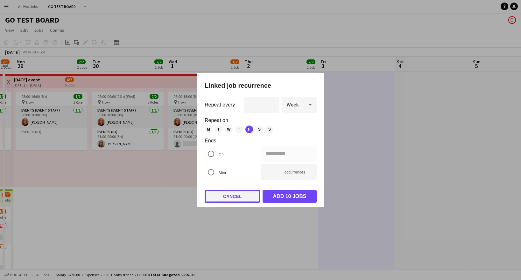
click at [242, 200] on button "Cancel" at bounding box center [232, 196] width 55 height 13
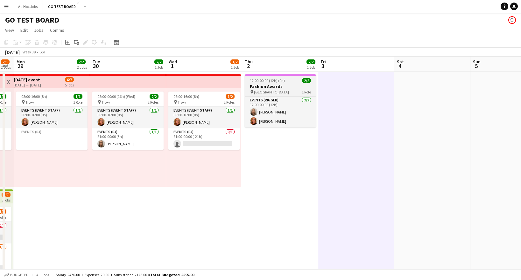
click at [289, 90] on div "pin [GEOGRAPHIC_DATA] 1 Role" at bounding box center [280, 91] width 71 height 5
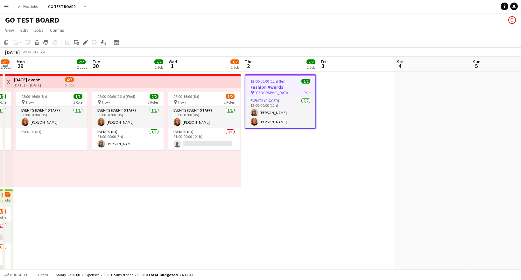
click at [414, 197] on app-date-cell at bounding box center [432, 188] width 76 height 233
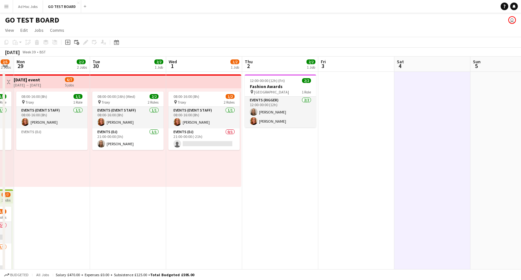
click at [6, 6] on app-icon "Menu" at bounding box center [6, 6] width 5 height 5
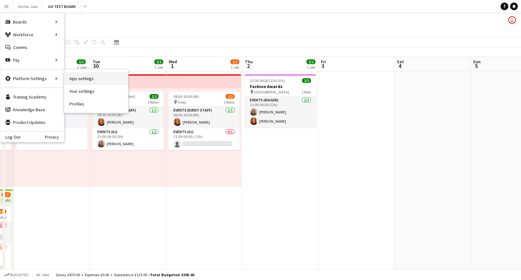
click at [80, 78] on link "App settings" at bounding box center [96, 78] width 64 height 13
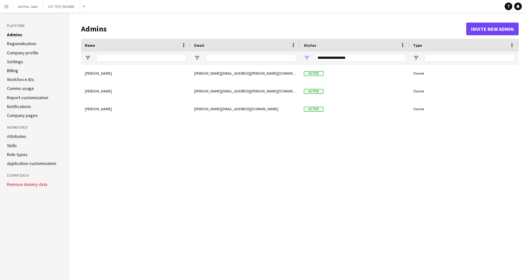
click at [15, 163] on link "Application customisation" at bounding box center [31, 164] width 49 height 6
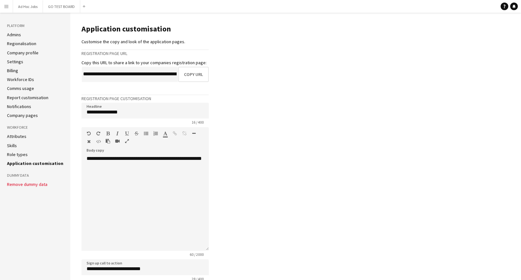
click at [22, 156] on link "Role types" at bounding box center [17, 155] width 21 height 6
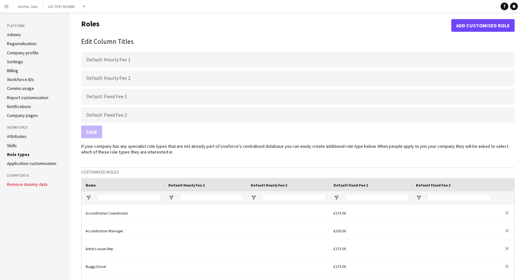
click at [15, 147] on link "Skills" at bounding box center [12, 146] width 10 height 6
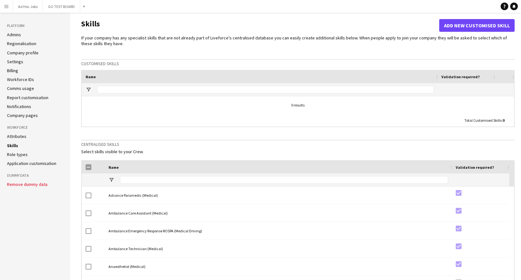
click at [18, 139] on link "Attributes" at bounding box center [16, 137] width 19 height 6
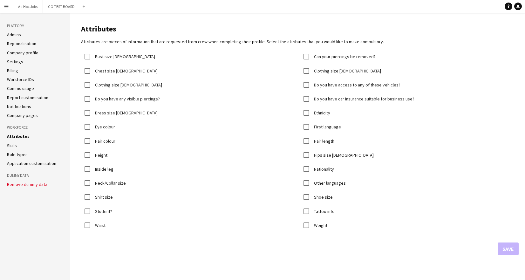
click at [15, 64] on link "Settings" at bounding box center [15, 62] width 16 height 6
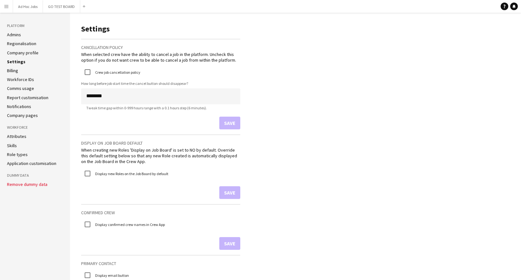
click at [23, 51] on link "Company profile" at bounding box center [22, 53] width 31 height 6
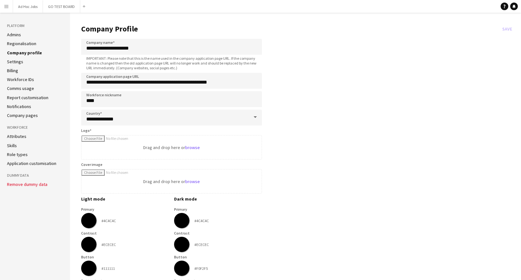
click at [26, 43] on link "Regionalisation" at bounding box center [21, 44] width 29 height 6
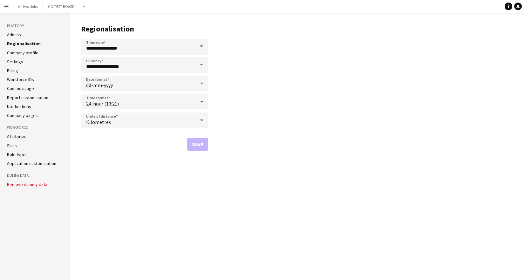
click at [15, 34] on link "Admins" at bounding box center [14, 35] width 14 height 6
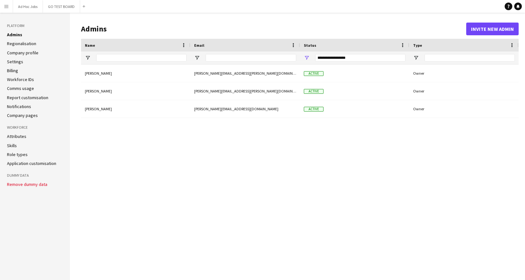
click at [27, 97] on link "Report customisation" at bounding box center [27, 98] width 41 height 6
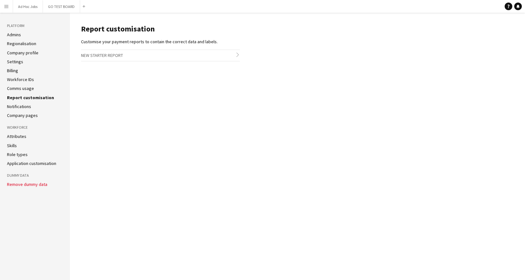
click at [6, 11] on button "Menu" at bounding box center [6, 6] width 13 height 13
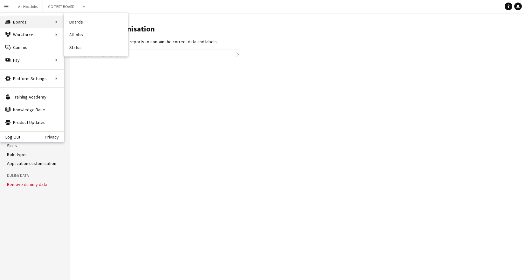
click at [22, 20] on div "Boards Boards" at bounding box center [32, 22] width 64 height 13
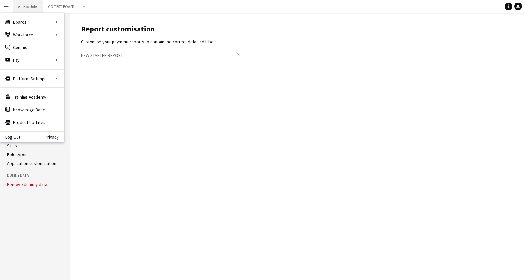
click at [17, 8] on button "Ad Hoc Jobs Close" at bounding box center [28, 6] width 30 height 12
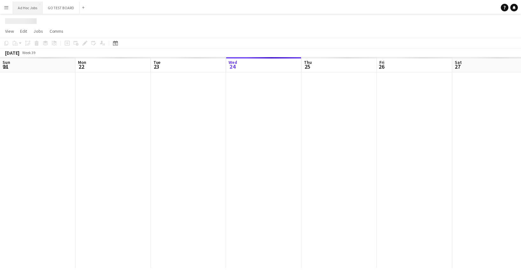
scroll to position [0, 152]
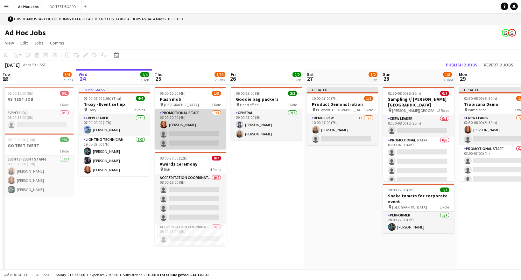
click at [191, 135] on app-card-role "Promotional Staff [DATE] 06:00-10:00 (4h) [PERSON_NAME] single-neutral-actions …" at bounding box center [190, 129] width 71 height 40
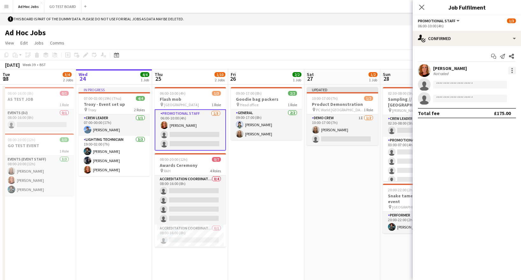
click at [511, 72] on div at bounding box center [512, 71] width 8 height 8
click at [430, 173] on div at bounding box center [260, 140] width 521 height 280
click at [456, 21] on button "Promotional Staff" at bounding box center [439, 20] width 43 height 5
click at [437, 32] on li "All roles" at bounding box center [439, 32] width 33 height 6
click at [435, 21] on span "All roles" at bounding box center [427, 20] width 18 height 5
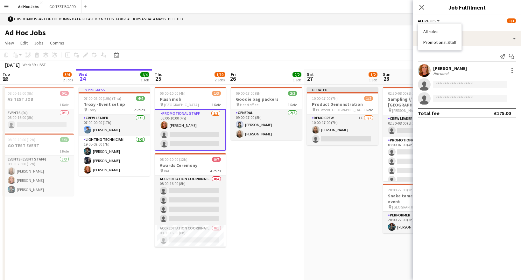
click at [439, 41] on li "Promotional Staff" at bounding box center [439, 42] width 33 height 6
click at [471, 54] on div "Start chat Send notification Share" at bounding box center [467, 56] width 98 height 10
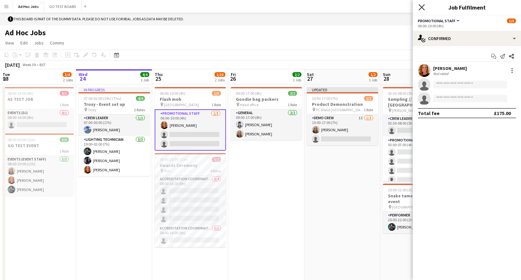
click at [424, 8] on icon "Close pop-in" at bounding box center [421, 7] width 6 height 6
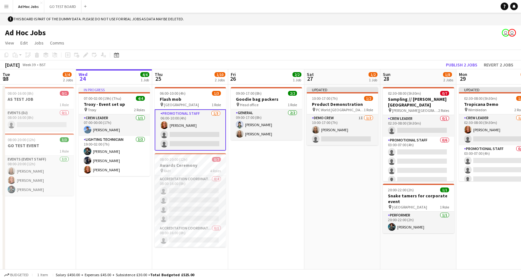
click at [198, 117] on app-card-role "Promotional Staff [DATE] 06:00-10:00 (4h) [PERSON_NAME] single-neutral-actions …" at bounding box center [190, 129] width 71 height 41
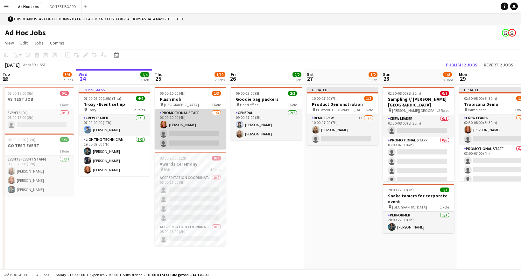
click at [198, 117] on app-card-role "Promotional Staff [DATE] 06:00-10:00 (4h) [PERSON_NAME] single-neutral-actions …" at bounding box center [190, 129] width 71 height 40
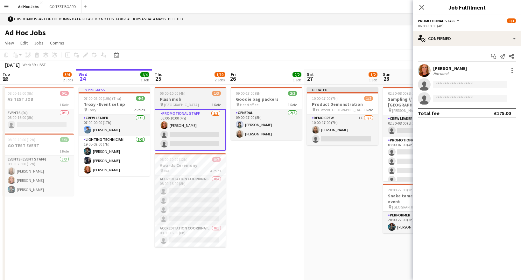
click at [200, 100] on h3 "Flash mob" at bounding box center [190, 99] width 71 height 6
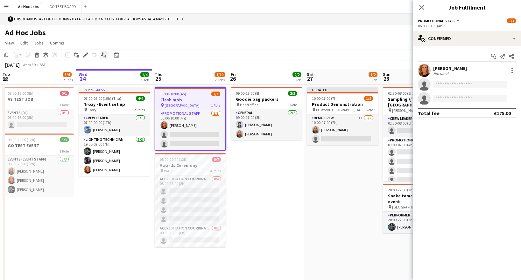
click at [102, 55] on icon at bounding box center [102, 53] width 3 height 3
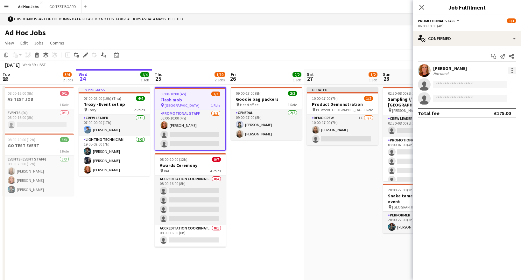
click at [513, 71] on div at bounding box center [512, 71] width 8 height 8
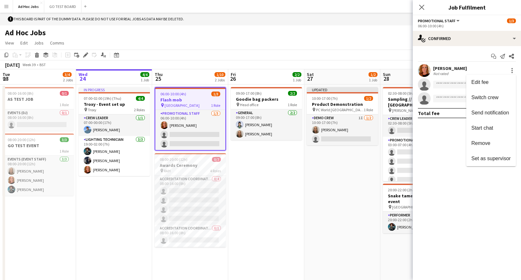
click at [440, 156] on div at bounding box center [260, 140] width 521 height 280
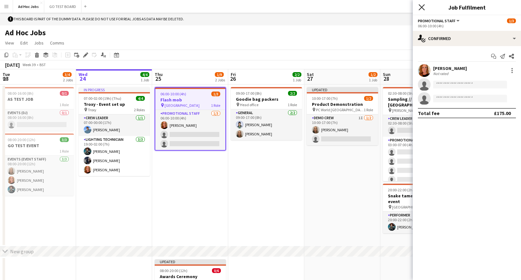
click at [422, 7] on icon "Close pop-in" at bounding box center [421, 7] width 6 height 6
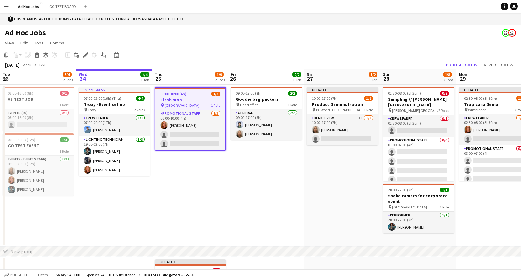
click at [302, 202] on app-date-cell "09:00-17:00 (8h) 2/2 Goodie bag packers pin Head office 1 Role General [DATE] 0…" at bounding box center [266, 166] width 76 height 162
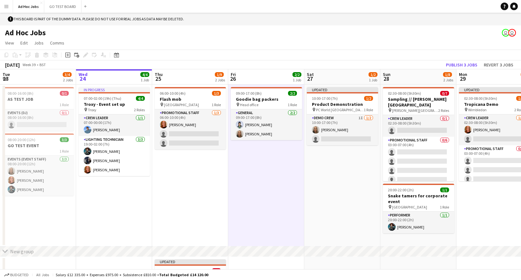
click at [344, 192] on app-date-cell "Updated 10:00-17:00 (7h) 1/2 Product Demonstration pin PC World Southampton 1 R…" at bounding box center [342, 166] width 76 height 162
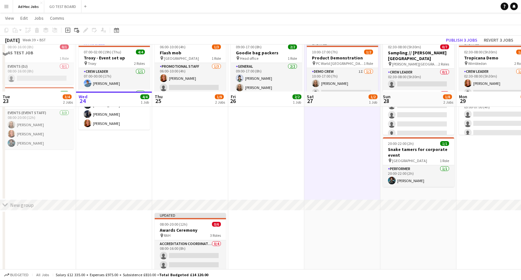
scroll to position [96, 0]
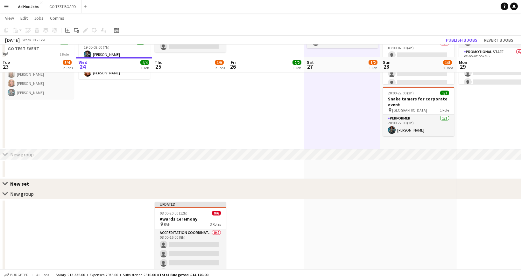
click at [42, 158] on div "chevron-right New group" at bounding box center [260, 155] width 521 height 10
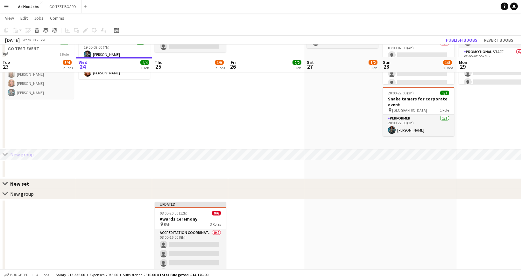
click at [28, 184] on div "New set" at bounding box center [22, 184] width 24 height 6
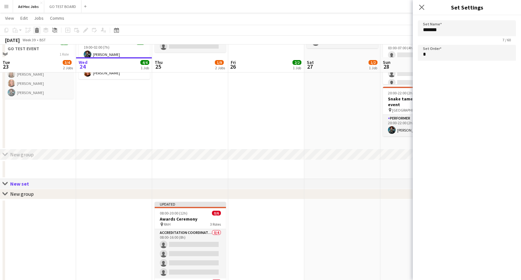
click at [38, 28] on icon at bounding box center [37, 29] width 4 height 2
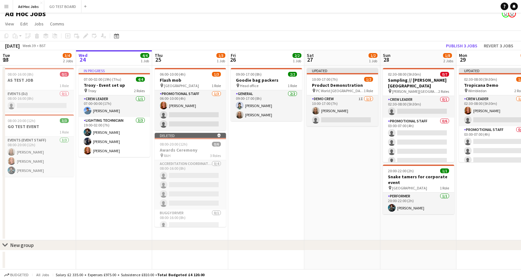
scroll to position [19, 0]
click at [389, 247] on div "chevron-right New group" at bounding box center [260, 245] width 521 height 10
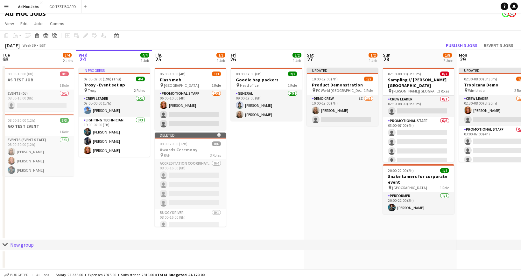
click at [21, 248] on div "chevron-right New group" at bounding box center [260, 245] width 521 height 10
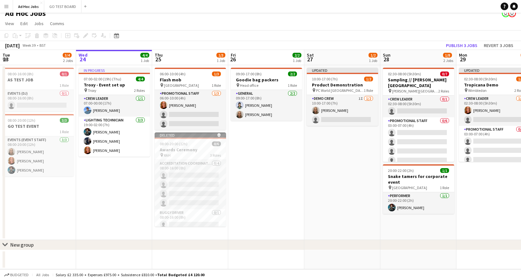
click at [24, 245] on div "New group" at bounding box center [22, 245] width 24 height 6
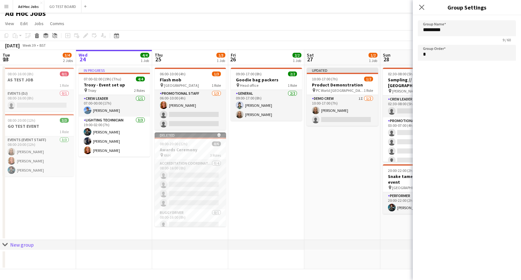
click at [24, 245] on div "New group" at bounding box center [22, 245] width 24 height 6
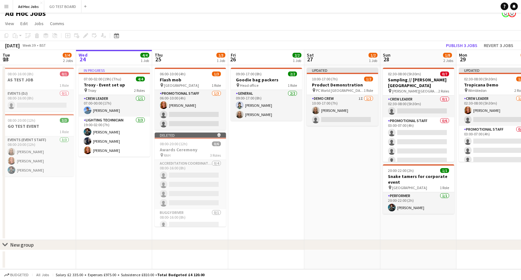
click at [282, 215] on app-date-cell "09:00-17:00 (8h) 2/2 Goodie bag packers pin Head office 1 Role General [DATE] 0…" at bounding box center [266, 152] width 76 height 175
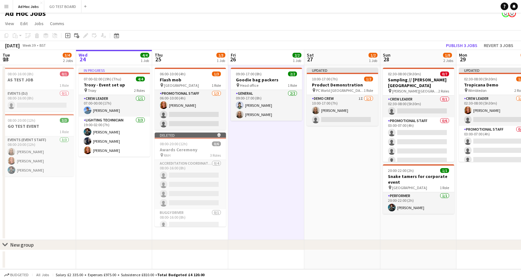
scroll to position [0, 152]
click at [366, 204] on app-date-cell "Updated 10:00-17:00 (7h) 1/2 Product Demonstration pin PC World Southampton 1 R…" at bounding box center [342, 152] width 76 height 175
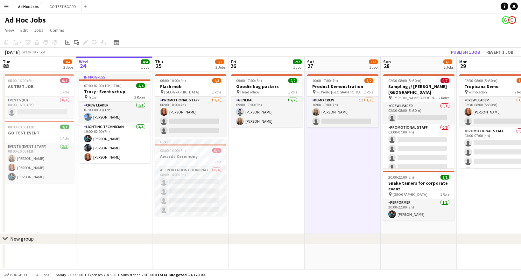
scroll to position [19, 0]
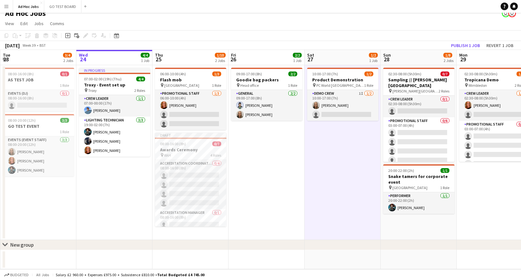
click at [25, 242] on div "New group" at bounding box center [22, 245] width 24 height 6
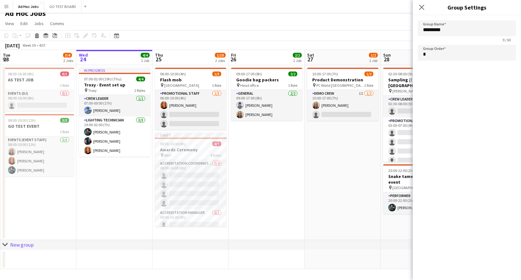
click at [23, 245] on div "New group" at bounding box center [22, 245] width 24 height 6
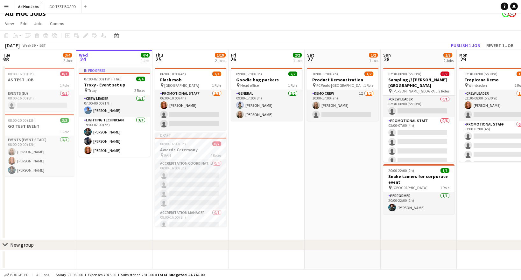
click at [8, 243] on div "chevron-right New group" at bounding box center [260, 245] width 521 height 10
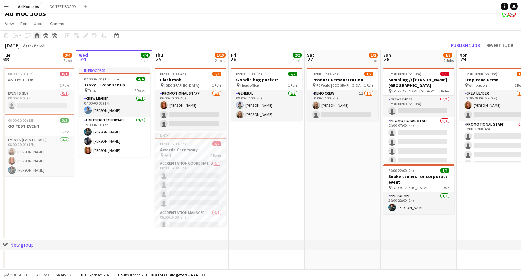
click at [38, 37] on icon at bounding box center [36, 36] width 3 height 3
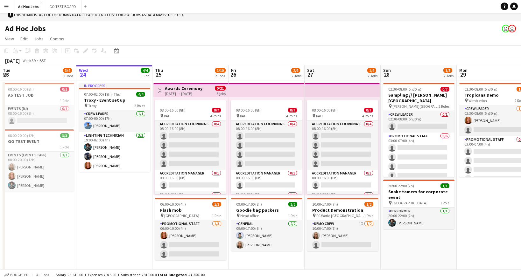
scroll to position [0, 0]
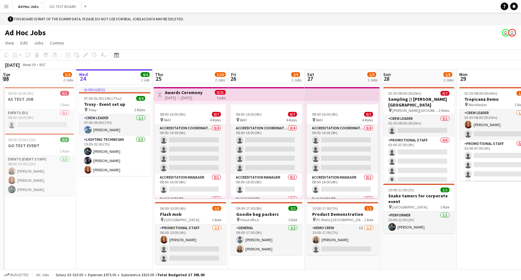
click at [5, 80] on app-icon "Expand/collapse" at bounding box center [5, 78] width 5 height 6
click at [5, 80] on app-icon "Expand/collapse" at bounding box center [5, 78] width 6 height 5
click at [5, 80] on app-icon "Expand/collapse" at bounding box center [5, 78] width 5 height 6
click at [5, 80] on app-icon "Expand/collapse" at bounding box center [5, 78] width 6 height 5
click at [5, 80] on app-icon "Expand/collapse" at bounding box center [5, 78] width 5 height 6
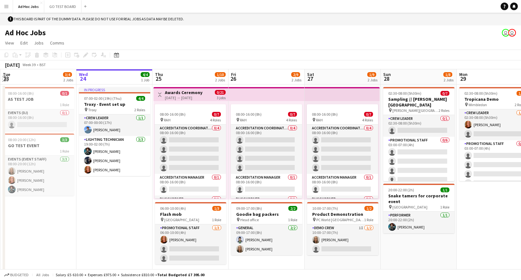
click at [5, 80] on app-icon "Expand/collapse" at bounding box center [5, 78] width 6 height 5
click at [112, 209] on app-date-cell "In progress 07:00-02:00 (19h) (Thu) 4/4 Troxy - Event set up pin Troxy 2 Roles …" at bounding box center [114, 184] width 76 height 198
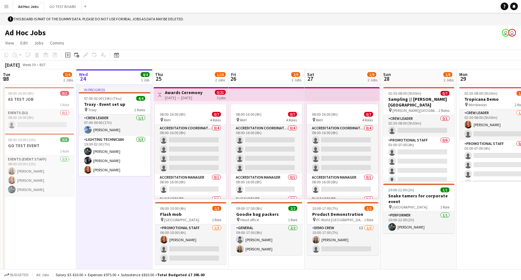
click at [159, 95] on app-icon "Toggle View" at bounding box center [159, 95] width 4 height 4
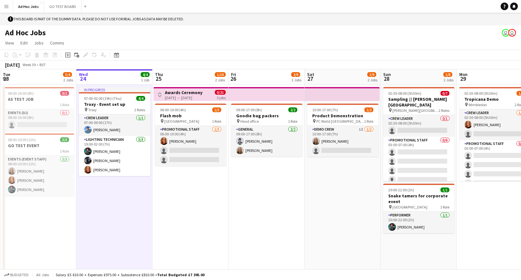
click at [159, 95] on app-icon "Toggle View" at bounding box center [159, 95] width 4 height 4
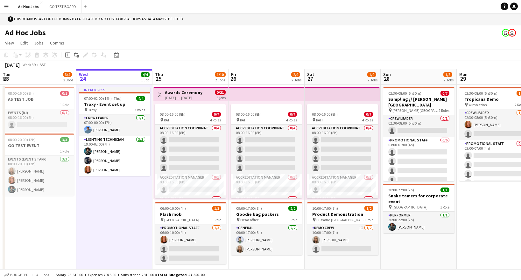
click at [159, 95] on app-icon "Toggle View" at bounding box center [159, 95] width 4 height 4
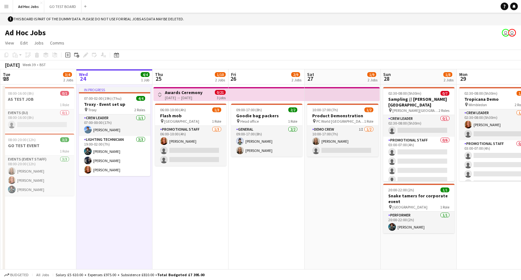
scroll to position [9, 0]
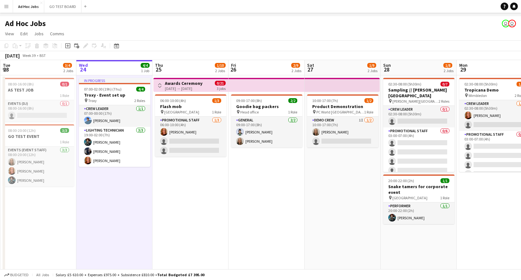
click at [159, 85] on app-icon "Toggle View" at bounding box center [159, 85] width 4 height 4
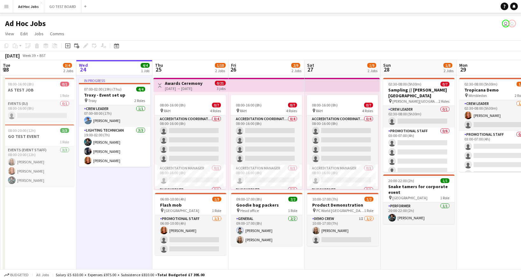
click at [229, 27] on div "Ad Hoc Jobs user user" at bounding box center [260, 22] width 521 height 12
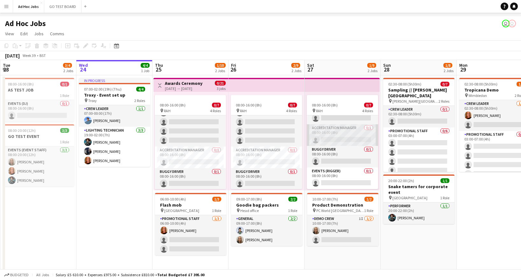
scroll to position [40, 0]
